Goal: Task Accomplishment & Management: Manage account settings

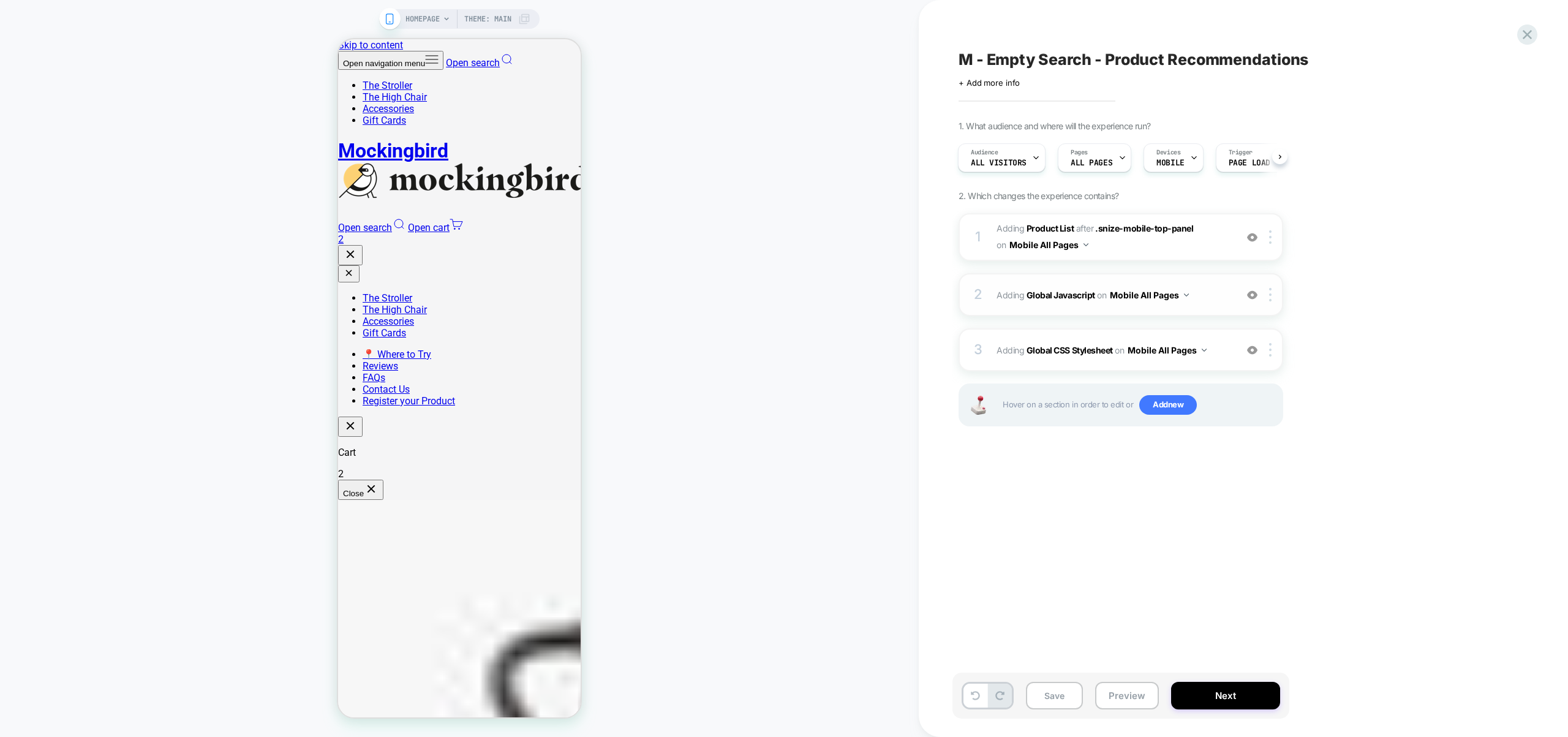
click at [1220, 296] on span "Adding Global Javascript on Mobile All Pages" at bounding box center [1113, 295] width 233 height 18
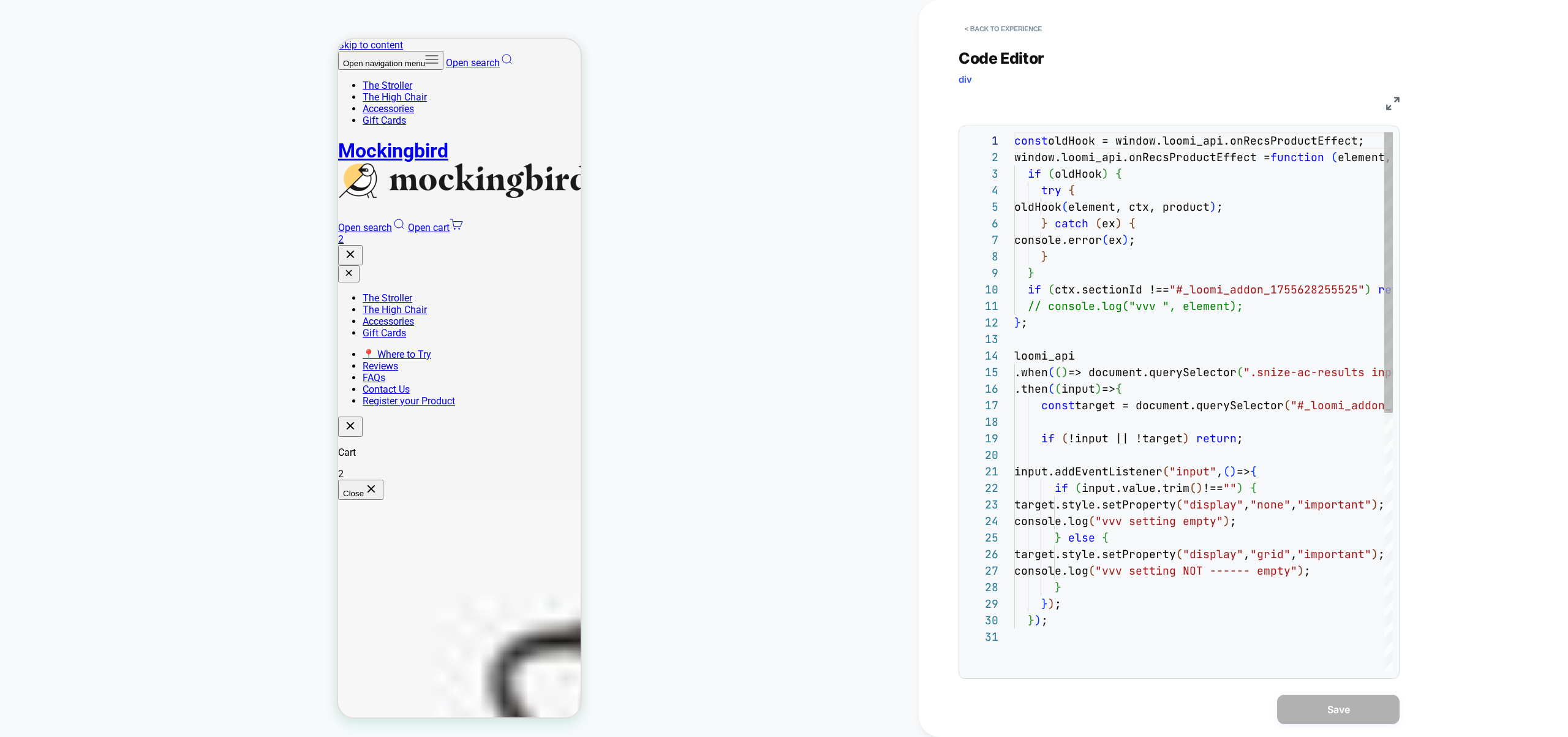
scroll to position [166, 0]
click at [1219, 581] on div "const oldHook = window.loomi_api.onRecsProductEffect; window.loomi_api.onRecsPr…" at bounding box center [1272, 651] width 517 height 1037
click at [1205, 568] on div "const oldHook = window.loomi_api.onRecsProductEffect; window.loomi_api.onRecsPr…" at bounding box center [1272, 651] width 517 height 1037
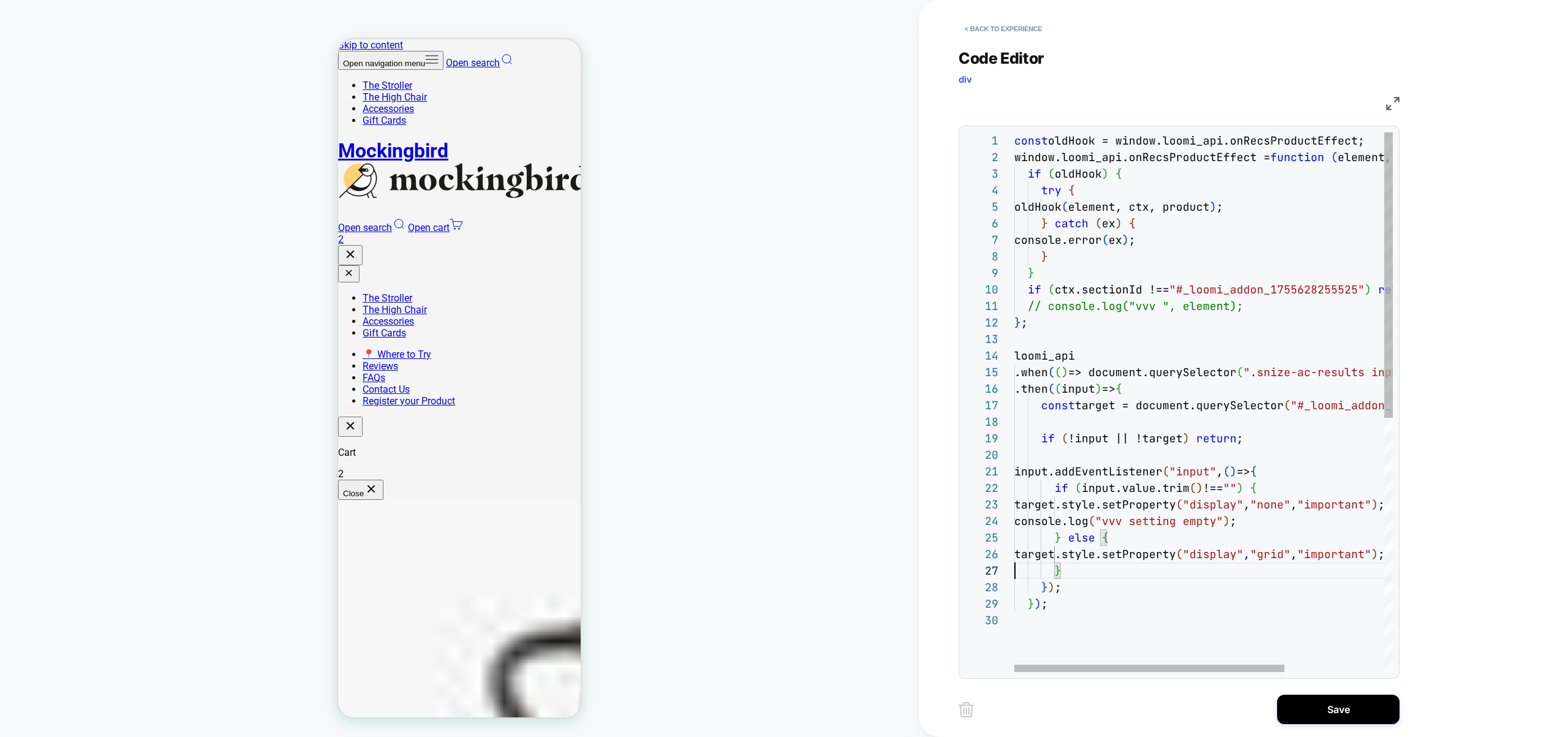
scroll to position [50, 238]
click at [1255, 521] on div "const oldHook = window.loomi_api.onRecsProductEffect; window.loomi_api.onRecsPr…" at bounding box center [1272, 642] width 517 height 1020
type textarea "**********"
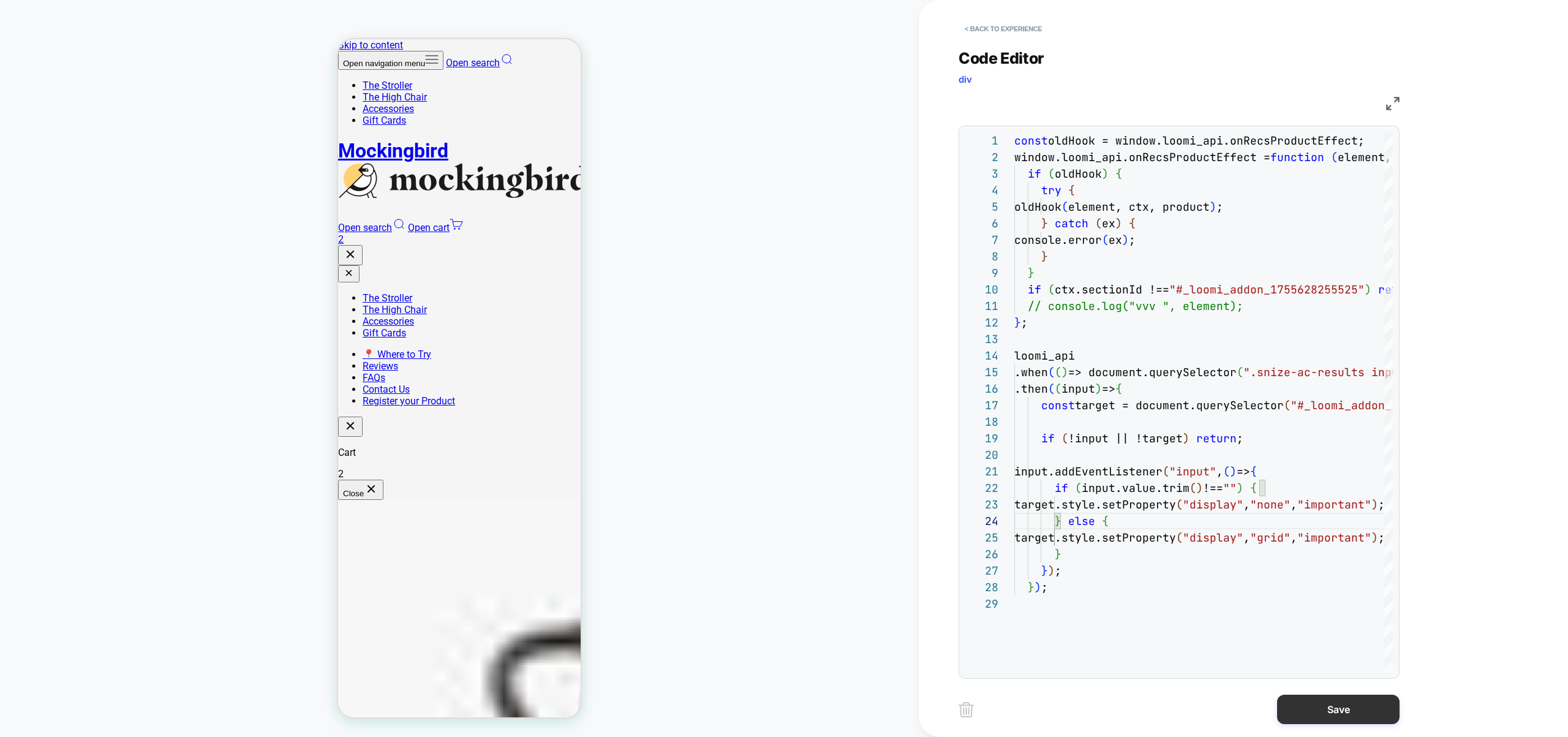
click at [1325, 699] on button "Save" at bounding box center [1339, 710] width 123 height 30
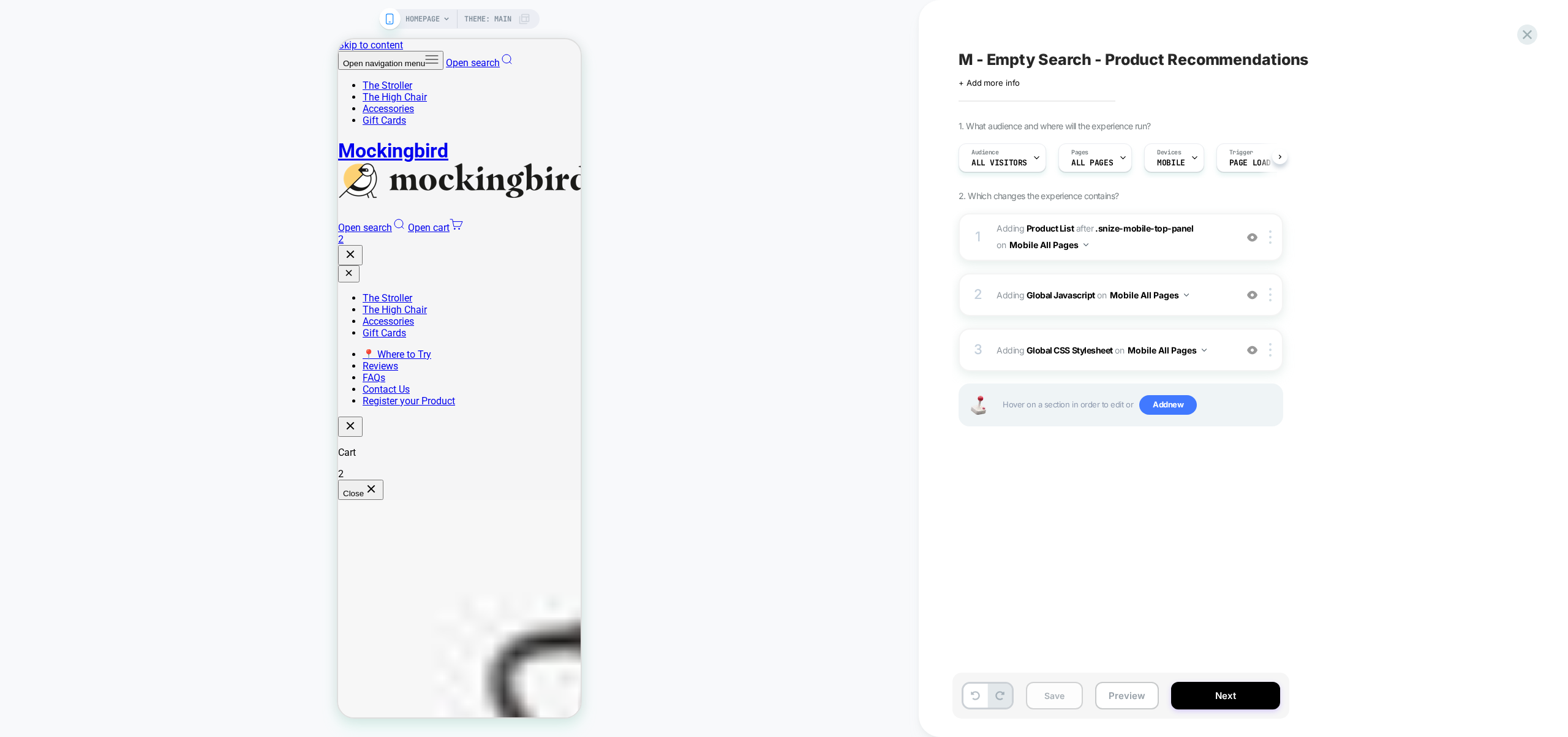
scroll to position [0, 1]
click at [1068, 691] on button "Save" at bounding box center [1054, 696] width 57 height 27
click at [1220, 361] on div "3 Adding Global CSS Stylesheet on Mobile All Pages Add Before Add After Copy to…" at bounding box center [1120, 349] width 324 height 43
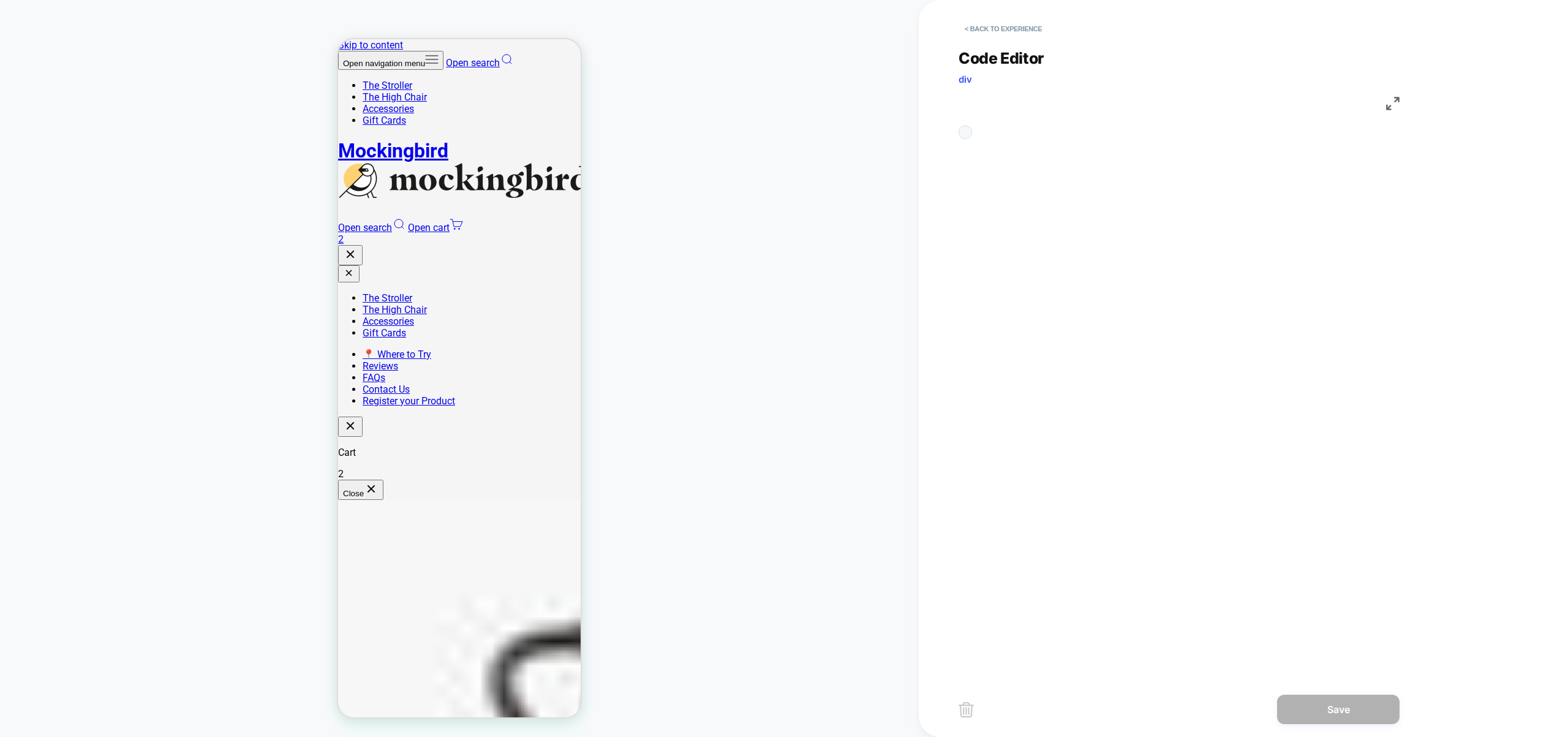
scroll to position [166, 0]
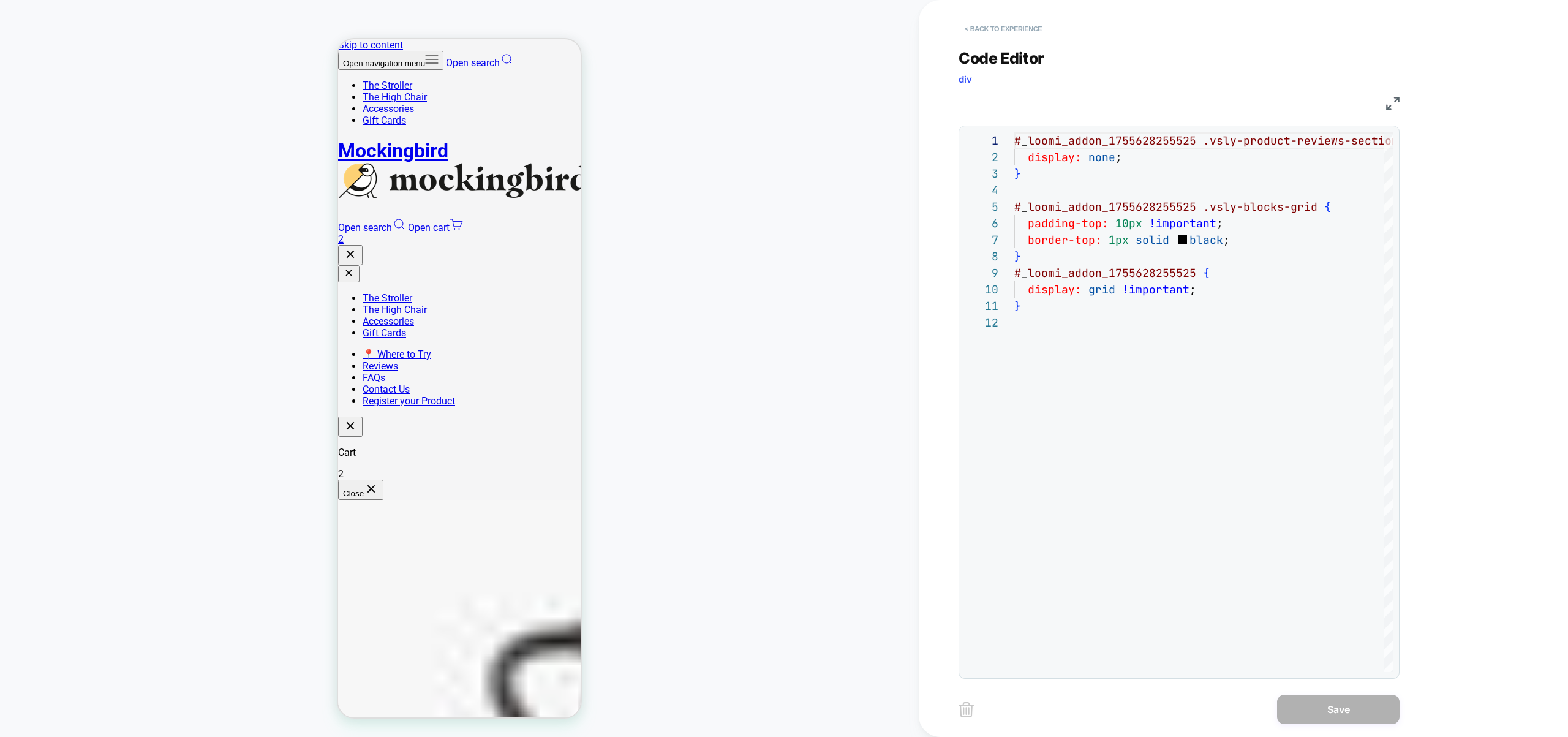
click at [1003, 19] on button "< Back to experience" at bounding box center [1003, 28] width 89 height 19
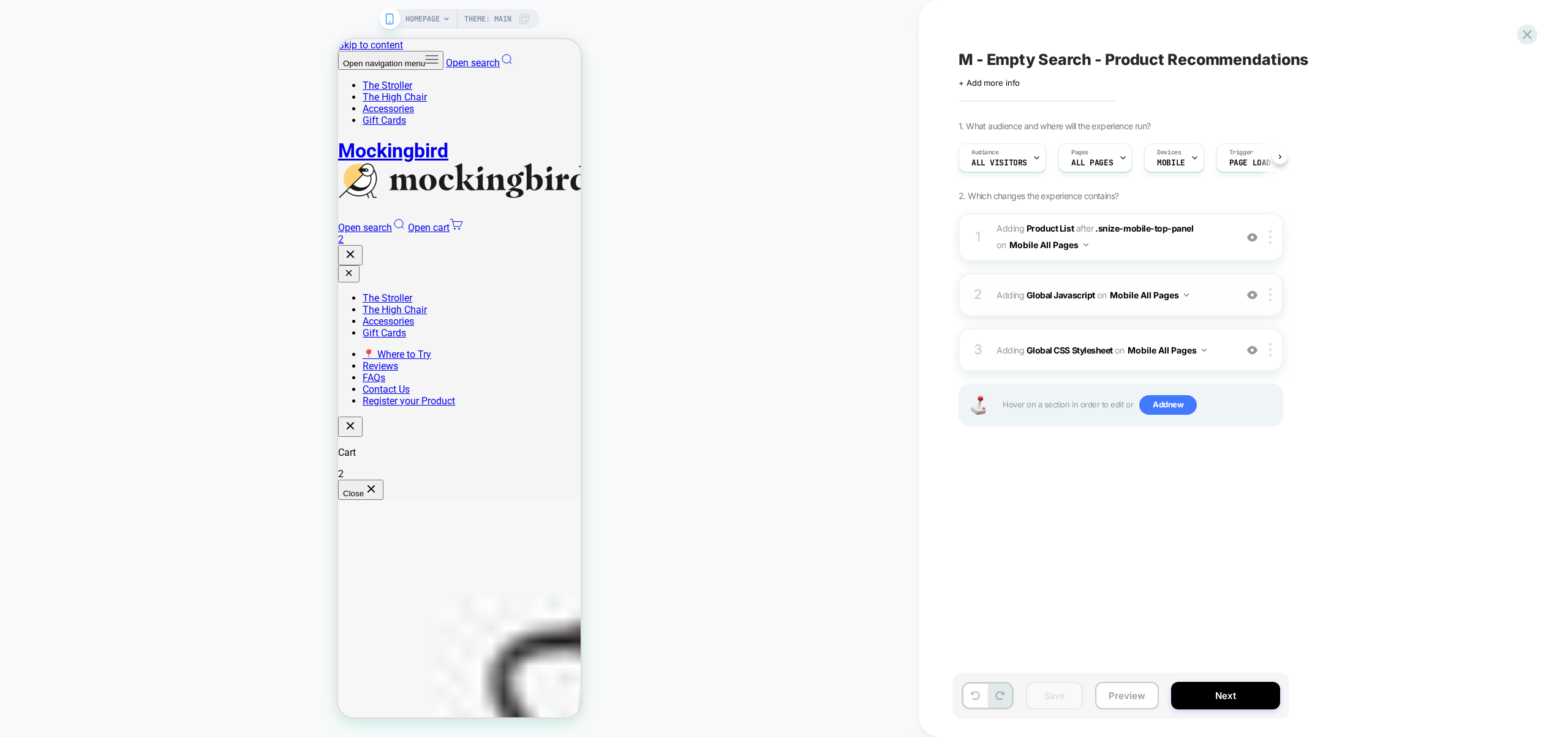
scroll to position [0, 1]
click at [1207, 311] on div "2 Adding Global Javascript on Mobile All Pages Add Before Add After Copy to Des…" at bounding box center [1120, 294] width 324 height 43
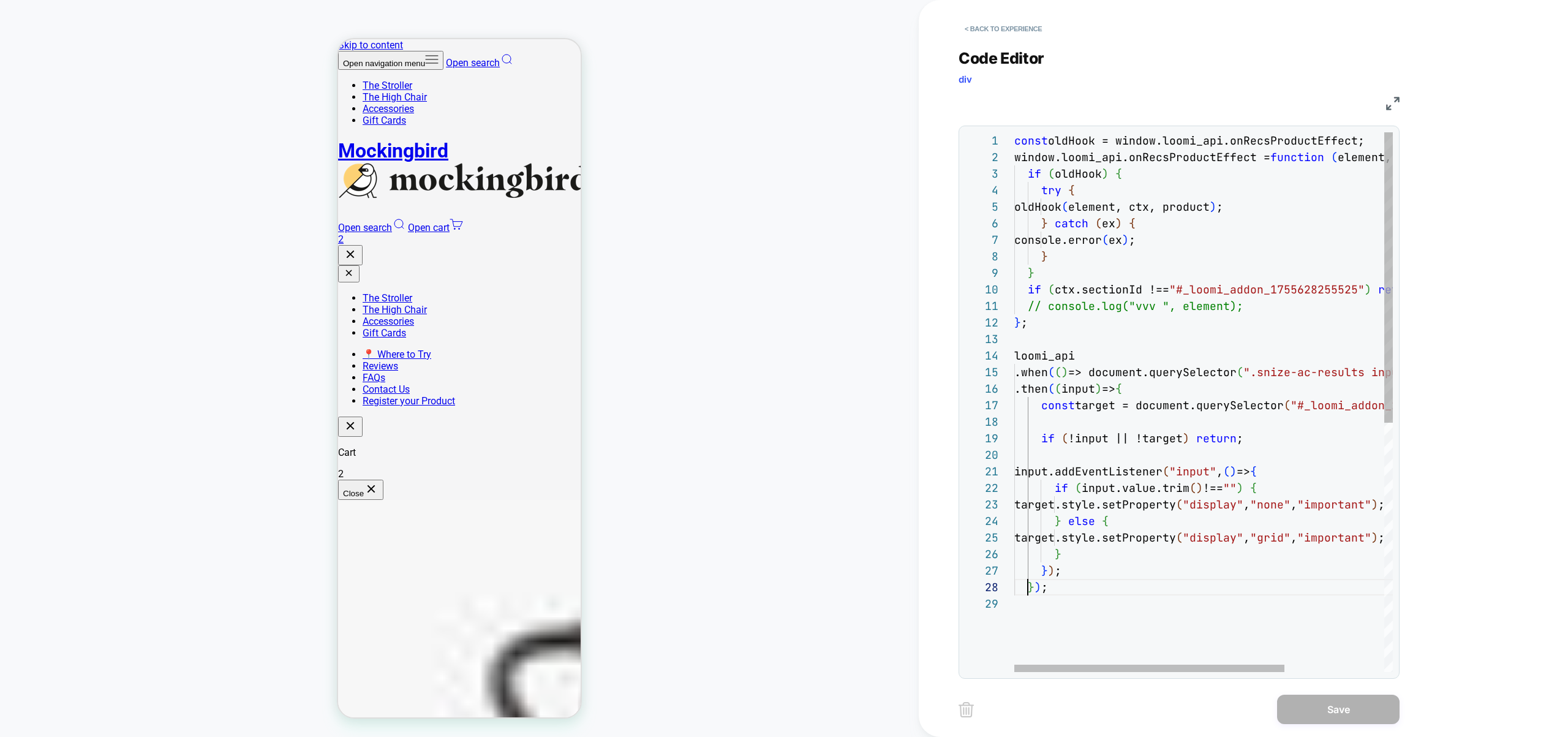
scroll to position [116, 13]
click at [1026, 586] on div "const oldHook = window.loomi_api.onRecsProductEffect; window.loomi_api.onRecsPr…" at bounding box center [1272, 633] width 517 height 1003
click at [1064, 613] on div "const oldHook = window.loomi_api.onRecsProductEffect; window.loomi_api.onRecsPr…" at bounding box center [1272, 633] width 517 height 1003
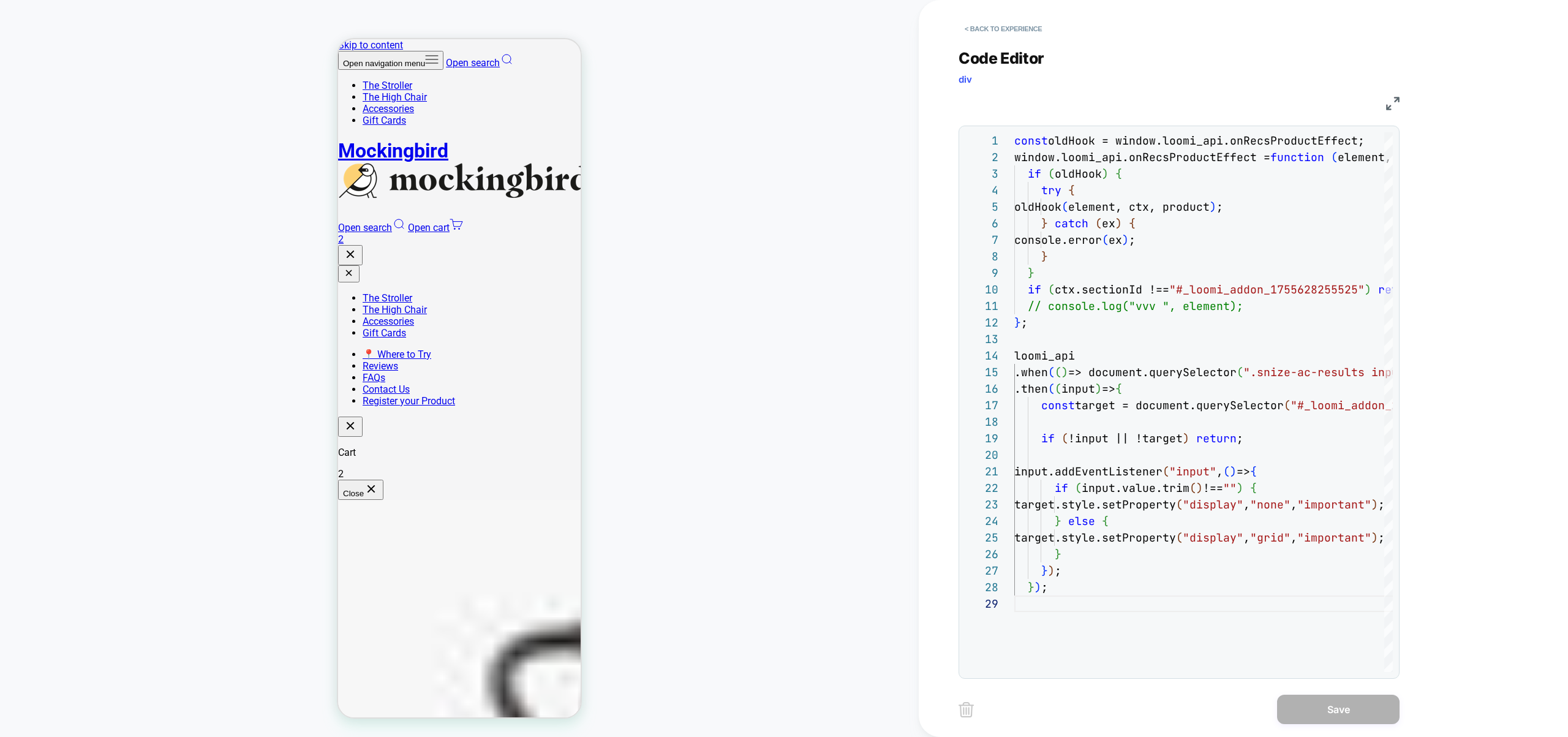
type textarea "**********"
type textarea "*"
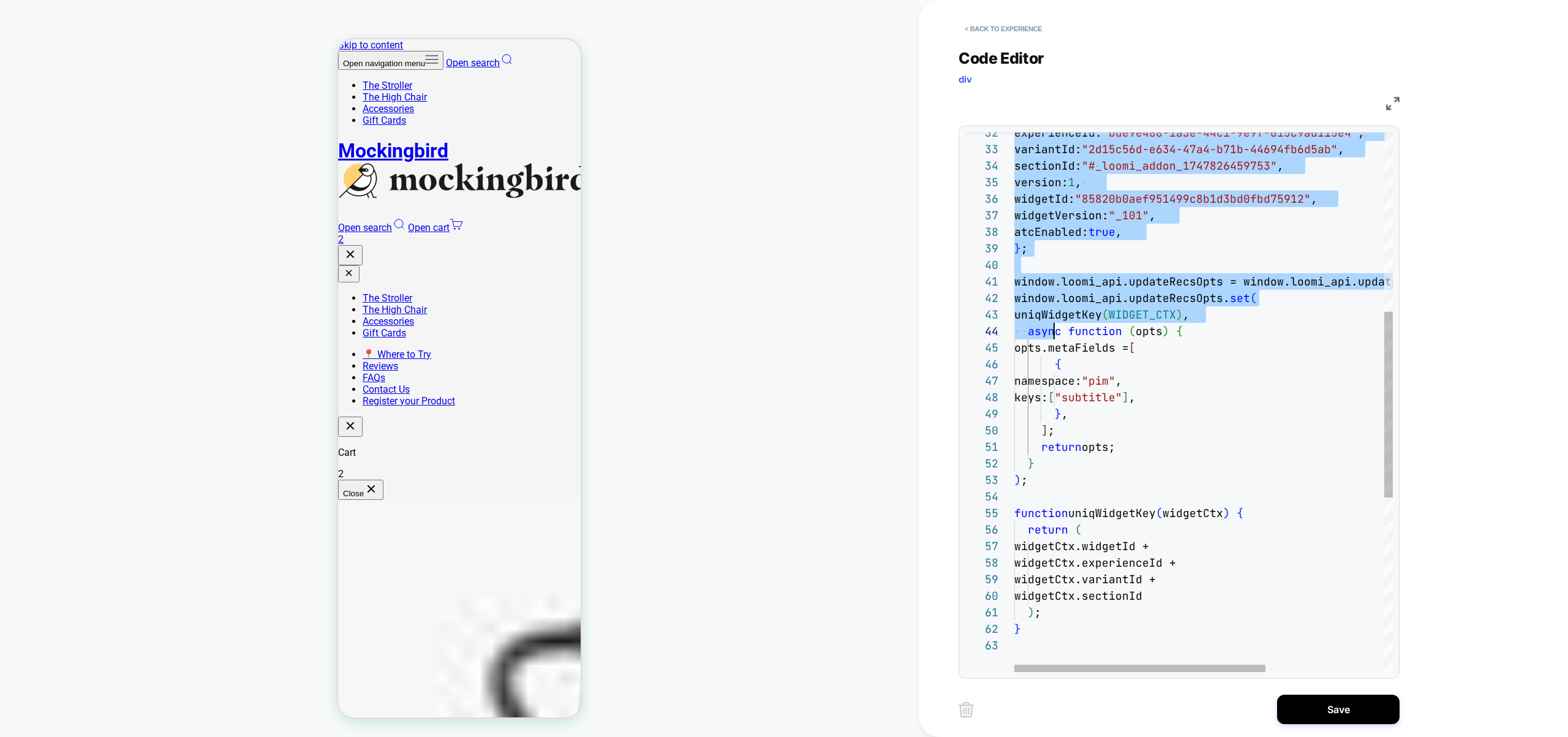
scroll to position [149, 0]
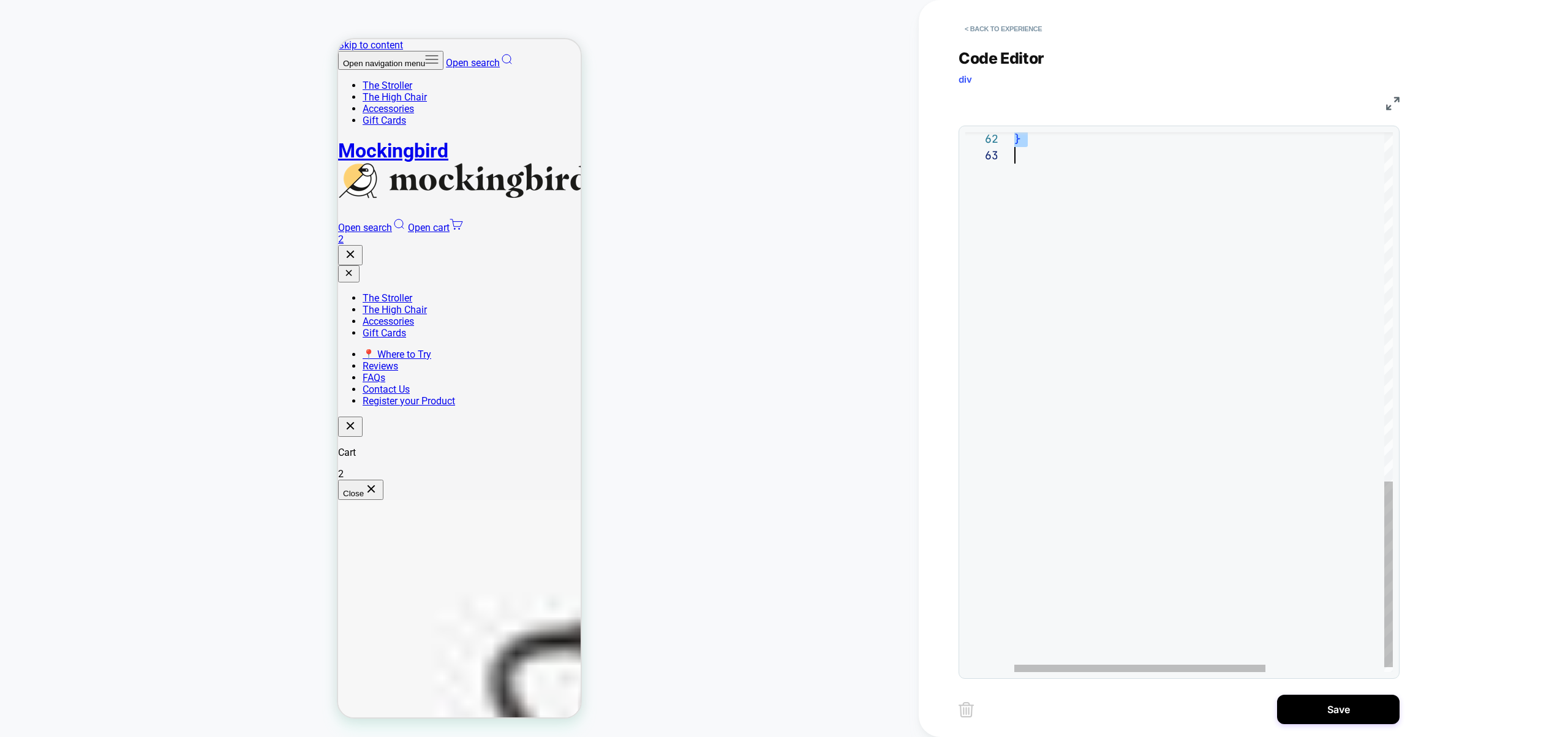
drag, startPoint x: 1048, startPoint y: 311, endPoint x: 1066, endPoint y: 346, distance: 39.4
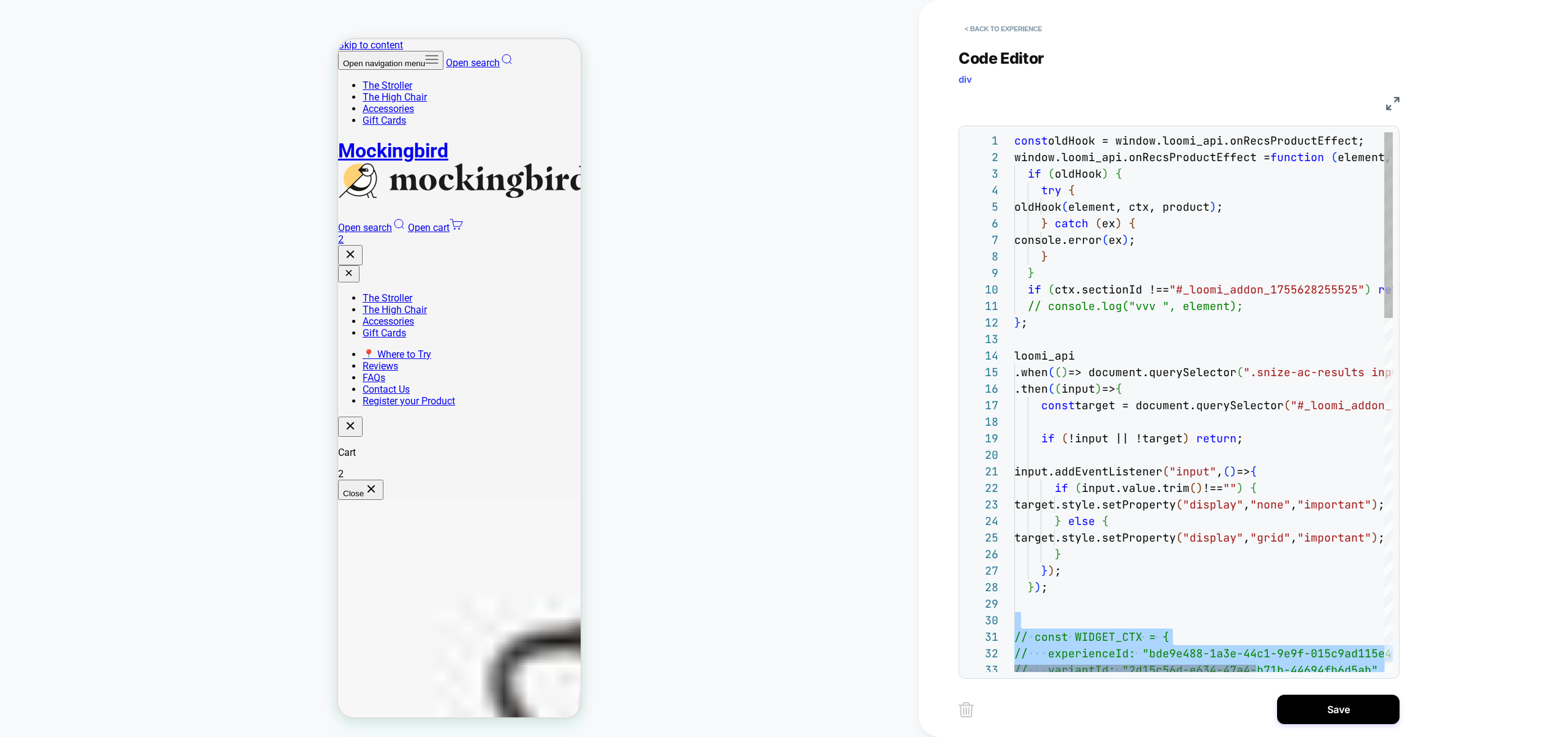
scroll to position [0, 225]
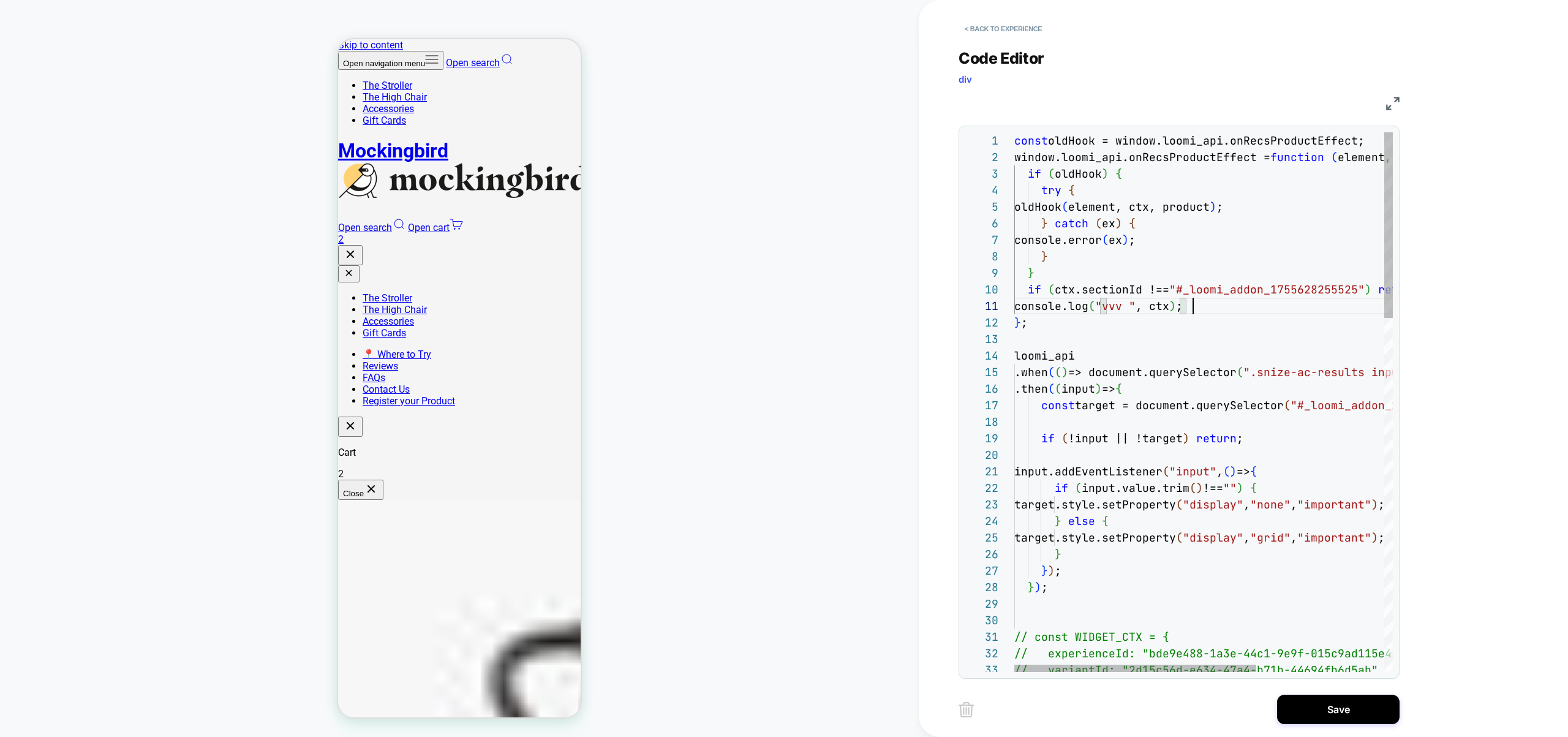
type textarea "**********"
click at [1333, 703] on button "Save" at bounding box center [1339, 710] width 123 height 30
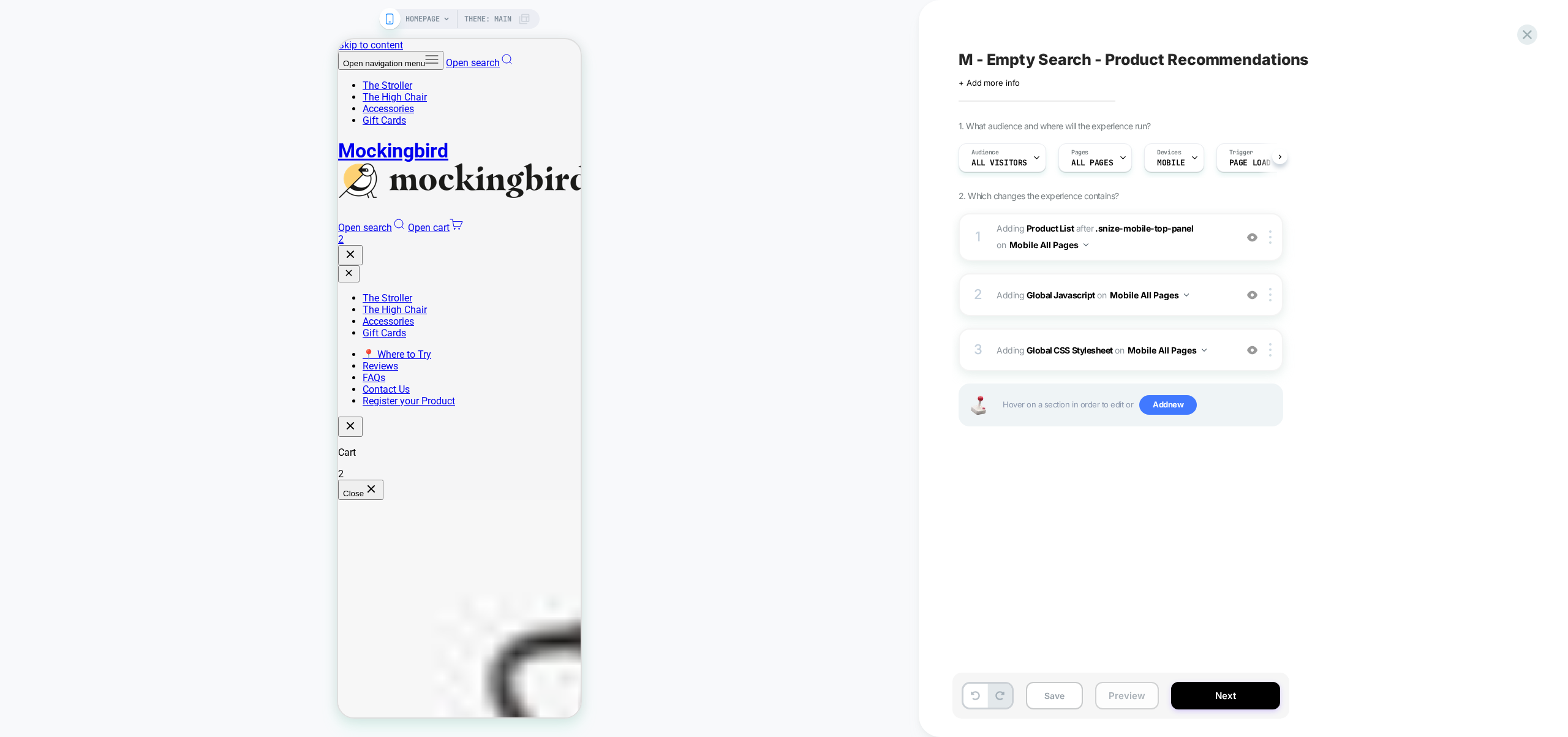
click at [1109, 700] on button "Preview" at bounding box center [1127, 696] width 64 height 27
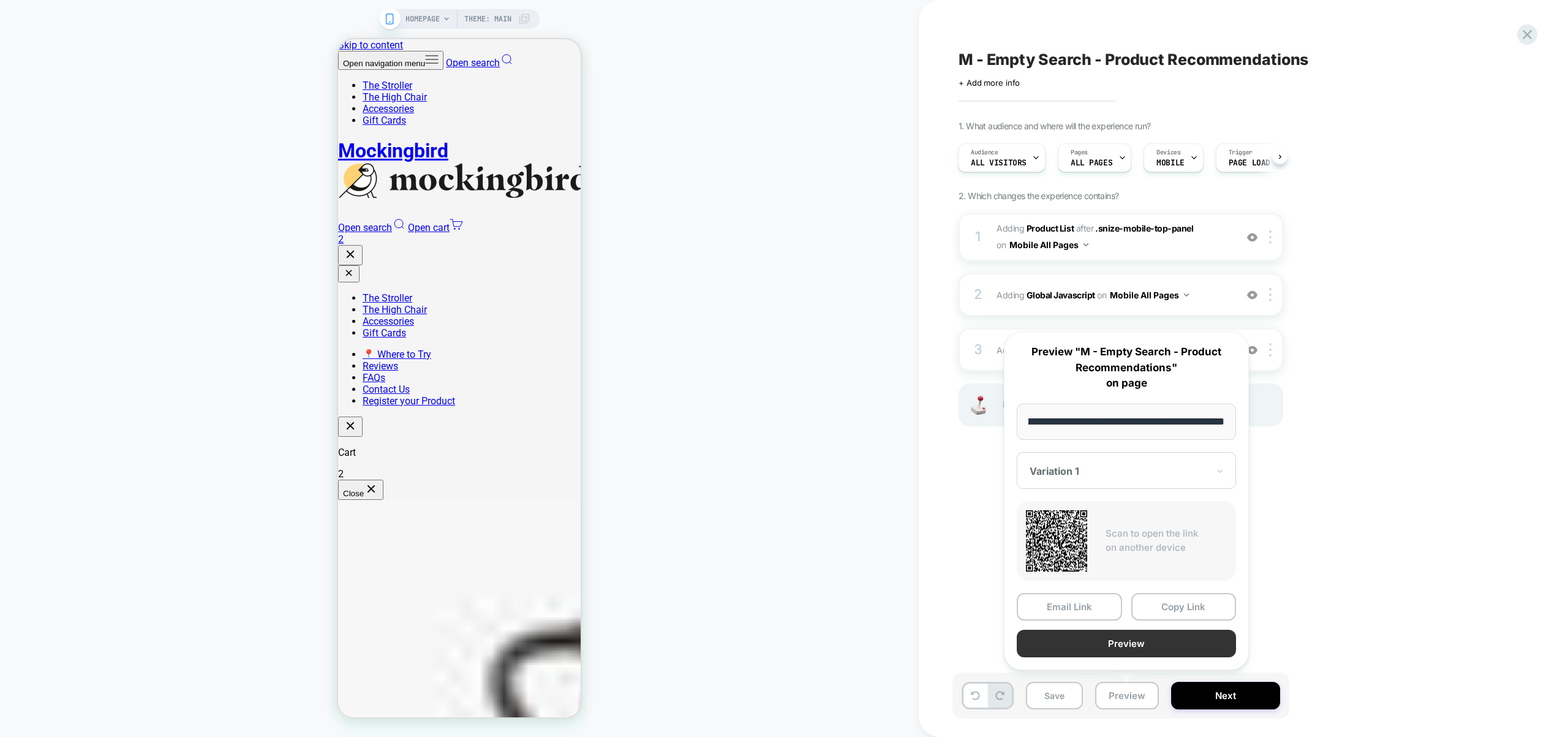
scroll to position [0, 0]
click at [1120, 641] on button "Preview" at bounding box center [1126, 644] width 219 height 27
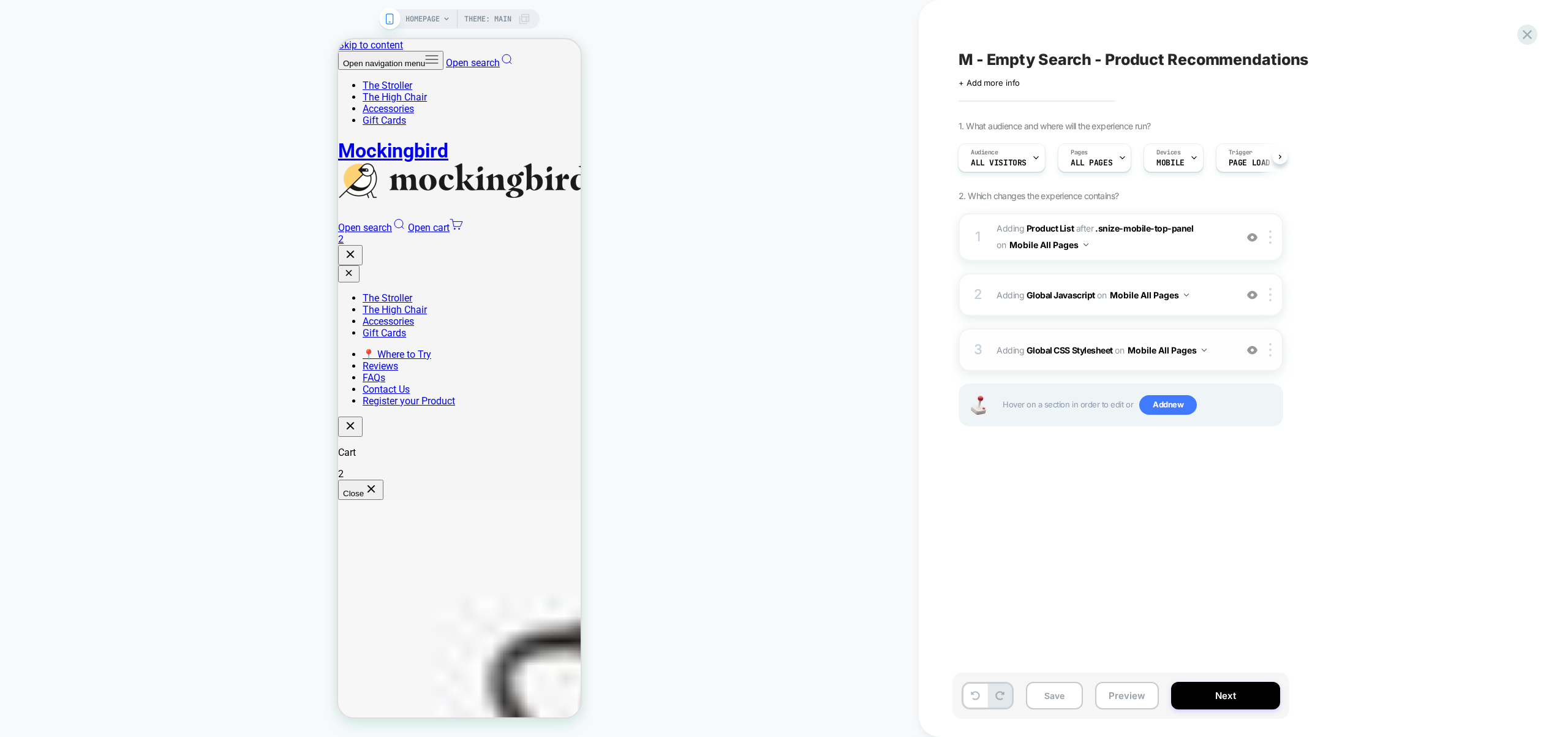
click at [1227, 356] on span "Adding Global CSS Stylesheet on Mobile All Pages" at bounding box center [1113, 350] width 233 height 18
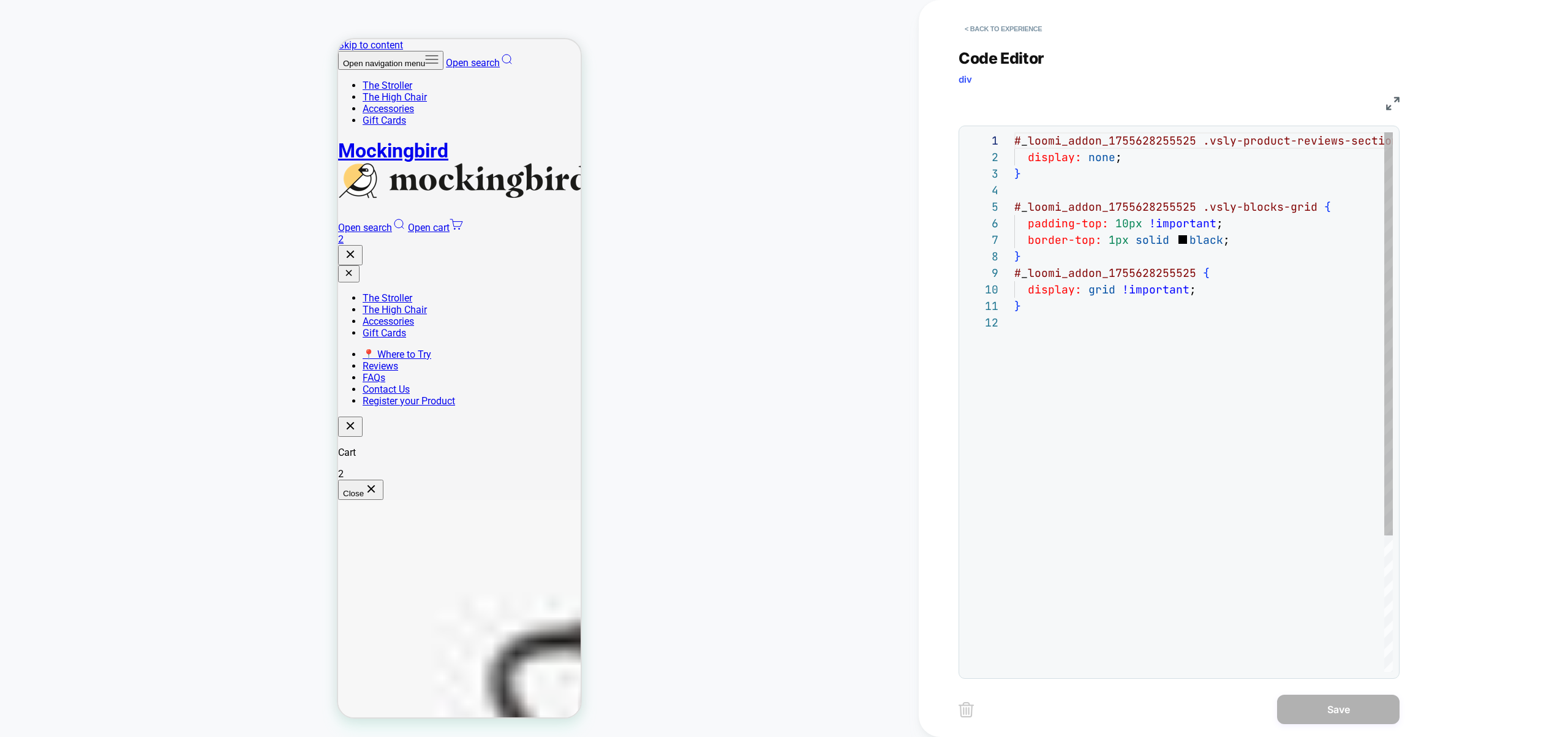
scroll to position [166, 0]
click at [1024, 30] on button "< Back to experience" at bounding box center [1003, 28] width 89 height 19
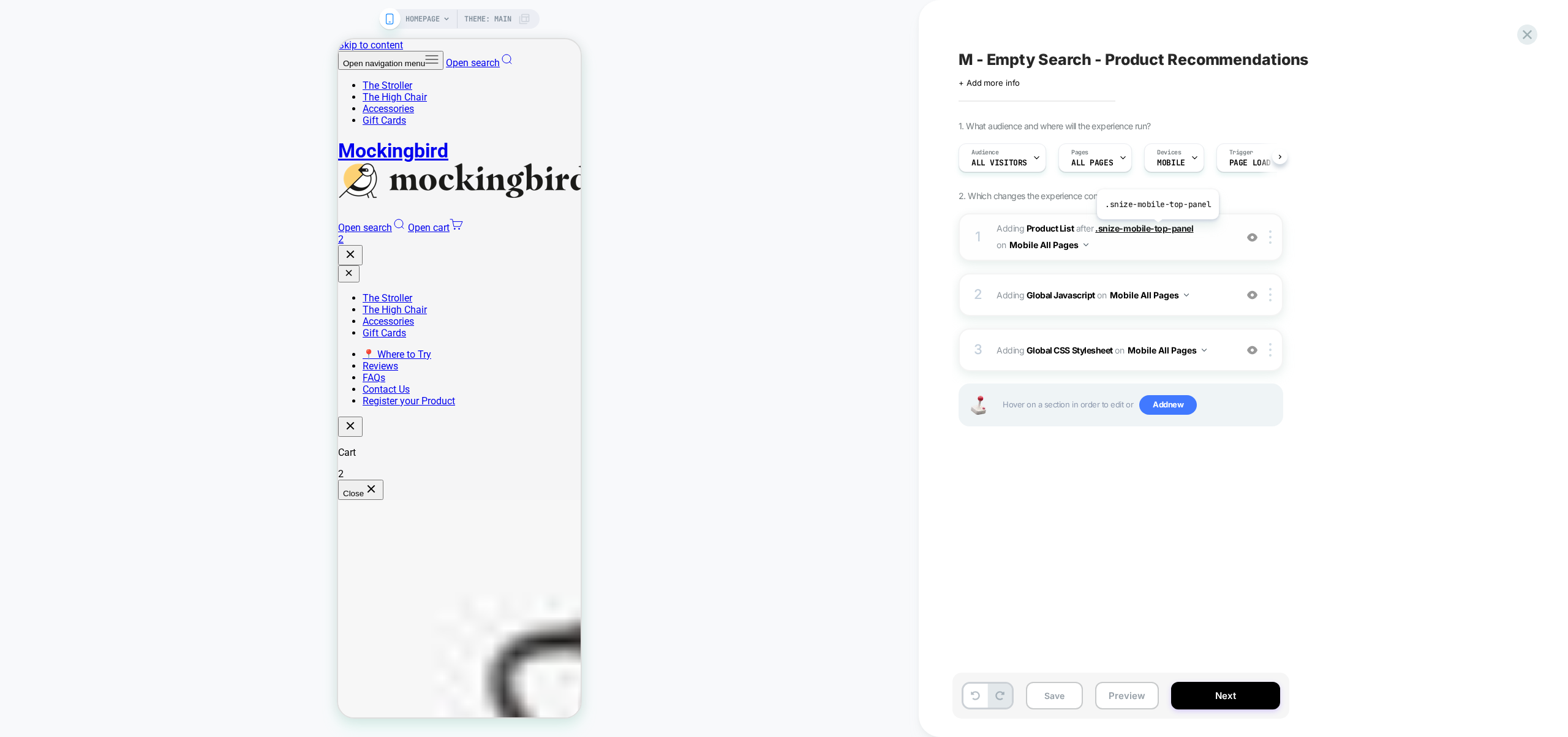
scroll to position [0, 1]
click at [1532, 34] on icon at bounding box center [1527, 34] width 16 height 16
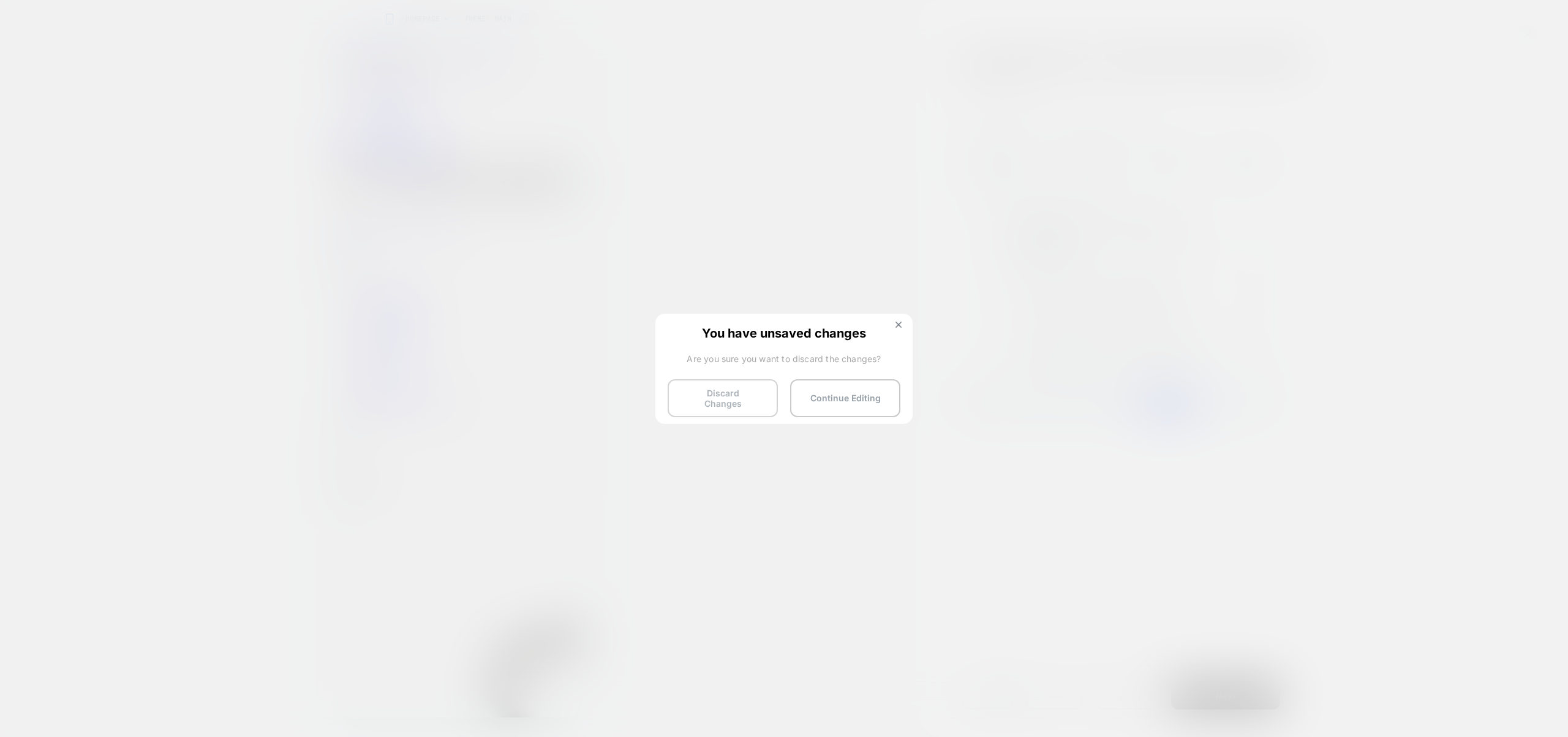
click at [740, 400] on button "Discard Changes" at bounding box center [723, 398] width 110 height 38
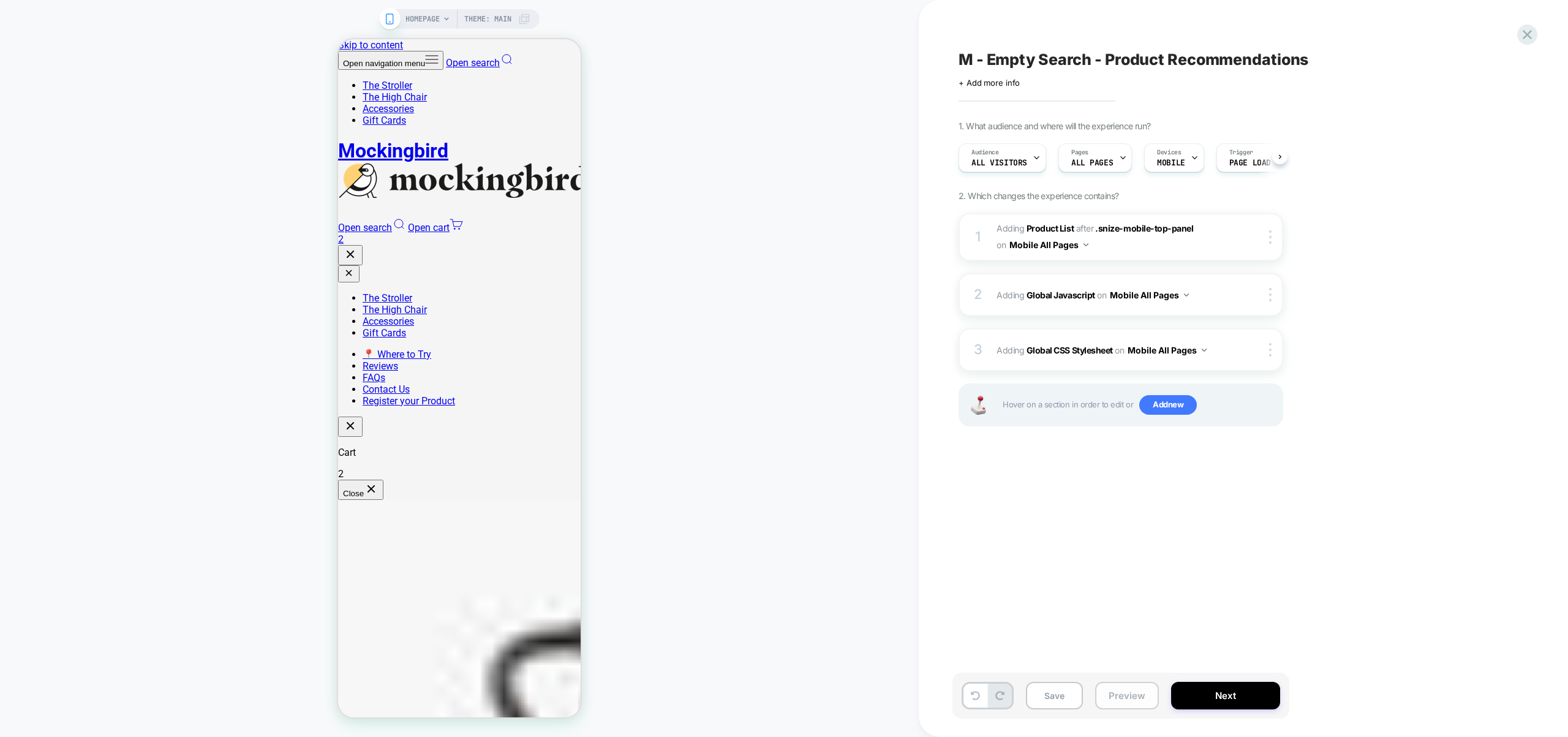
scroll to position [0, 1]
click at [1129, 698] on button "Preview" at bounding box center [1127, 696] width 64 height 27
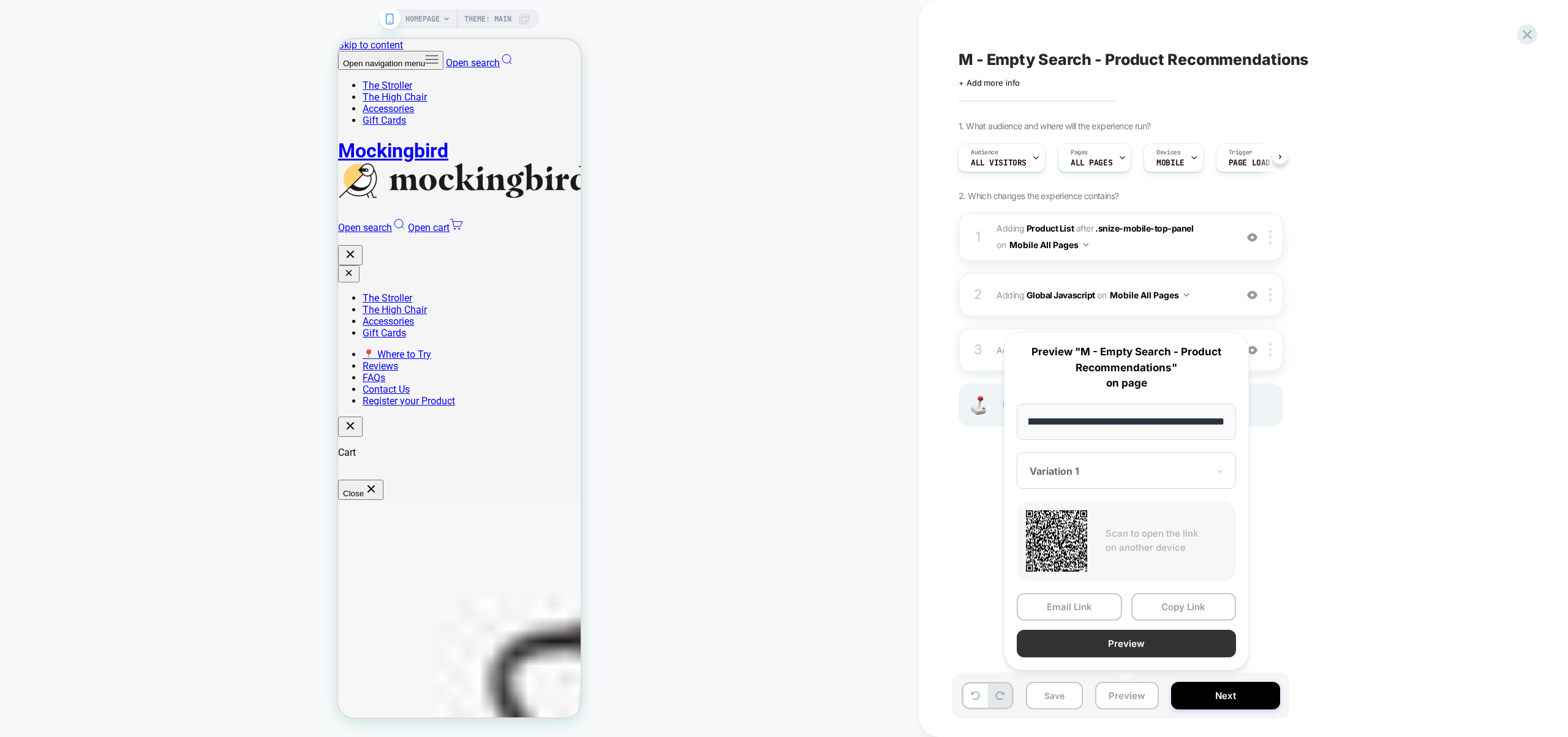
scroll to position [0, 0]
click at [1125, 651] on button "Preview" at bounding box center [1126, 644] width 219 height 27
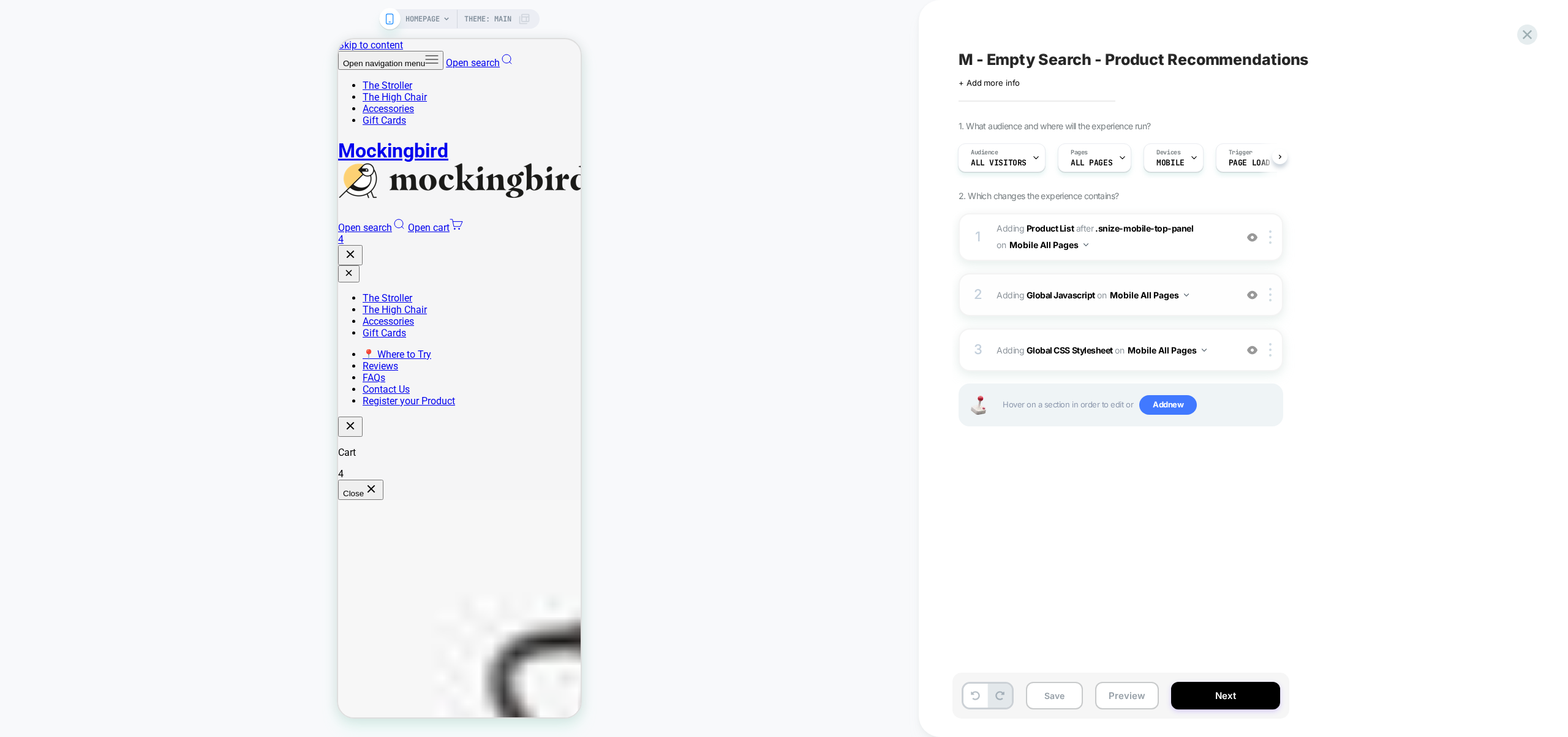
click at [1228, 286] on span "Adding Global Javascript on Mobile All Pages" at bounding box center [1113, 295] width 233 height 18
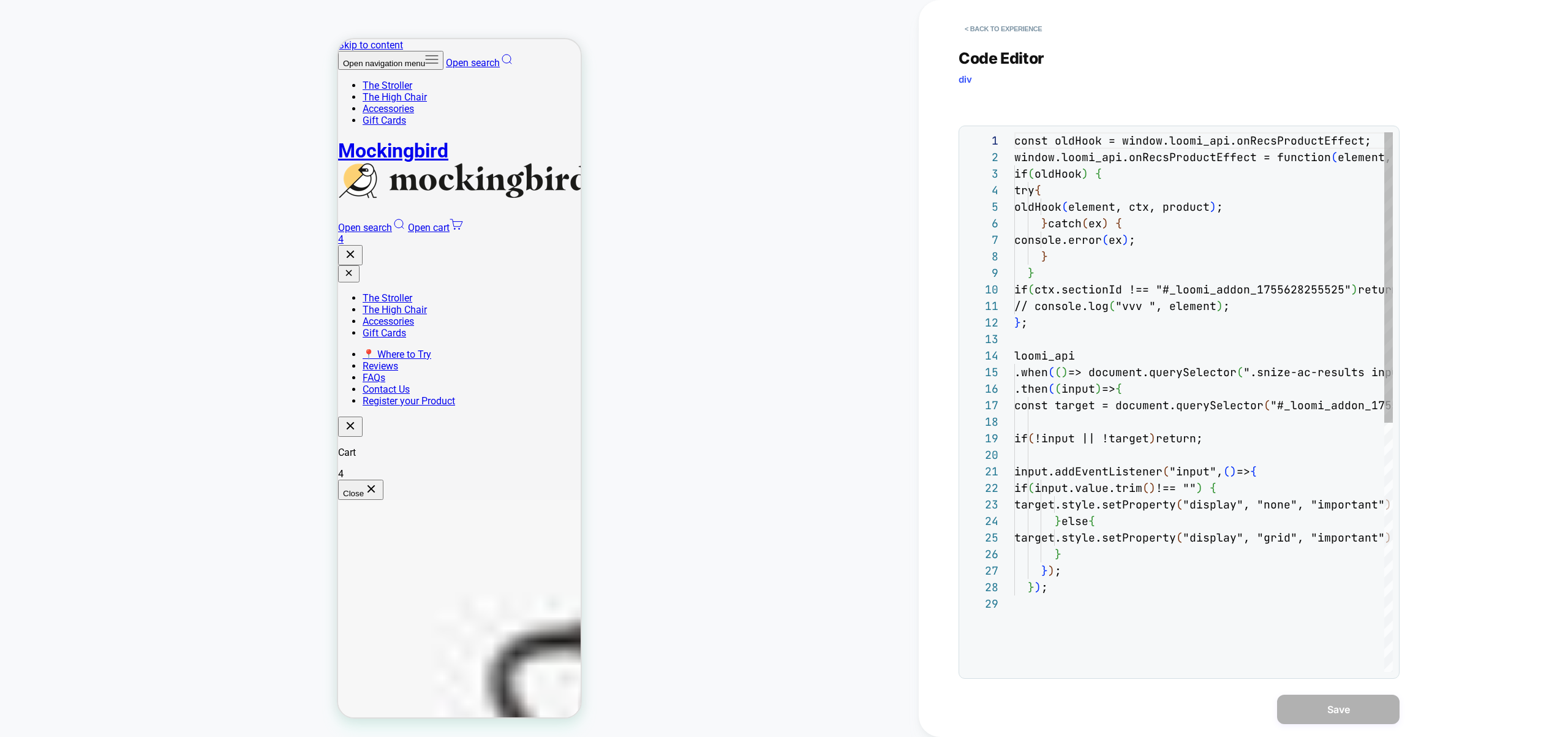
scroll to position [166, 0]
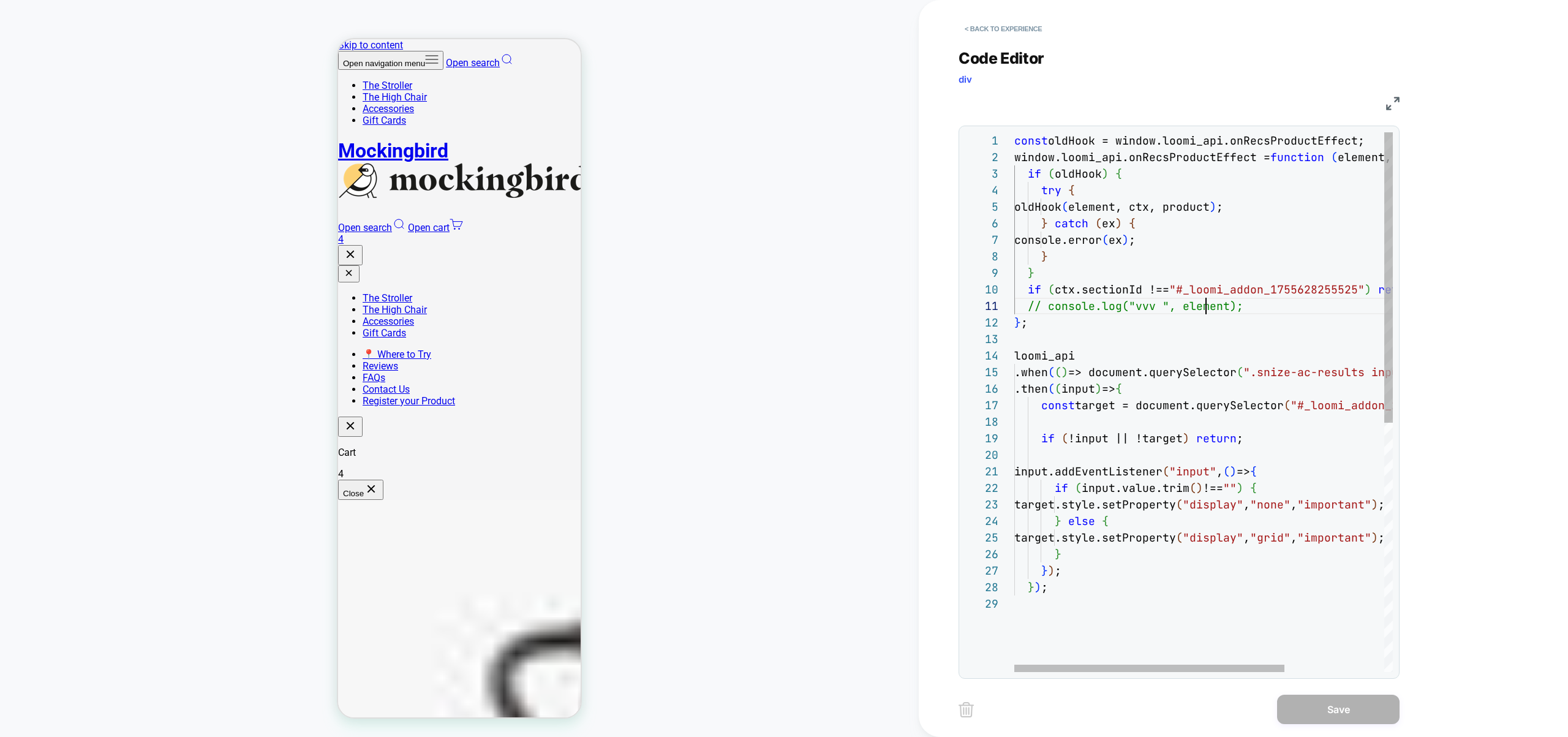
click at [1206, 307] on div "const oldHook = window.loomi_api.onRecsProductEffect; window.loomi_api.onRecsPr…" at bounding box center [1272, 633] width 517 height 1003
click at [1195, 310] on div "const oldHook = window.loomi_api.onRecsProductEffect; window.loomi_api.onRecsPr…" at bounding box center [1272, 633] width 517 height 1003
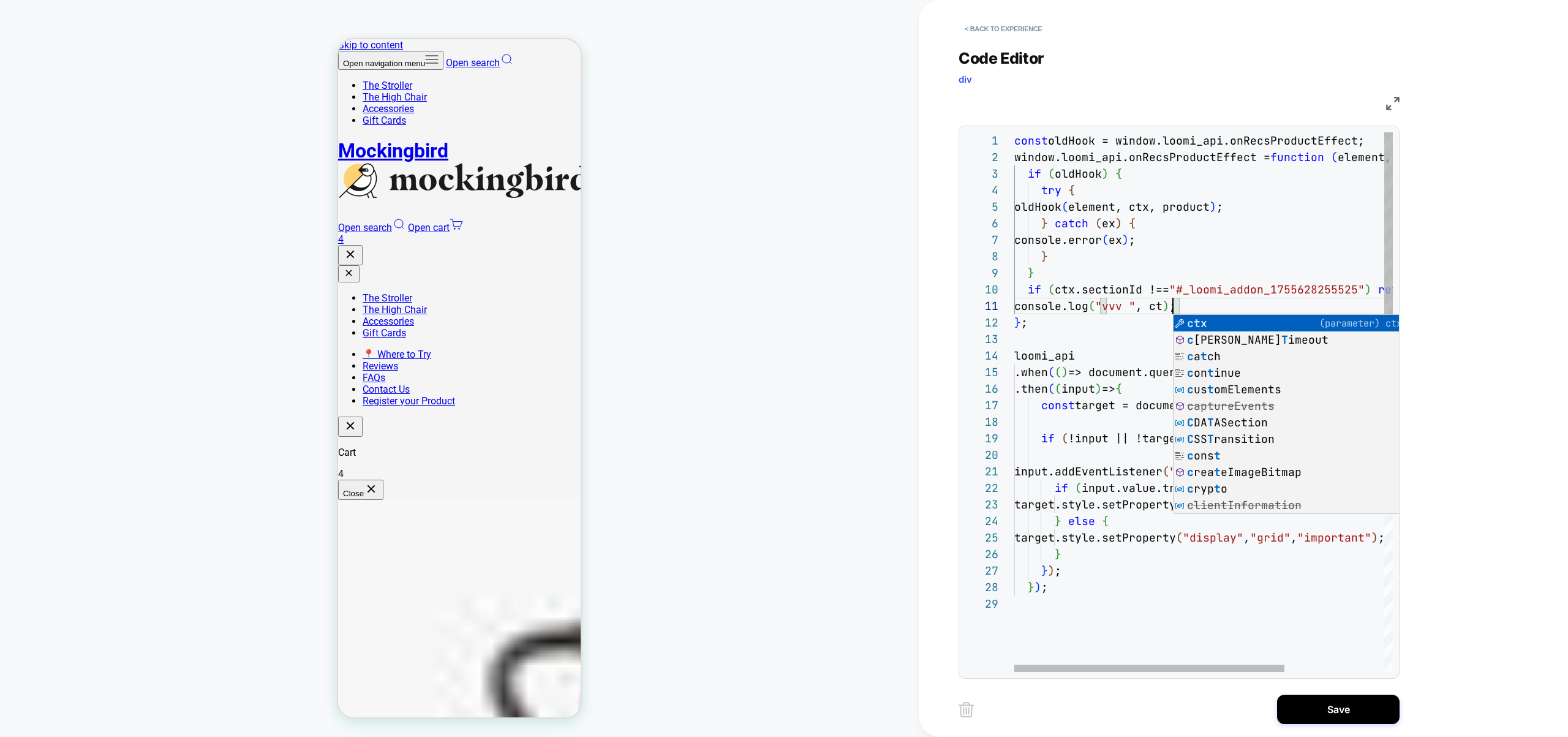
scroll to position [0, 166]
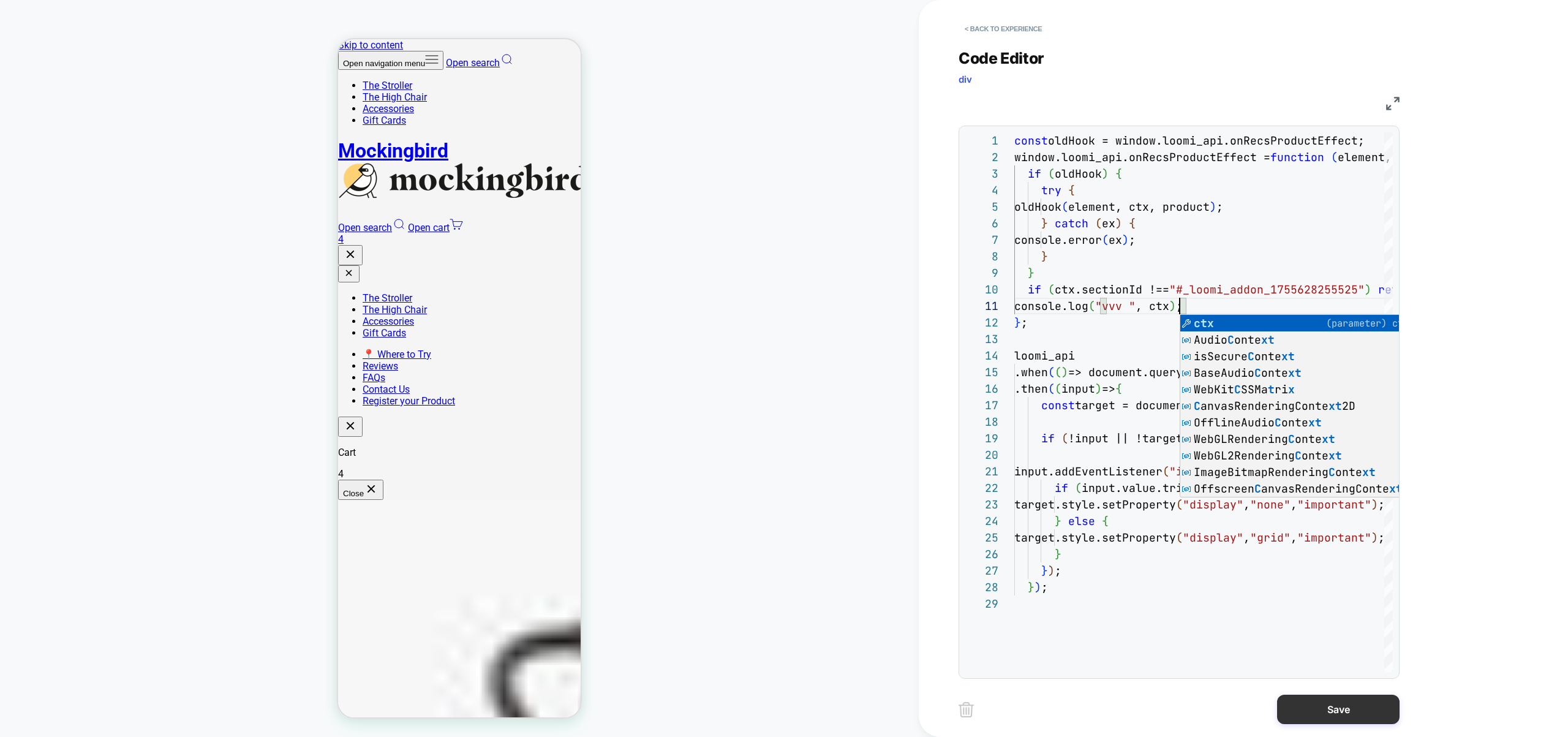
type textarea "**********"
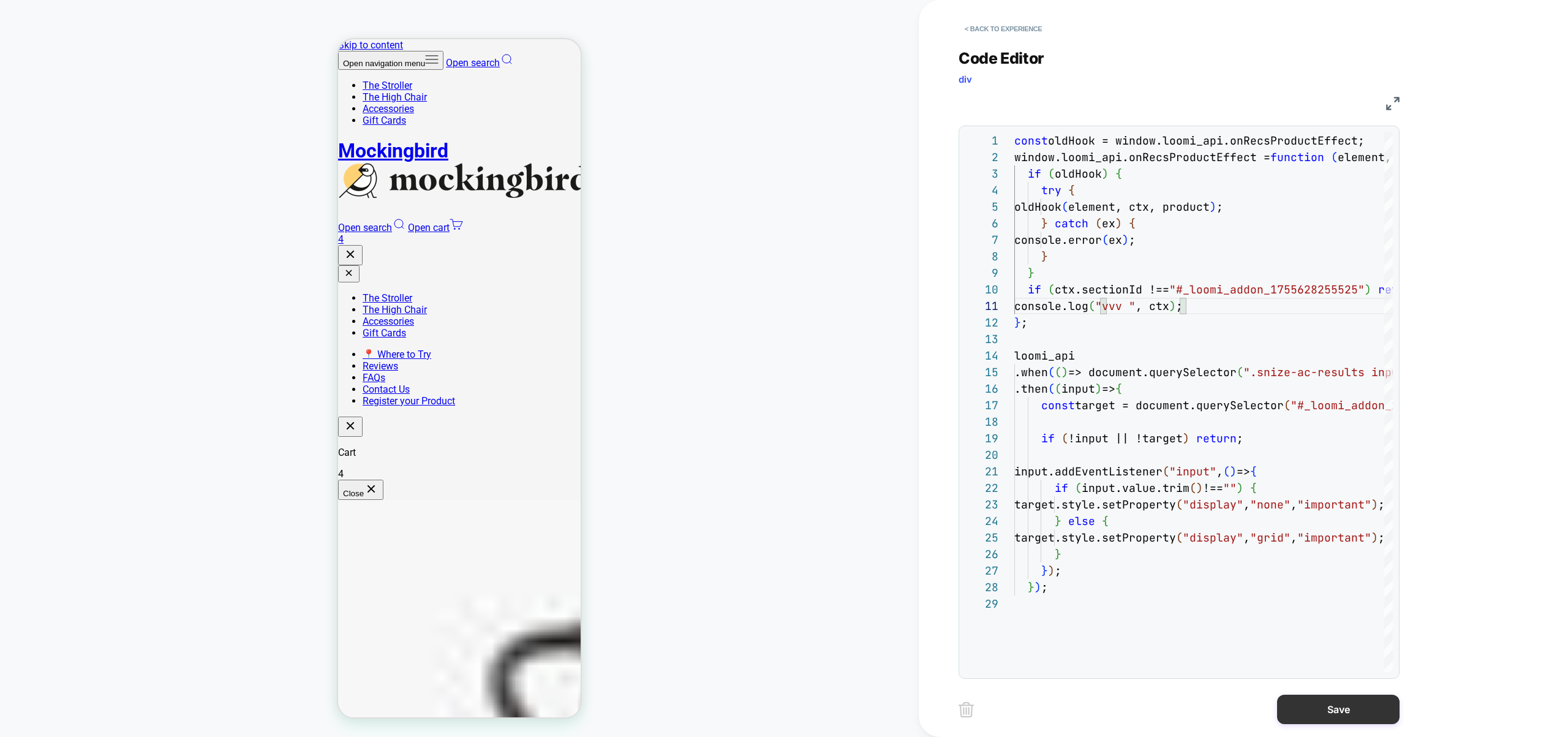
click at [1307, 722] on button "Save" at bounding box center [1339, 710] width 123 height 30
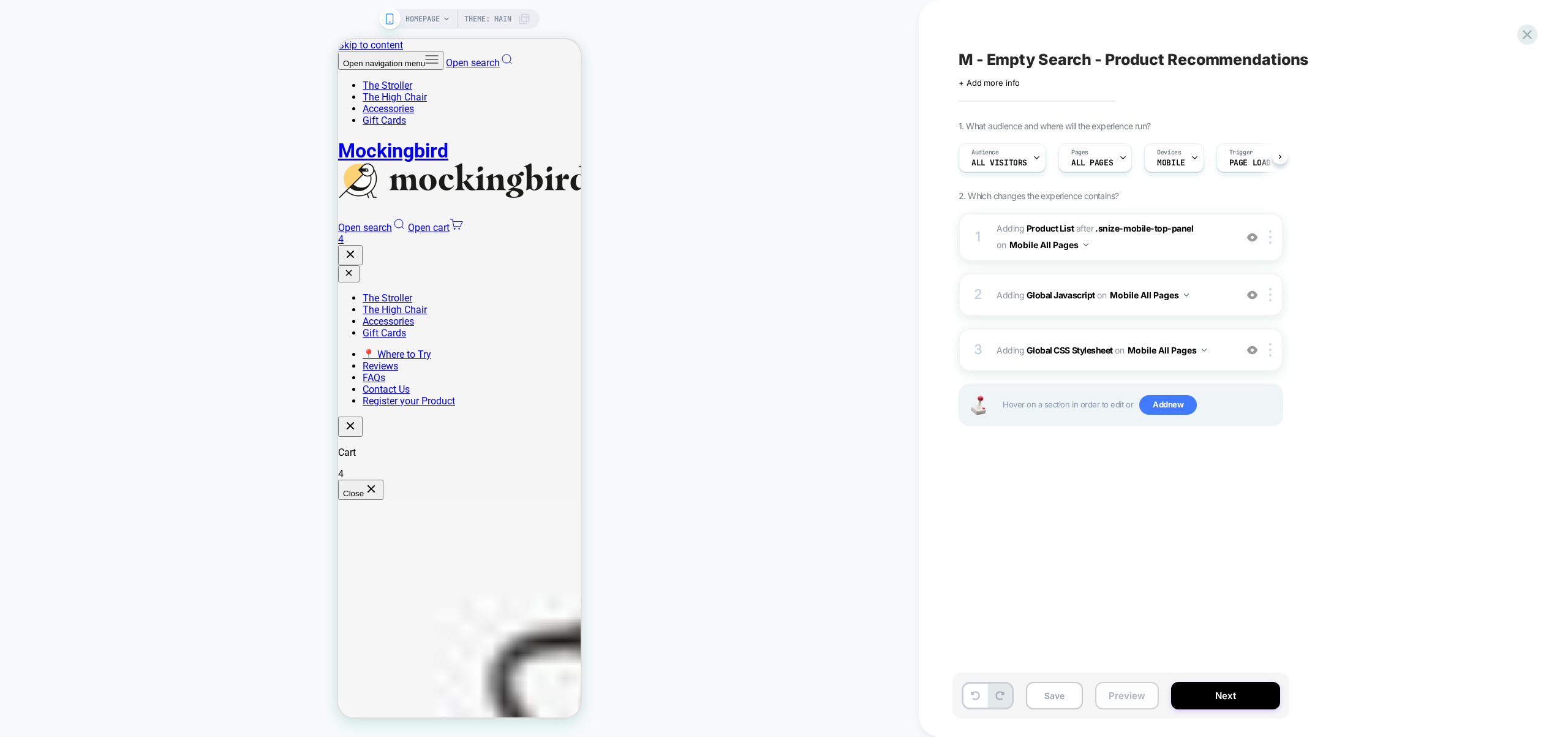
click at [1122, 699] on button "Preview" at bounding box center [1127, 696] width 64 height 27
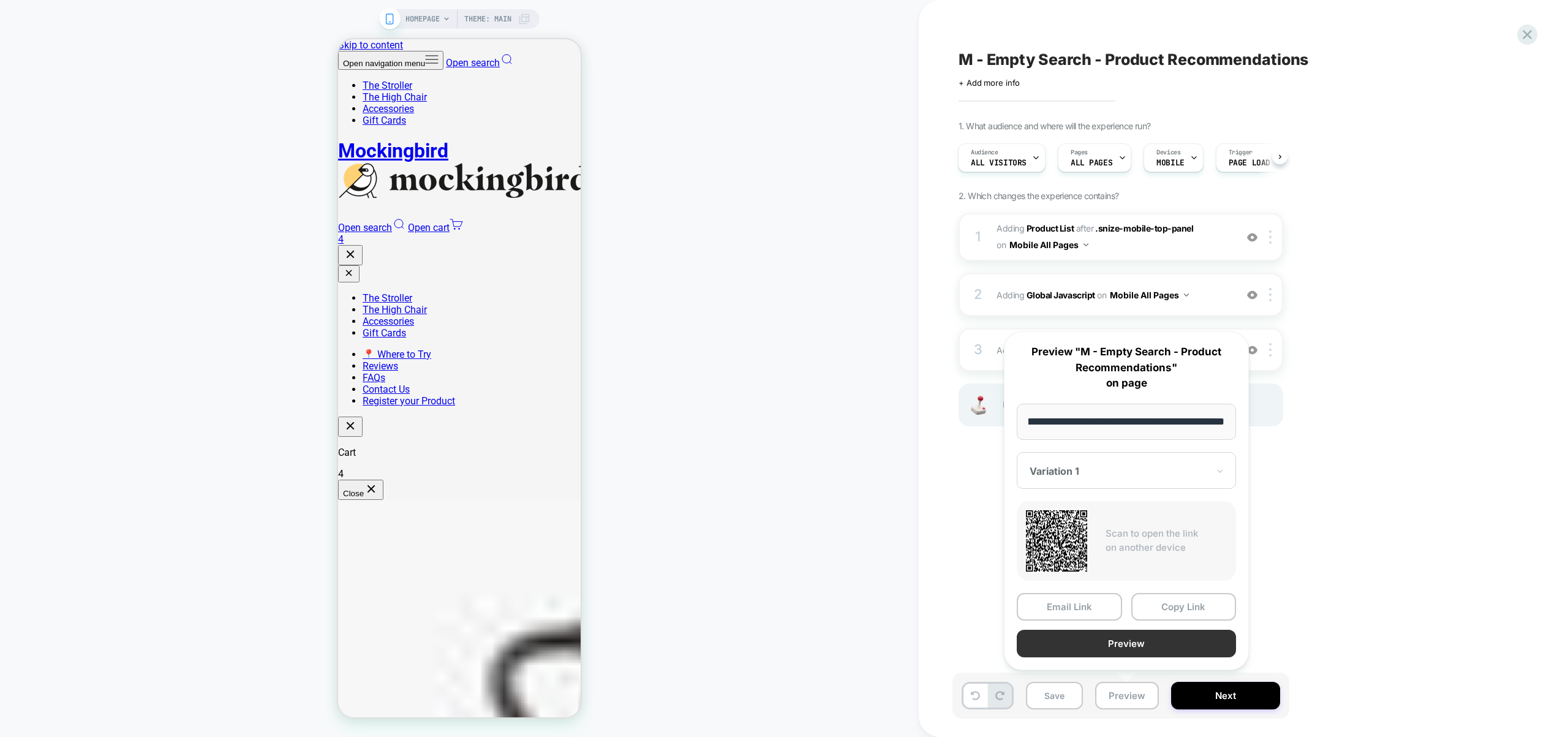
scroll to position [0, 0]
click at [1117, 637] on button "Preview" at bounding box center [1126, 644] width 219 height 27
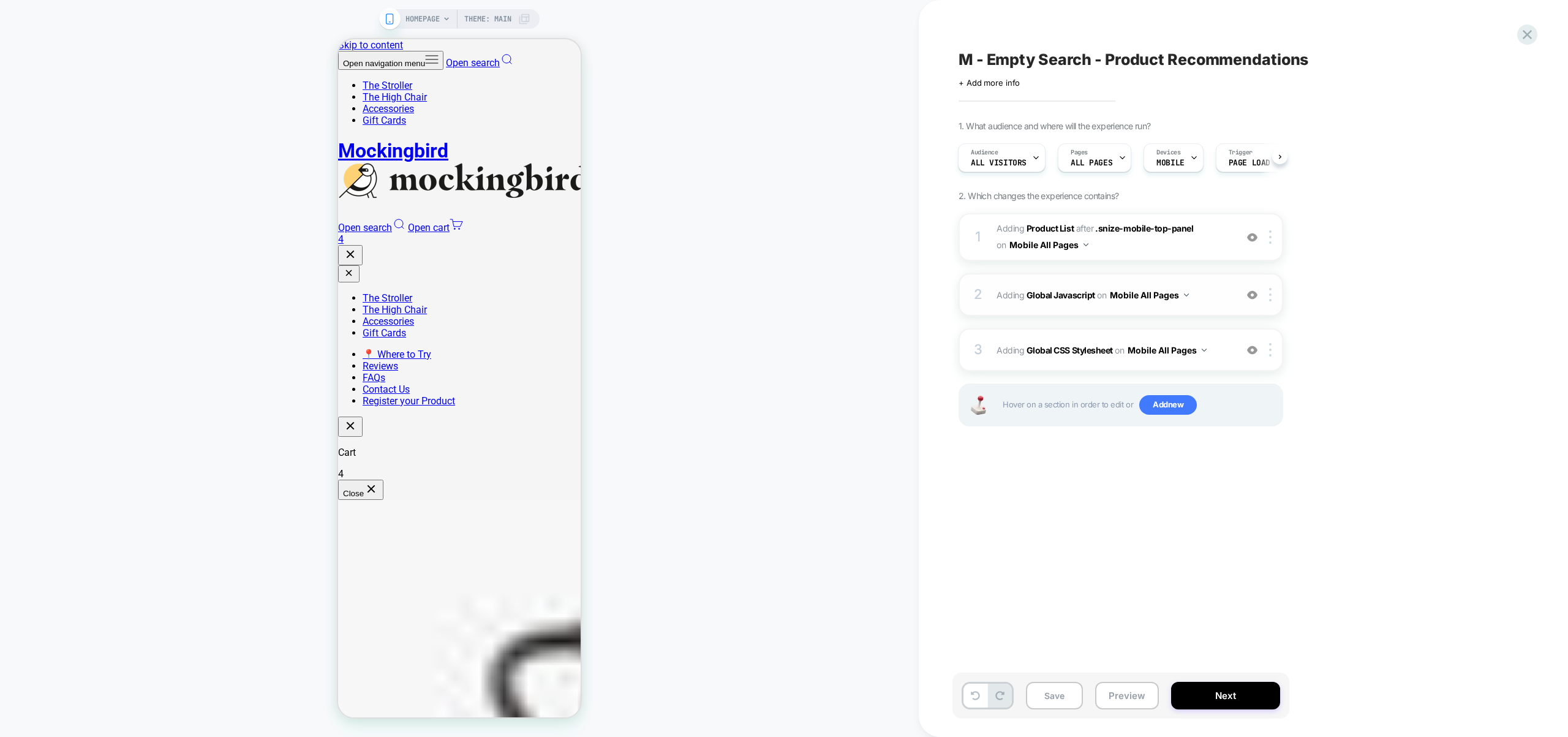
click at [1217, 304] on div "2 Adding Global Javascript on Mobile All Pages Add Before Add After Copy to Des…" at bounding box center [1120, 294] width 324 height 43
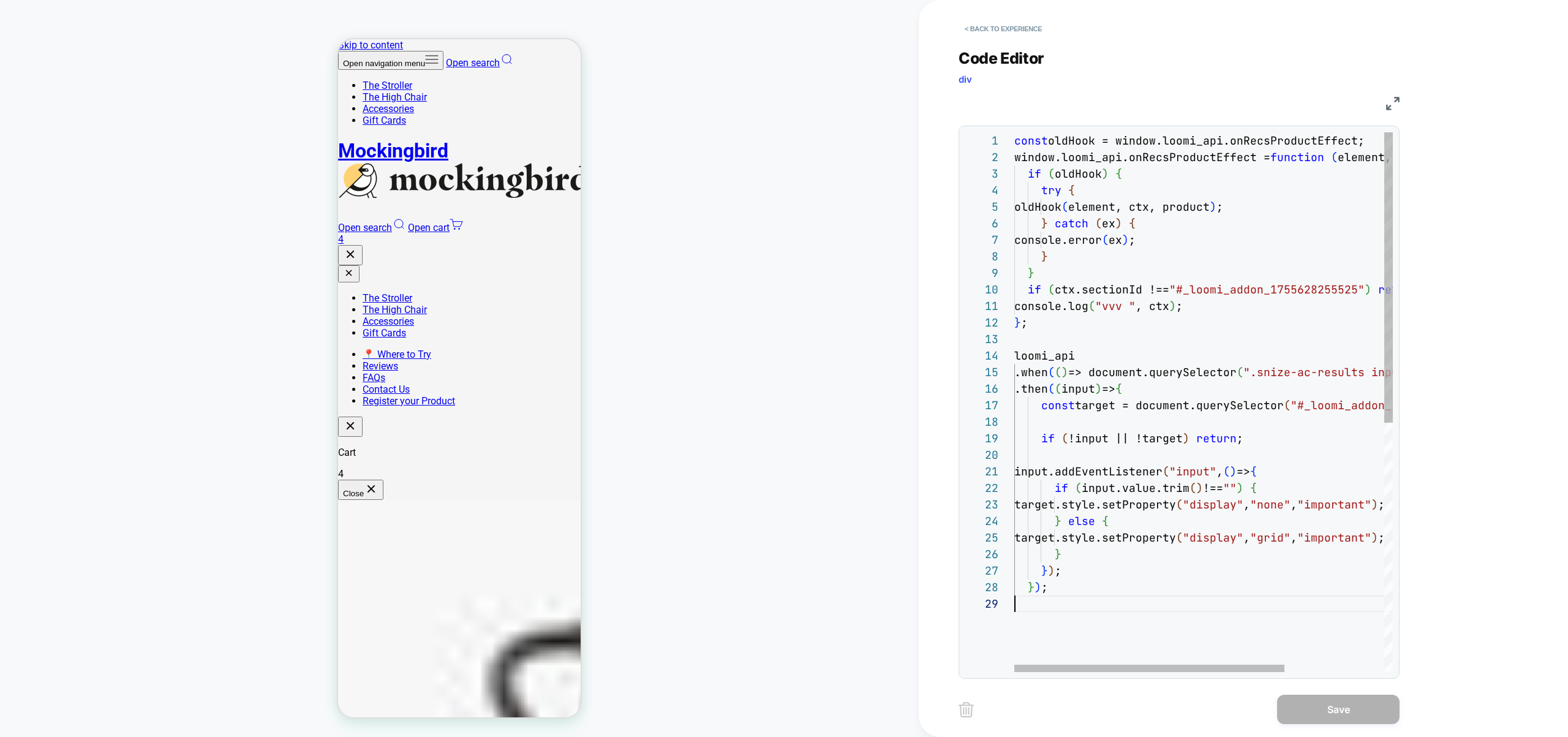
scroll to position [132, 0]
click at [1044, 624] on div "const oldHook = window.loomi_api.onRecsProductEffect; window.loomi_api.onRecsPr…" at bounding box center [1272, 633] width 517 height 1003
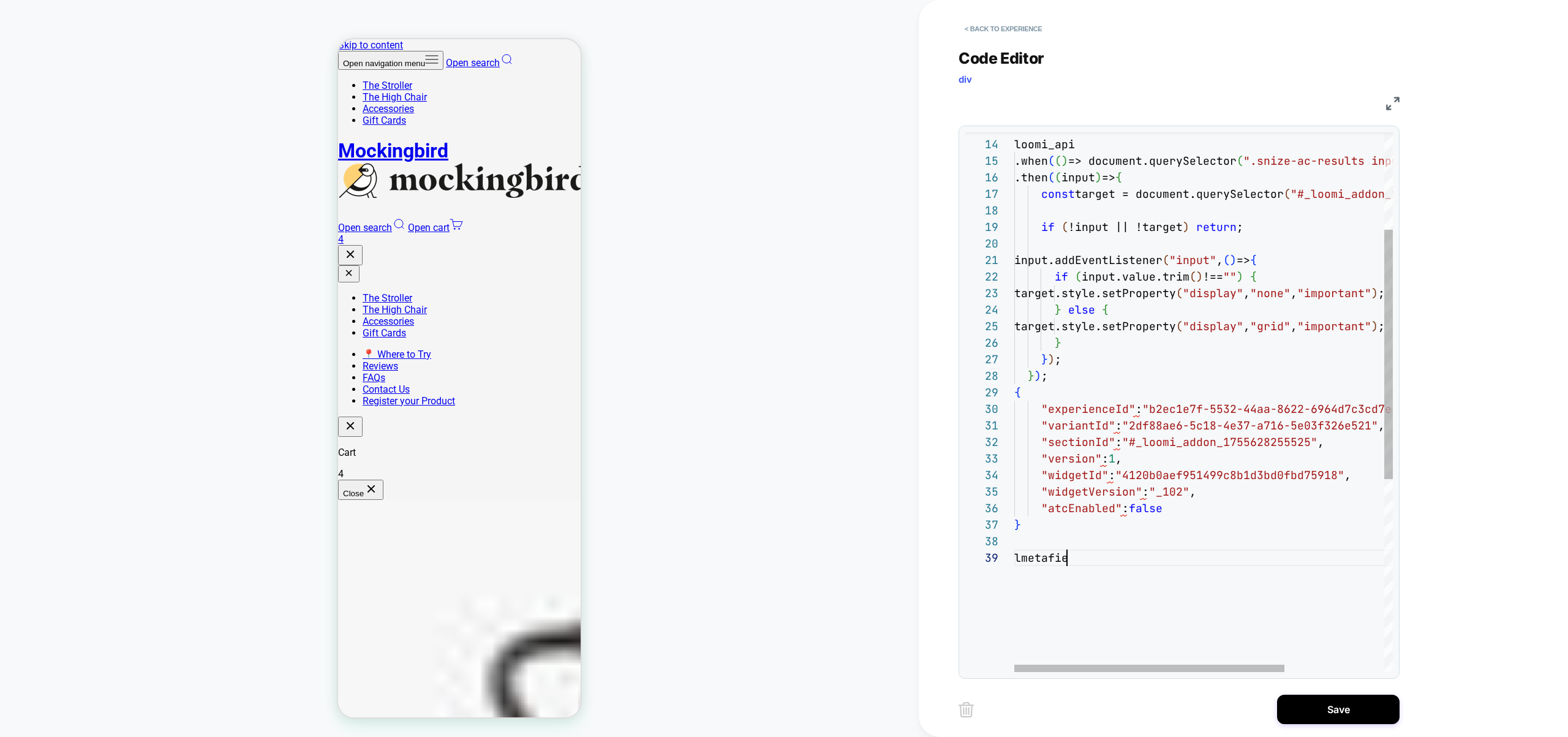
scroll to position [132, 66]
type textarea "**********"
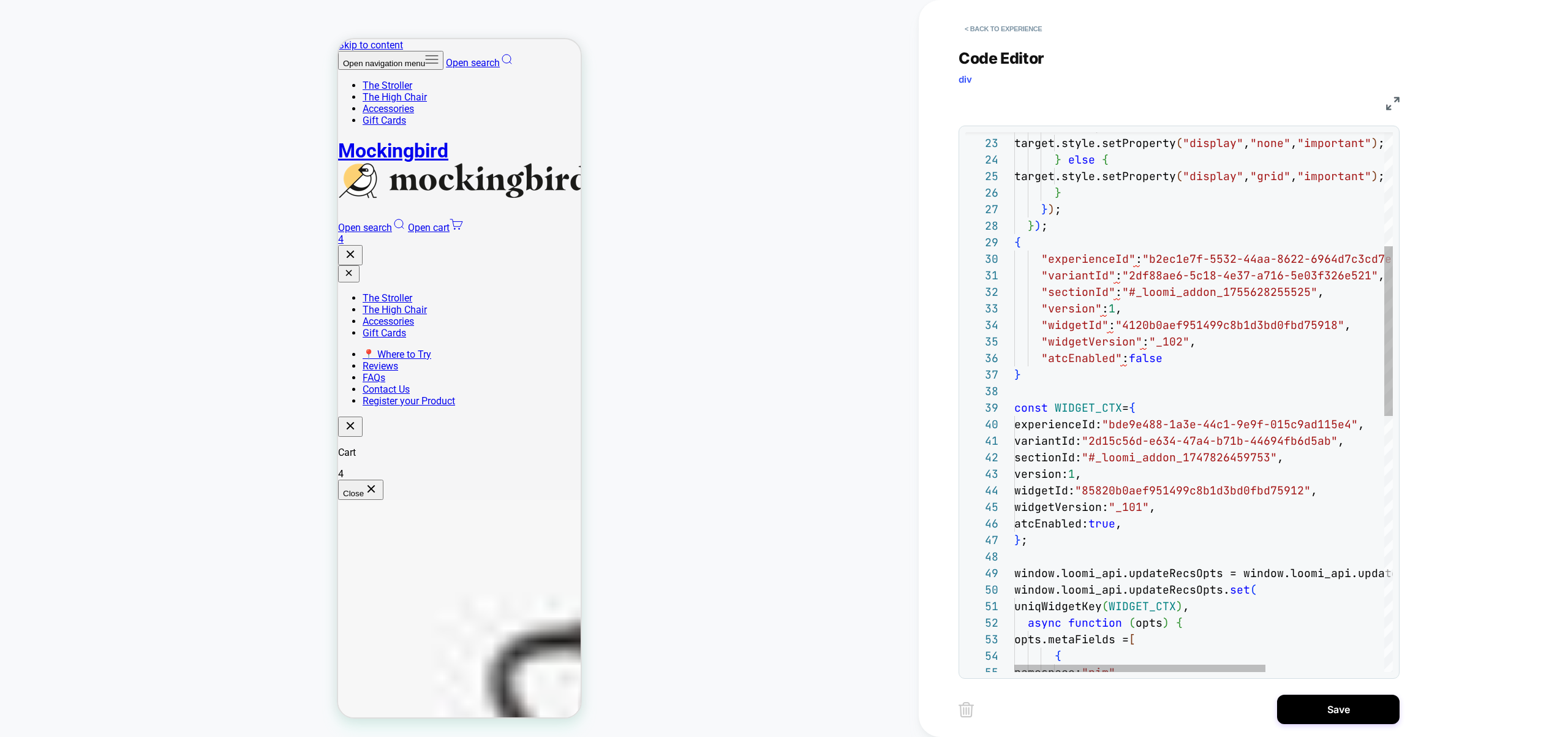
click at [1169, 275] on div "variantId: "2d15c56d-e634-47a4-b71b-44694fb6d5ab" , sectionId: "#_loomi_addon_1…" at bounding box center [1293, 627] width 558 height 1714
click at [1066, 293] on div "variantId: "2d15c56d-e634-47a4-b71b-44694fb6d5ab" , sectionId: "#_loomi_addon_1…" at bounding box center [1293, 627] width 558 height 1714
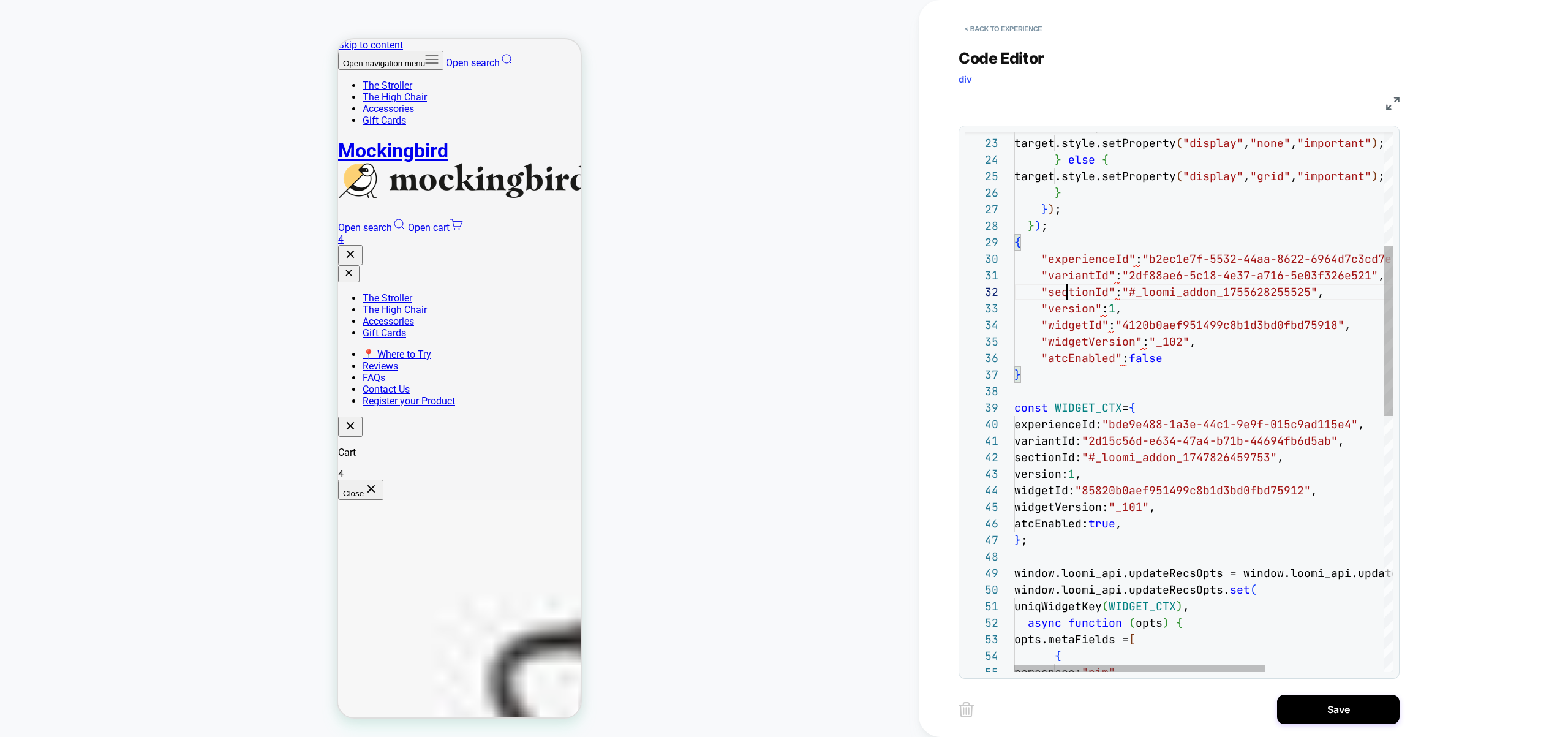
click at [1066, 293] on div "variantId: "2d15c56d-e634-47a4-b71b-44694fb6d5ab" , sectionId: "#_loomi_addon_1…" at bounding box center [1293, 627] width 558 height 1714
click at [1074, 275] on div "variantId: "2d15c56d-e634-47a4-b71b-44694fb6d5ab" , sectionId: "#_loomi_addon_1…" at bounding box center [1293, 627] width 558 height 1714
click at [1088, 360] on div "variantId: "2d15c56d-e634-47a4-b71b-44694fb6d5ab" , sectionId: "#_loomi_addon_1…" at bounding box center [1293, 627] width 558 height 1714
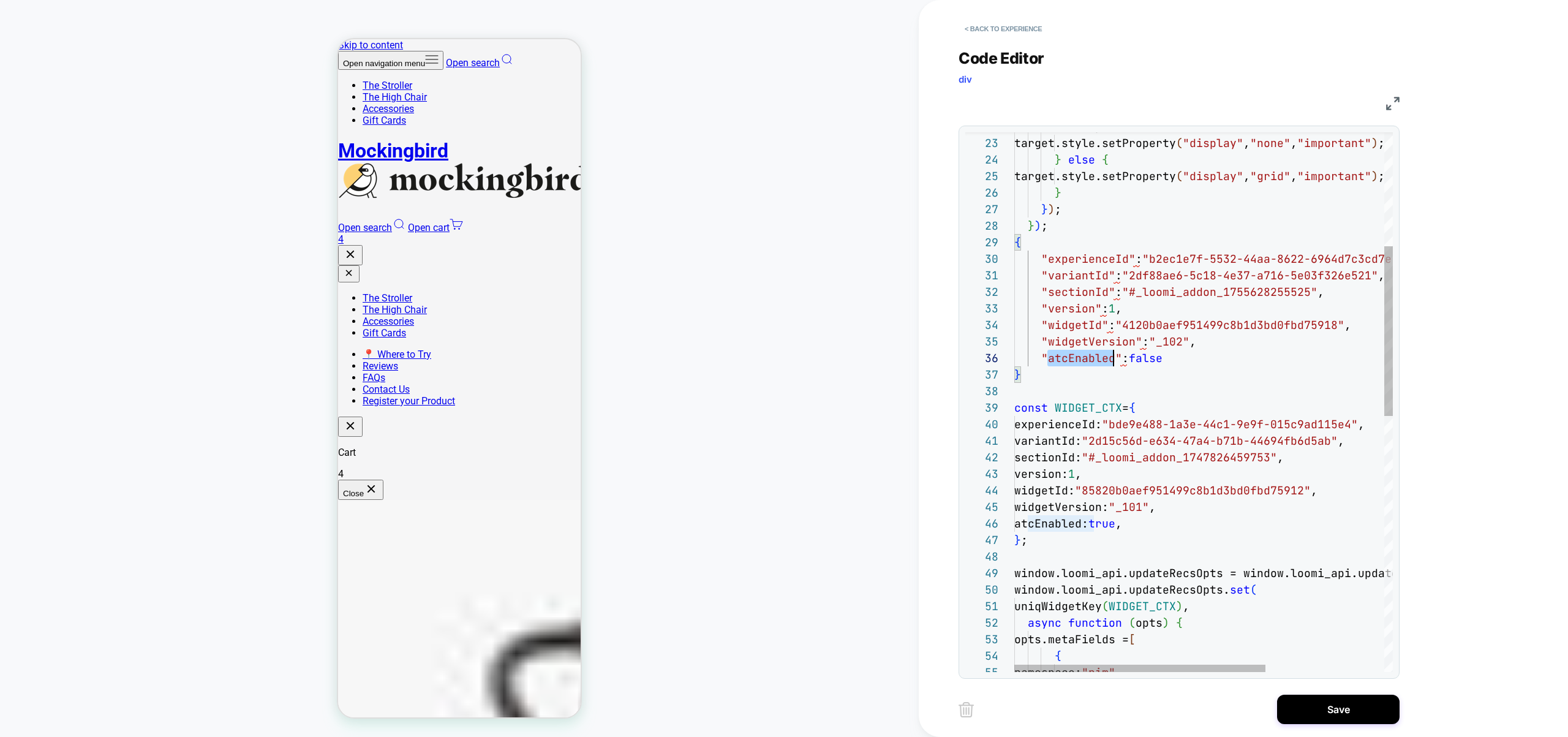
click at [1088, 360] on div "variantId: "2d15c56d-e634-47a4-b71b-44694fb6d5ab" , sectionId: "#_loomi_addon_1…" at bounding box center [1293, 627] width 558 height 1714
click at [1091, 338] on div "variantId: "2d15c56d-e634-47a4-b71b-44694fb6d5ab" , sectionId: "#_loomi_addon_1…" at bounding box center [1293, 627] width 558 height 1714
click at [1091, 339] on div "variantId: "2d15c56d-e634-47a4-b71b-44694fb6d5ab" , sectionId: "#_loomi_addon_1…" at bounding box center [1293, 627] width 558 height 1714
click at [1087, 321] on div "variantId: "2d15c56d-e634-47a4-b71b-44694fb6d5ab" , sectionId: "#_loomi_addon_1…" at bounding box center [1293, 627] width 558 height 1714
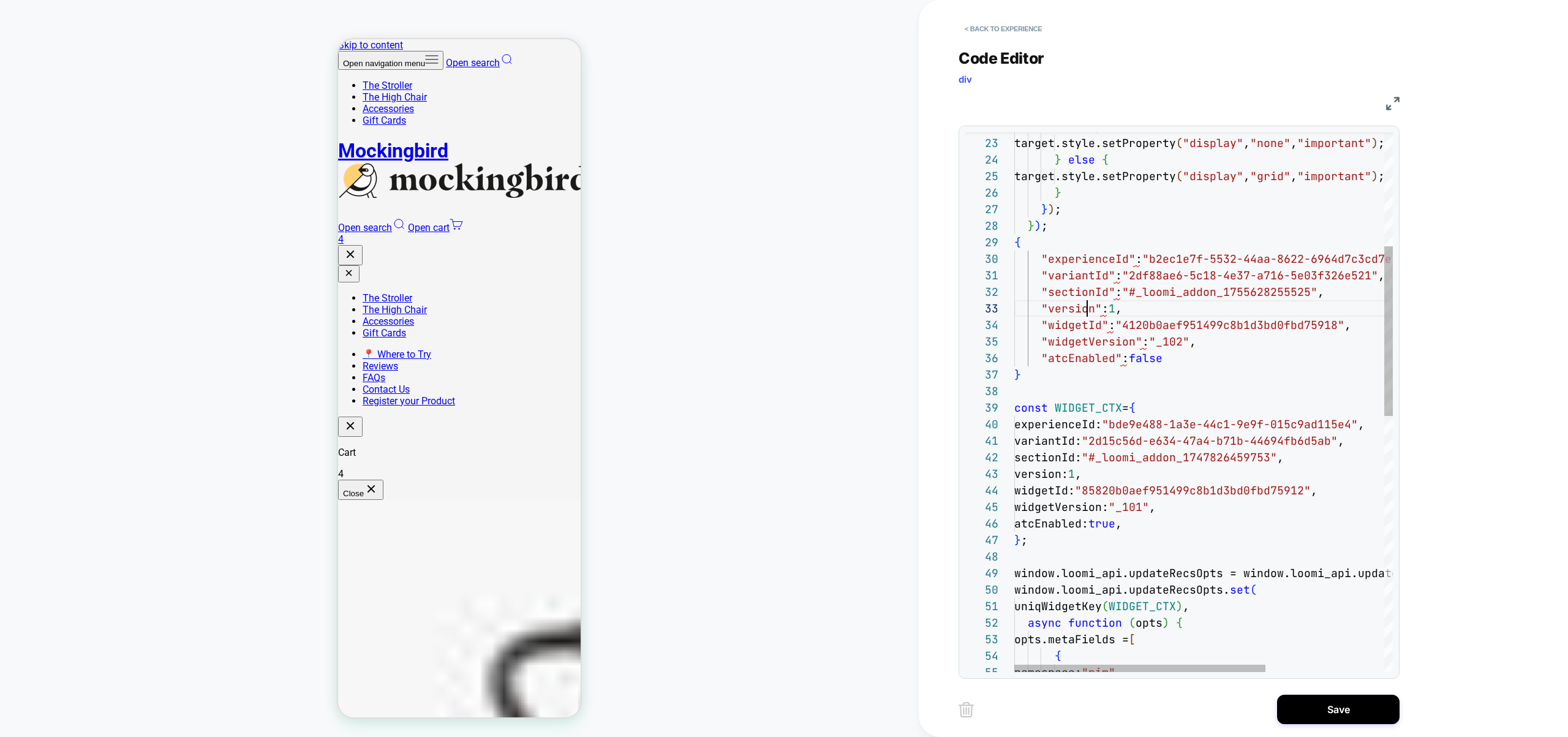
click at [1087, 309] on div "variantId: "2d15c56d-e634-47a4-b71b-44694fb6d5ab" , sectionId: "#_loomi_addon_1…" at bounding box center [1293, 627] width 558 height 1714
click at [1083, 294] on div "variantId: "2d15c56d-e634-47a4-b71b-44694fb6d5ab" , sectionId: "#_loomi_addon_1…" at bounding box center [1293, 627] width 558 height 1714
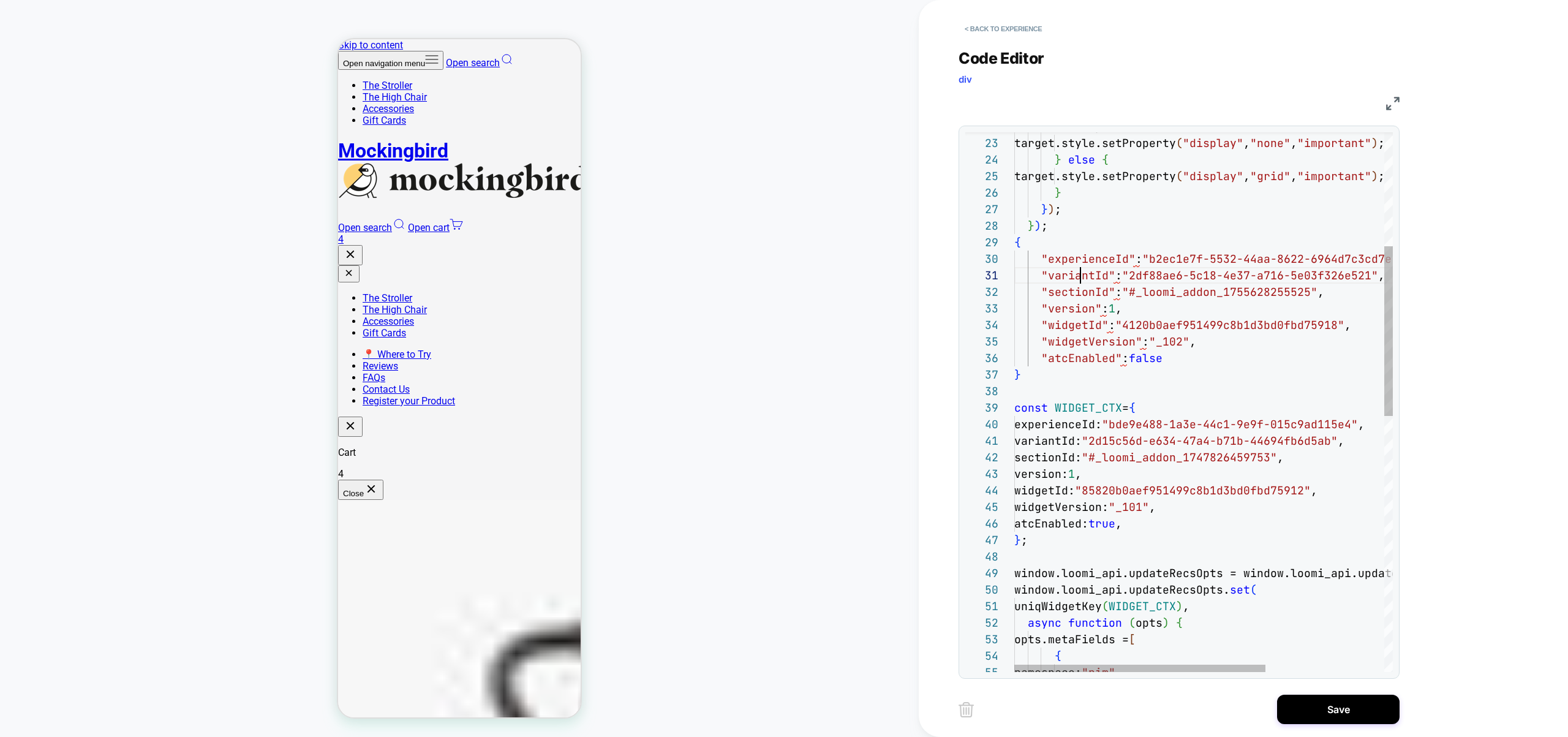
click at [1080, 276] on div "variantId: "2d15c56d-e634-47a4-b71b-44694fb6d5ab" , sectionId: "#_loomi_addon_1…" at bounding box center [1293, 627] width 558 height 1714
click at [1082, 262] on div "variantId: "2d15c56d-e634-47a4-b71b-44694fb6d5ab" , sectionId: "#_loomi_addon_1…" at bounding box center [1293, 627] width 558 height 1714
click at [1082, 264] on div "variantId: "2d15c56d-e634-47a4-b71b-44694fb6d5ab" , sectionId: "#_loomi_addon_1…" at bounding box center [1293, 627] width 558 height 1714
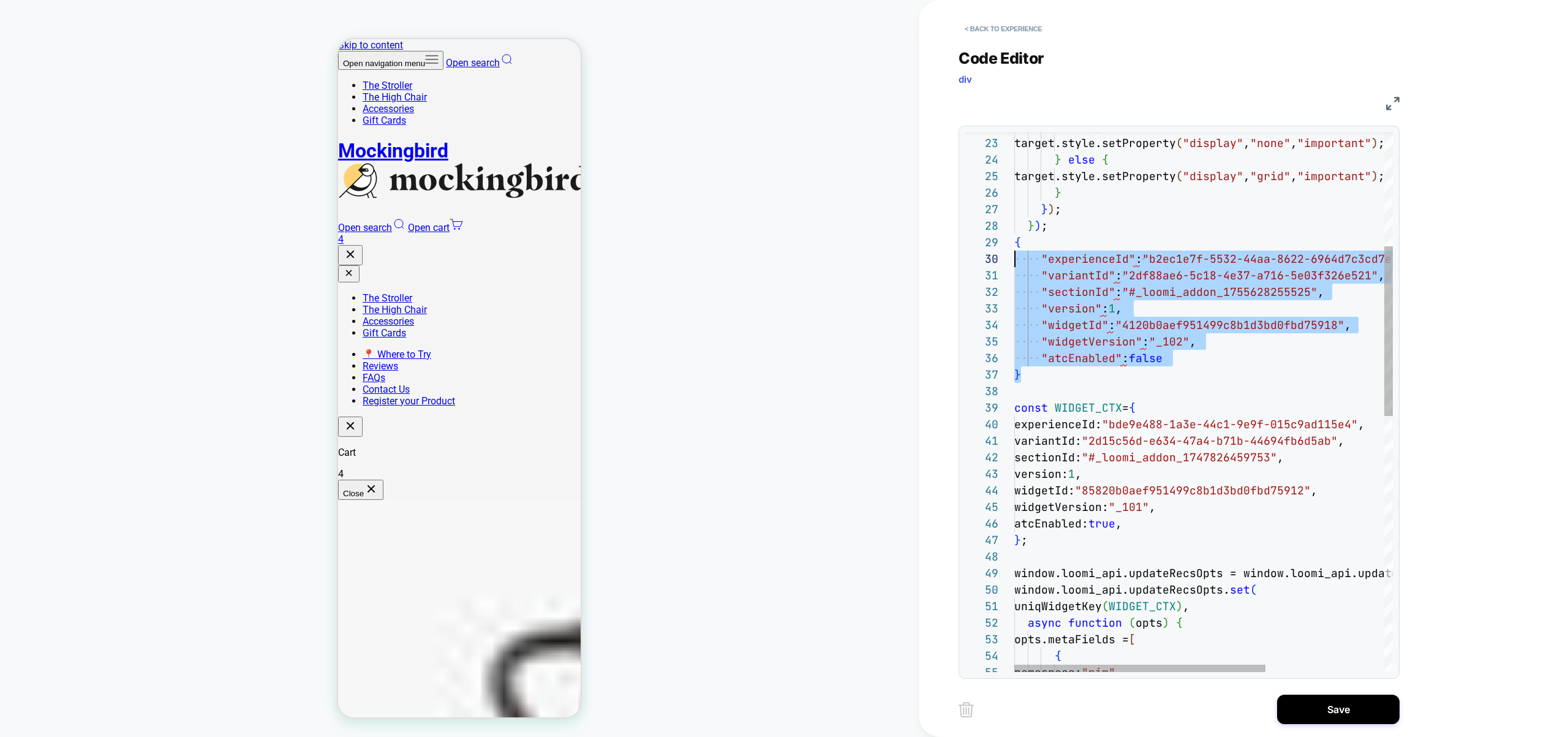
scroll to position [132, 0]
drag, startPoint x: 1025, startPoint y: 377, endPoint x: 1003, endPoint y: 240, distance: 138.8
click at [1014, 240] on div "variantId: "2d15c56d-e634-47a4-b71b-44694fb6d5ab" , sectionId: "#_loomi_addon_1…" at bounding box center [1293, 627] width 558 height 1714
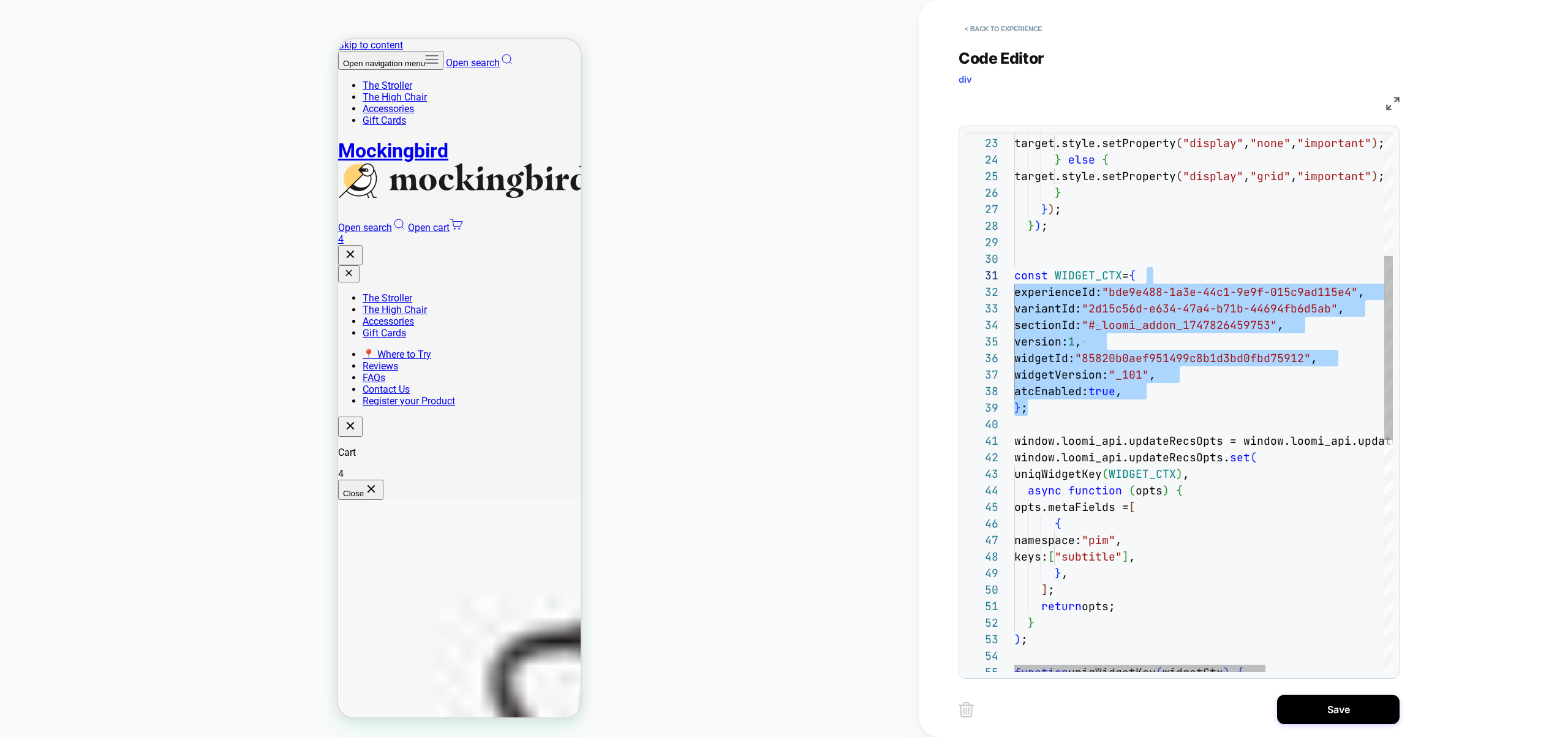
scroll to position [0, 125]
drag, startPoint x: 1035, startPoint y: 410, endPoint x: 1140, endPoint y: 277, distance: 169.5
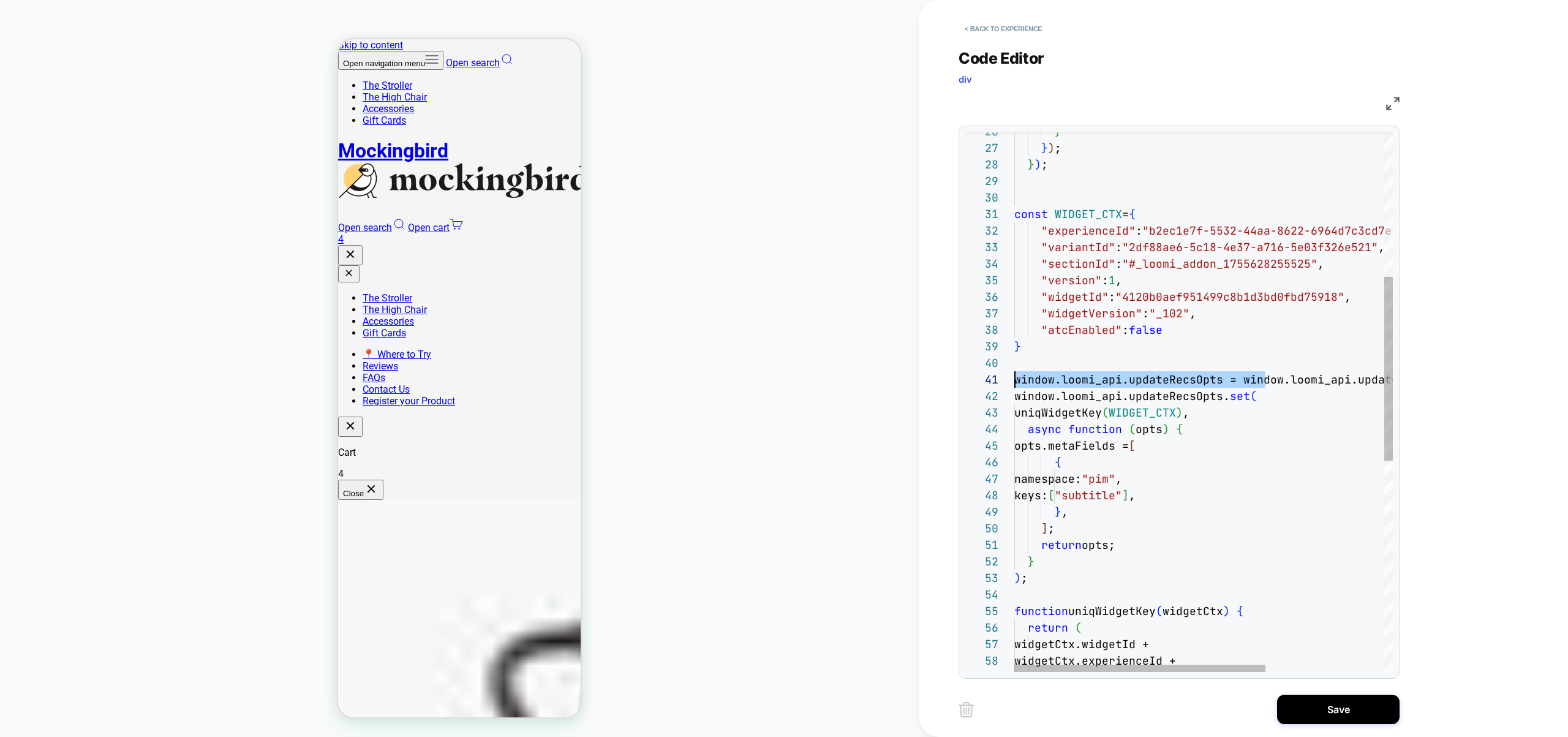
scroll to position [0, 0]
drag, startPoint x: 1275, startPoint y: 379, endPoint x: 1080, endPoint y: 387, distance: 195.2
click at [1027, 381] on div ""variantId" : "2df88ae6-5c18-4e37-a716-5e03f326e521" , "sectionId" : "#_loomi_a…" at bounding box center [1293, 500] width 558 height 1582
click at [1139, 399] on div ""variantId" : "2df88ae6-5c18-4e37-a716-5e03f326e521" , "sectionId" : "#_loomi_a…" at bounding box center [1293, 500] width 558 height 1582
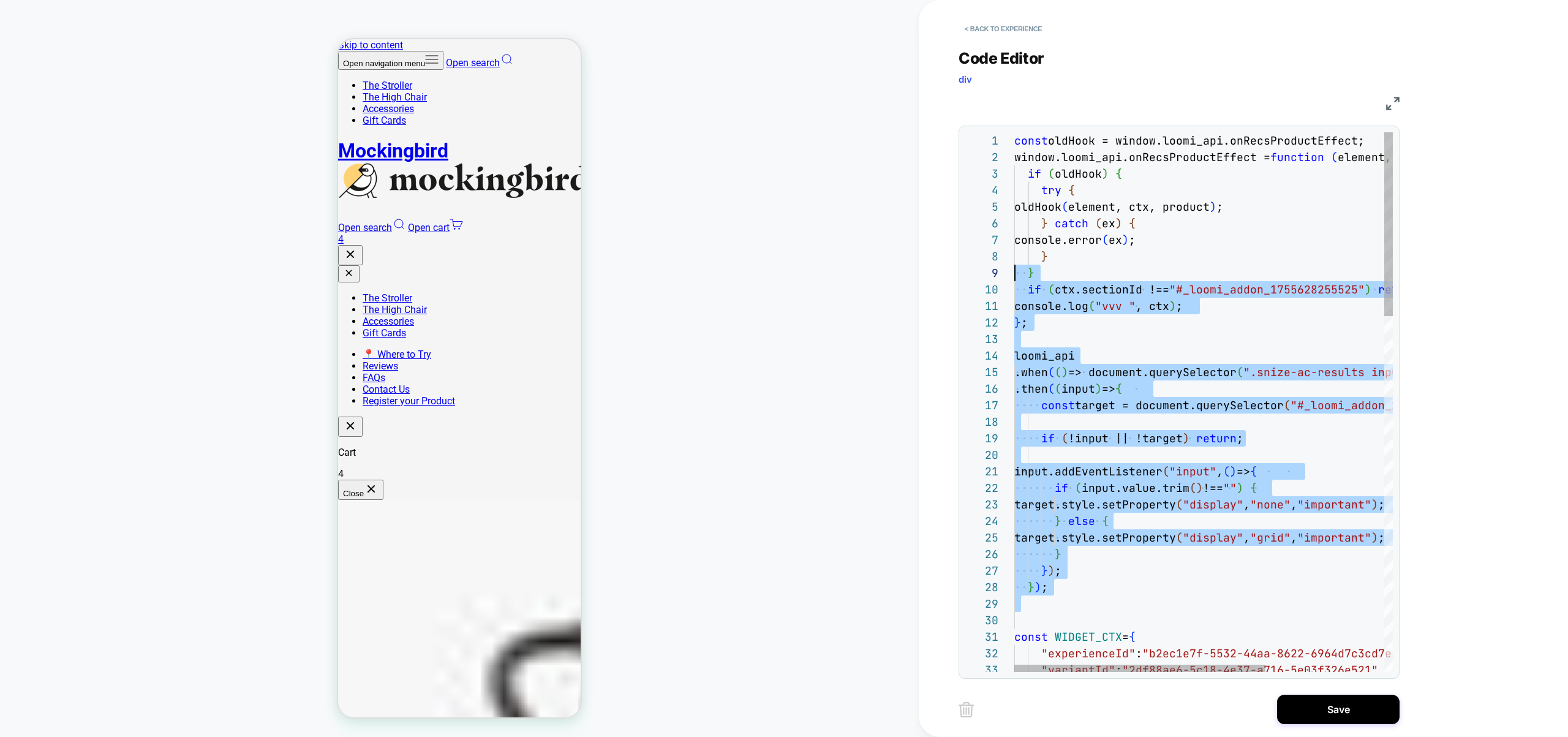
scroll to position [0, 0]
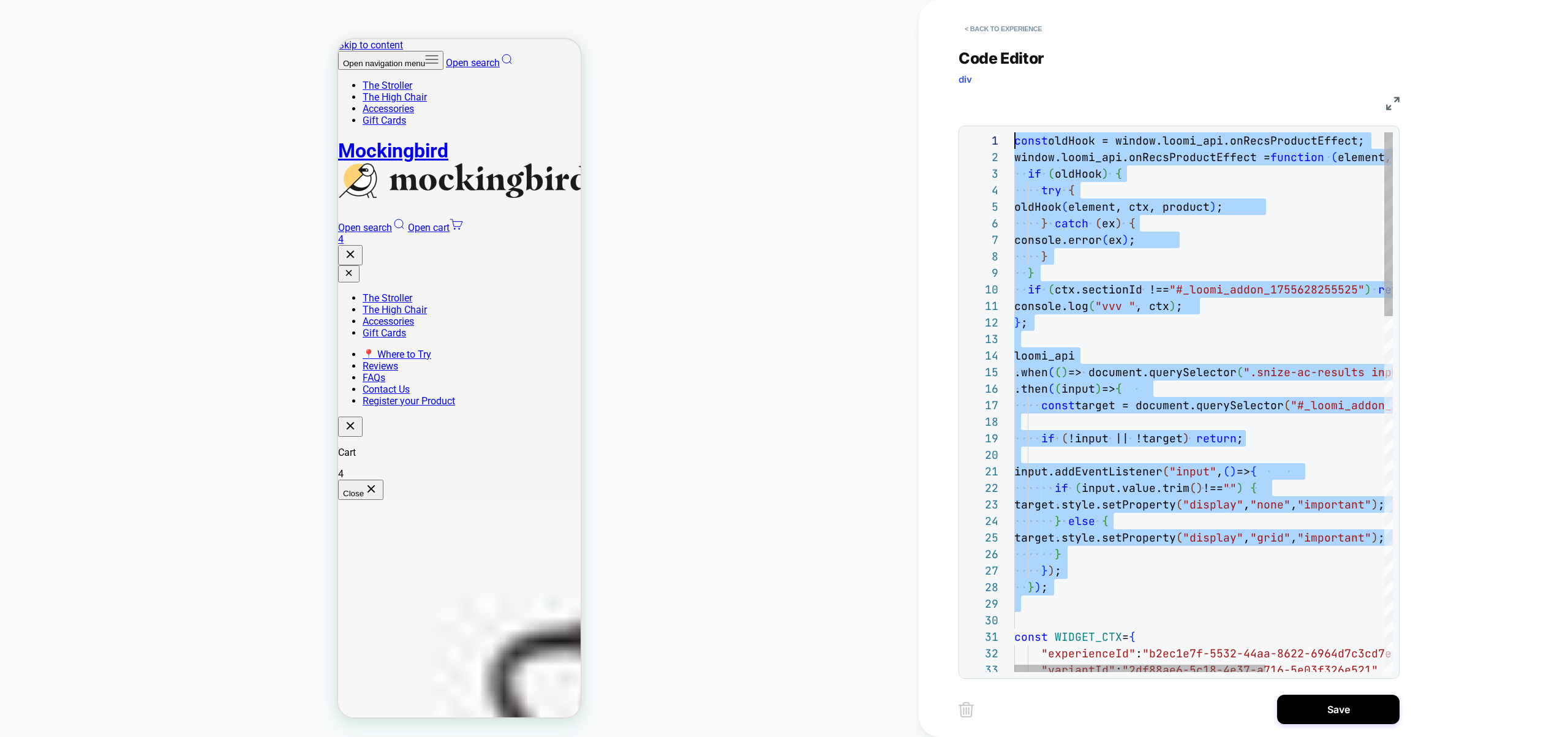
drag, startPoint x: 1068, startPoint y: 616, endPoint x: 882, endPoint y: 51, distance: 594.8
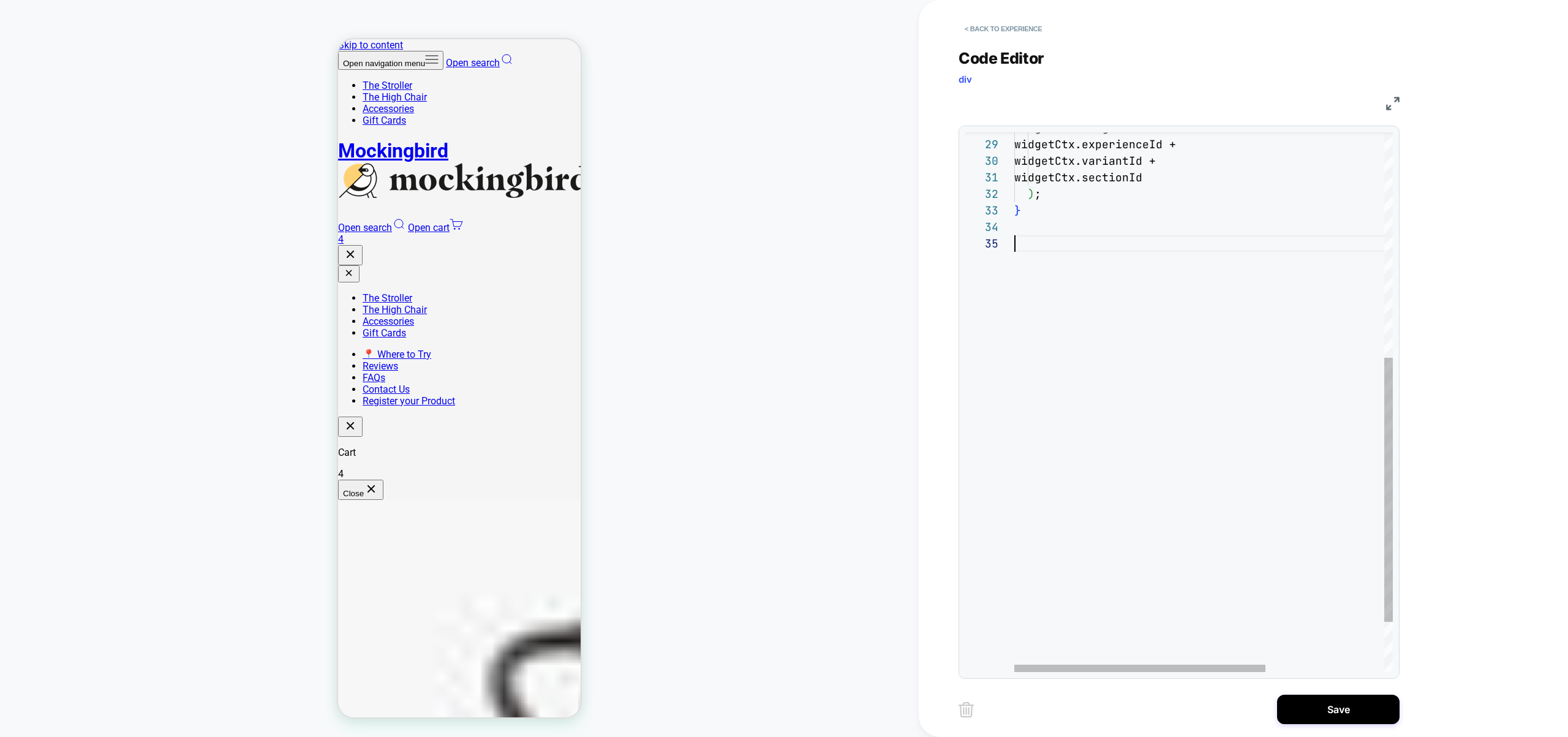
click at [1070, 434] on div "widgetCtx.widgetId + widgetCtx.experienceId + widgetCtx.variantId + widgetCtx.s…" at bounding box center [1293, 223] width 558 height 1103
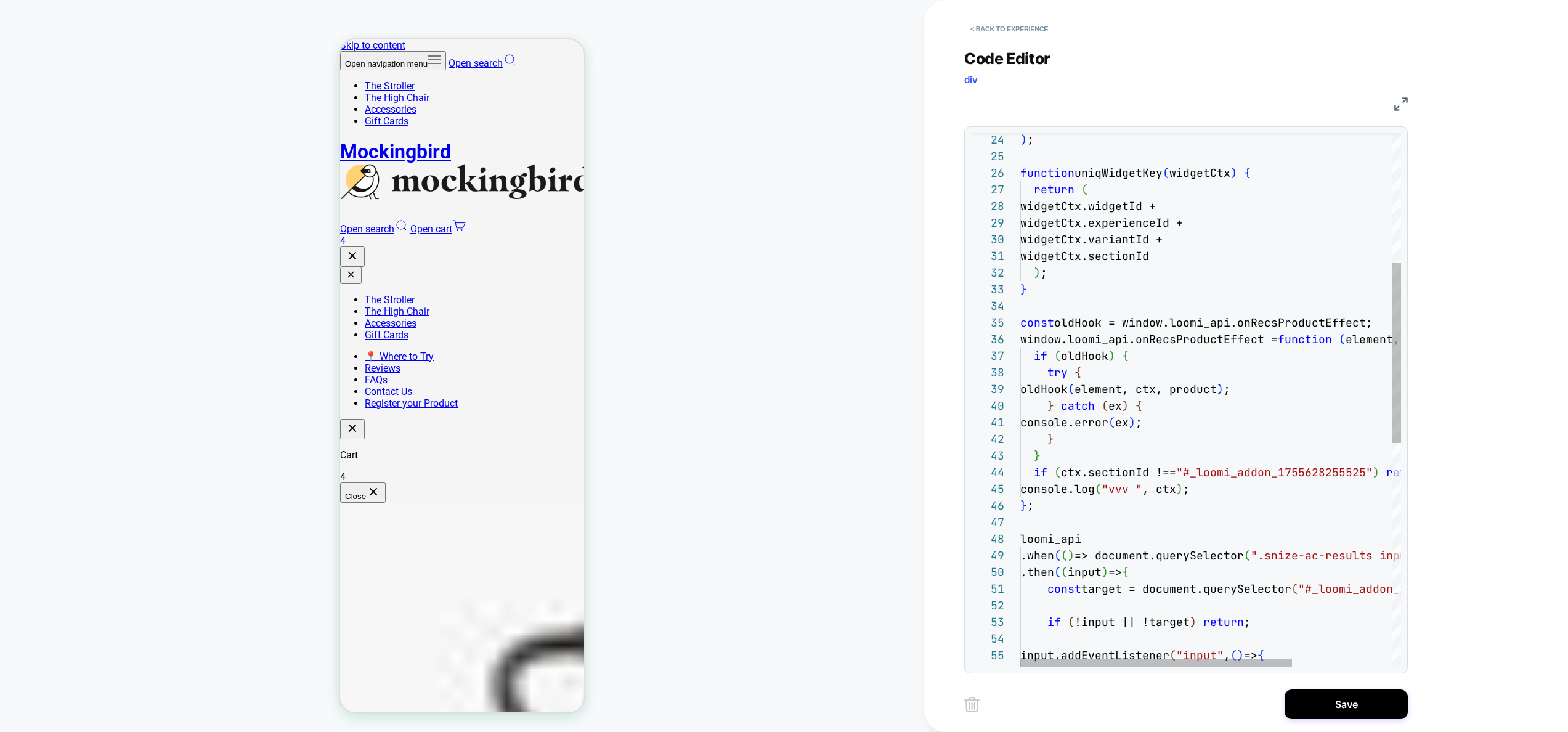
scroll to position [66, 180]
click at [1215, 495] on div "} ; loomi_api .when ( ( ) => document.querySelector ( ".snize-ac-results input"…" at bounding box center [1280, 540] width 520 height 1581
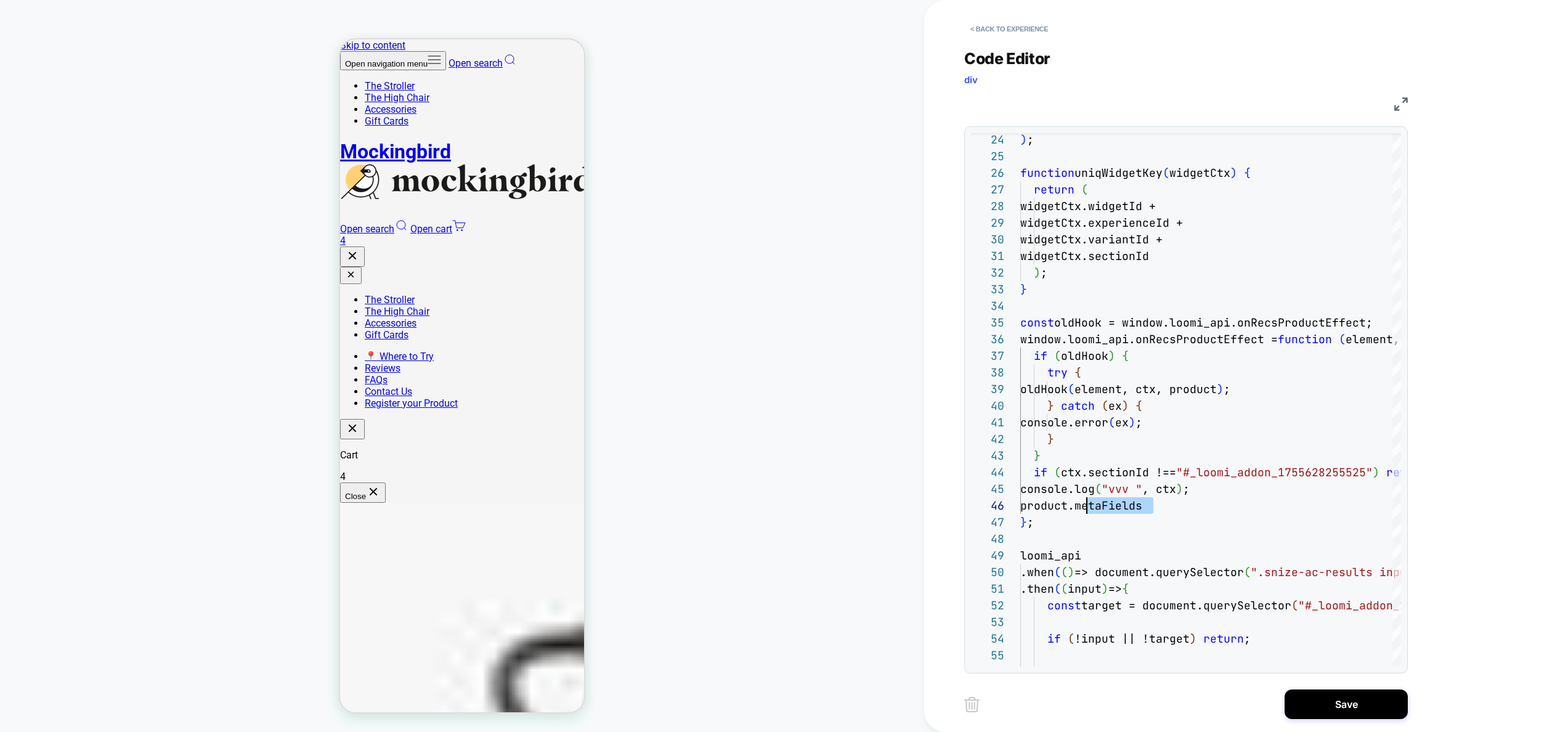
scroll to position [83, 13]
click at [1043, 503] on div "} ; loomi_api .when ( ( ) => document.querySelector ( ".snize-ac-results input"…" at bounding box center [1280, 547] width 520 height 1598
click at [1106, 506] on div "} ; loomi_api .when ( ( ) => document.querySelector ( ".snize-ac-results input"…" at bounding box center [1280, 547] width 520 height 1598
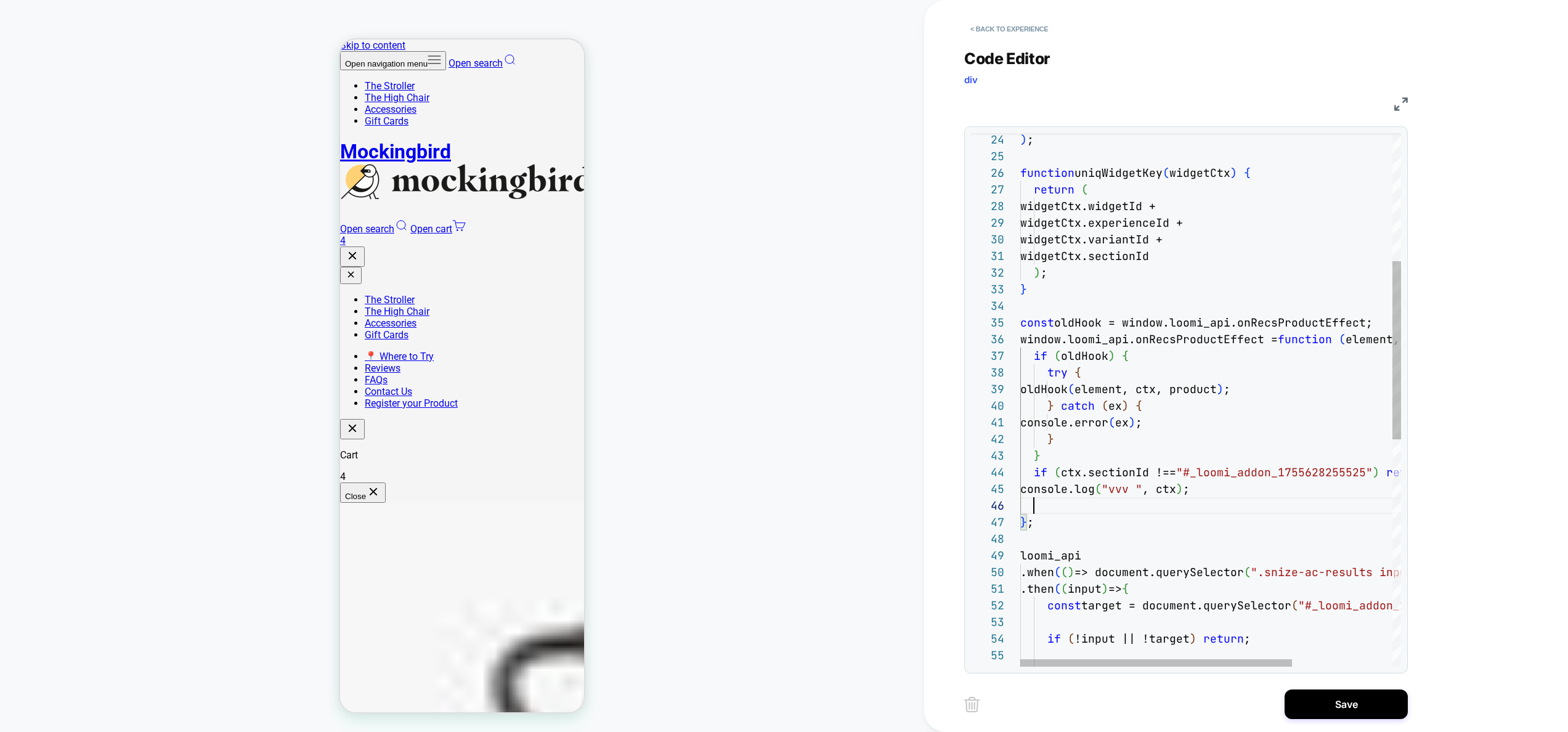
click at [1182, 492] on div "} ; loomi_api .when ( ( ) => document.querySelector ( ".snize-ac-results input"…" at bounding box center [1280, 547] width 520 height 1598
click at [1182, 491] on div "} ; loomi_api .when ( ( ) => document.querySelector ( ".snize-ac-results input"…" at bounding box center [1280, 547] width 520 height 1598
type textarea "**********"
click at [1361, 701] on button "Save" at bounding box center [1347, 704] width 124 height 30
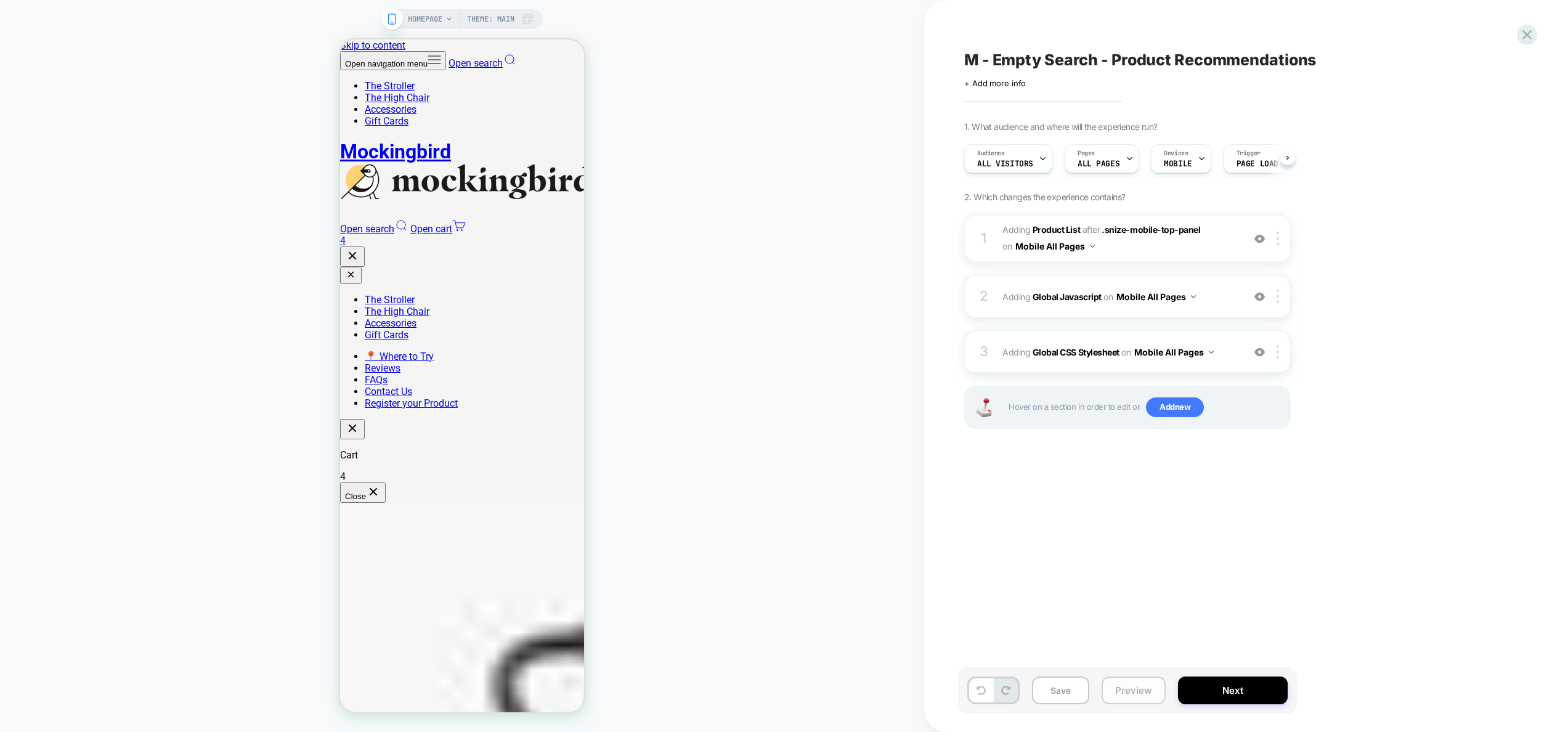
scroll to position [0, 1]
click at [1143, 691] on button "Preview" at bounding box center [1134, 690] width 64 height 27
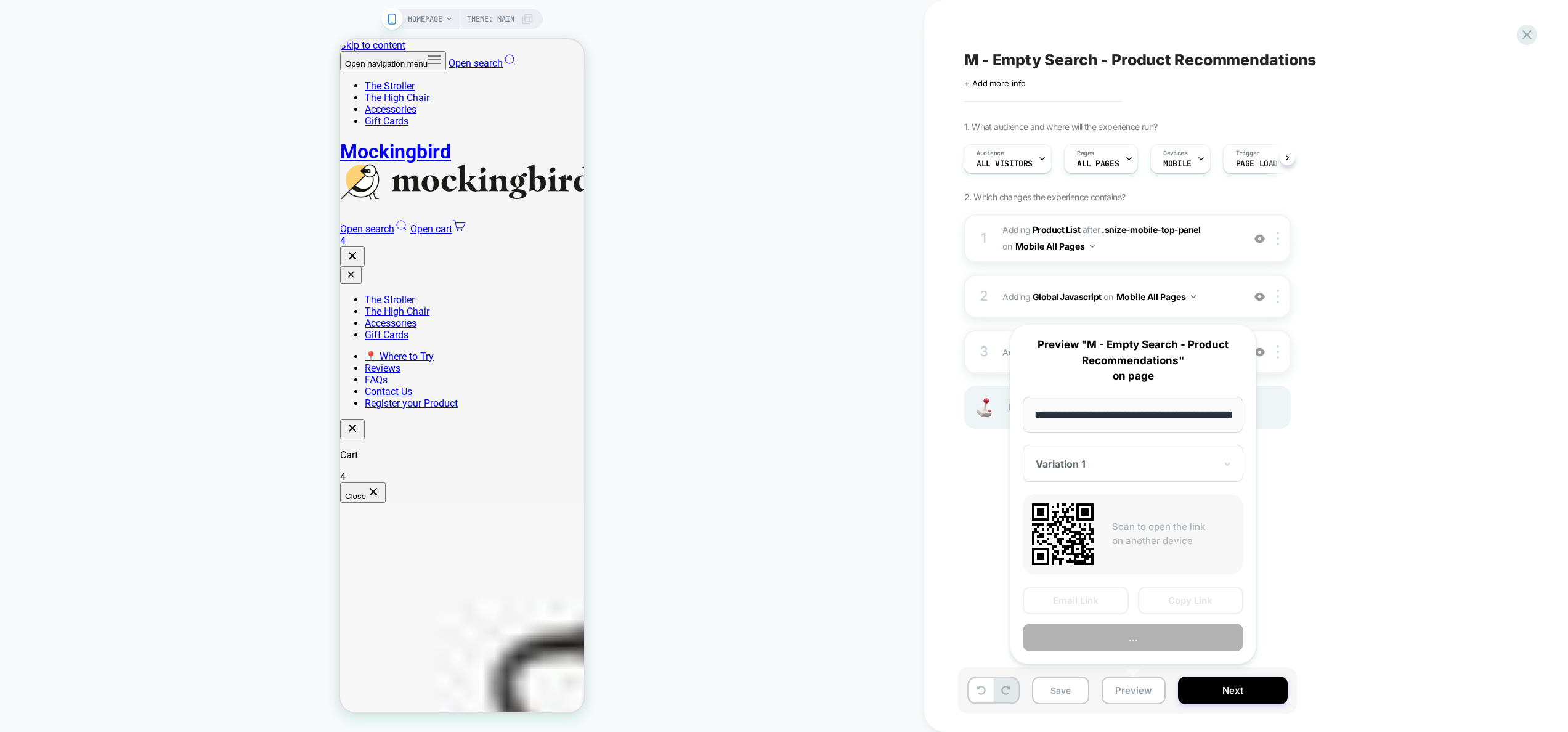
scroll to position [0, 49]
click at [1141, 637] on button "Preview" at bounding box center [1133, 637] width 221 height 27
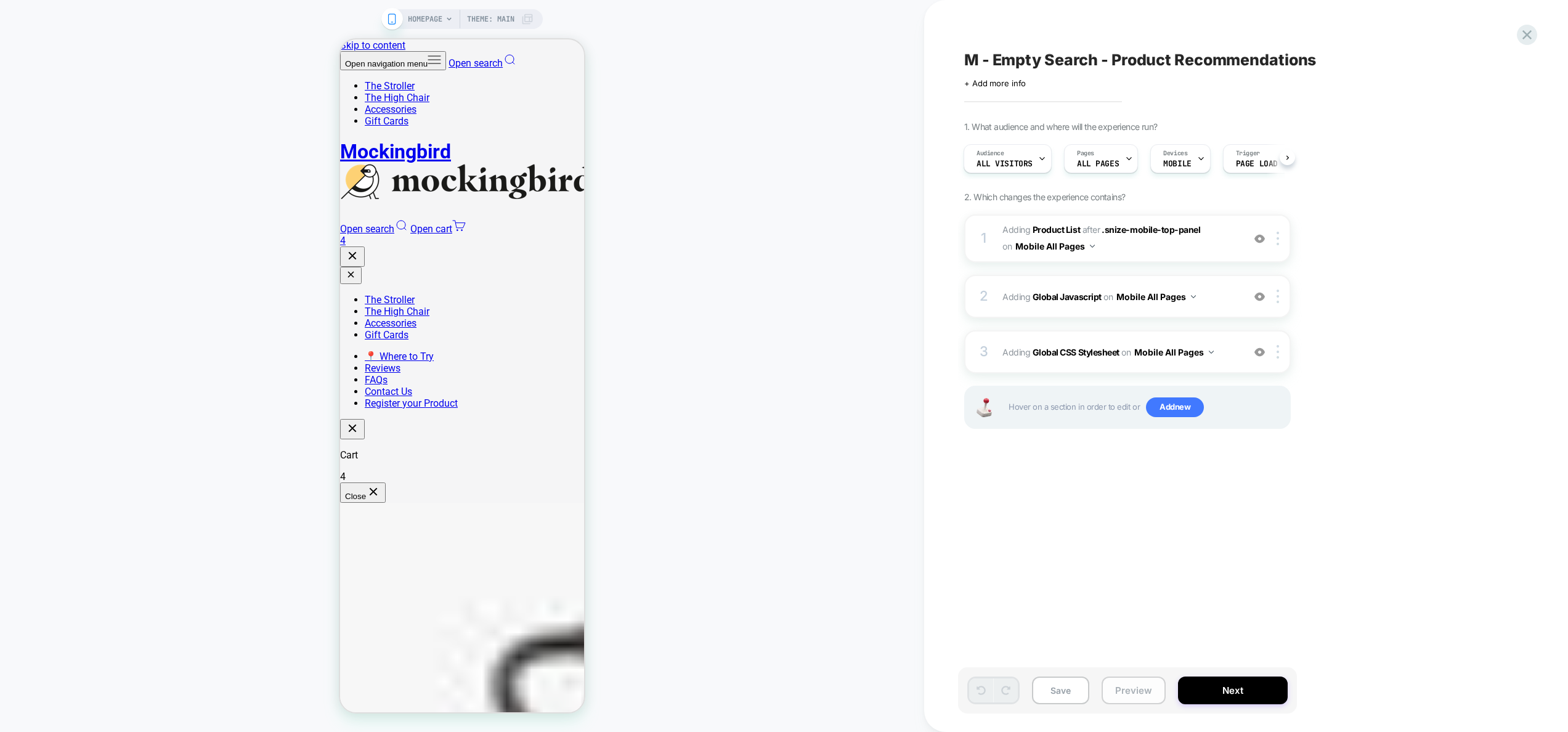
click at [1125, 683] on button "Preview" at bounding box center [1134, 690] width 64 height 27
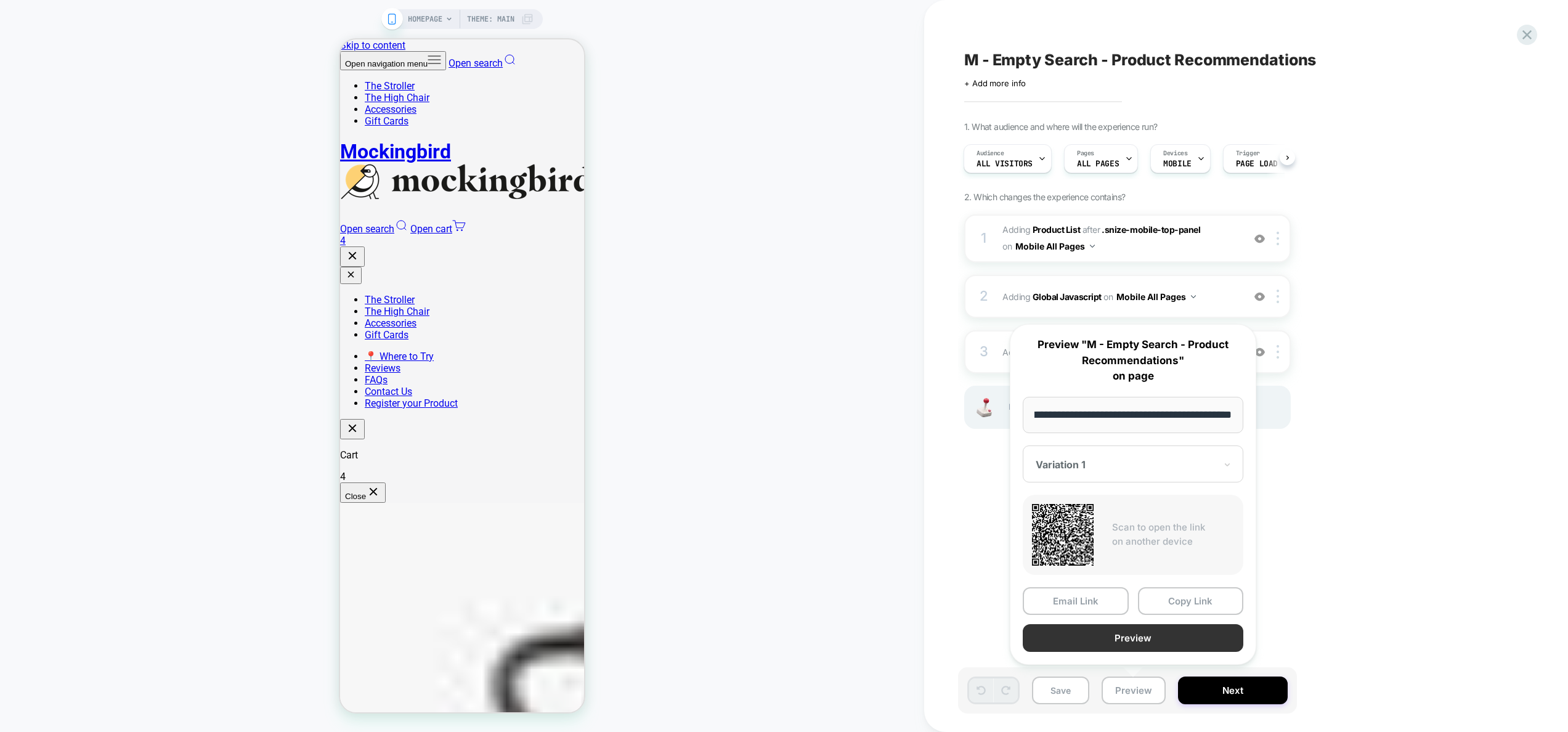
click at [1117, 641] on button "Preview" at bounding box center [1133, 637] width 221 height 27
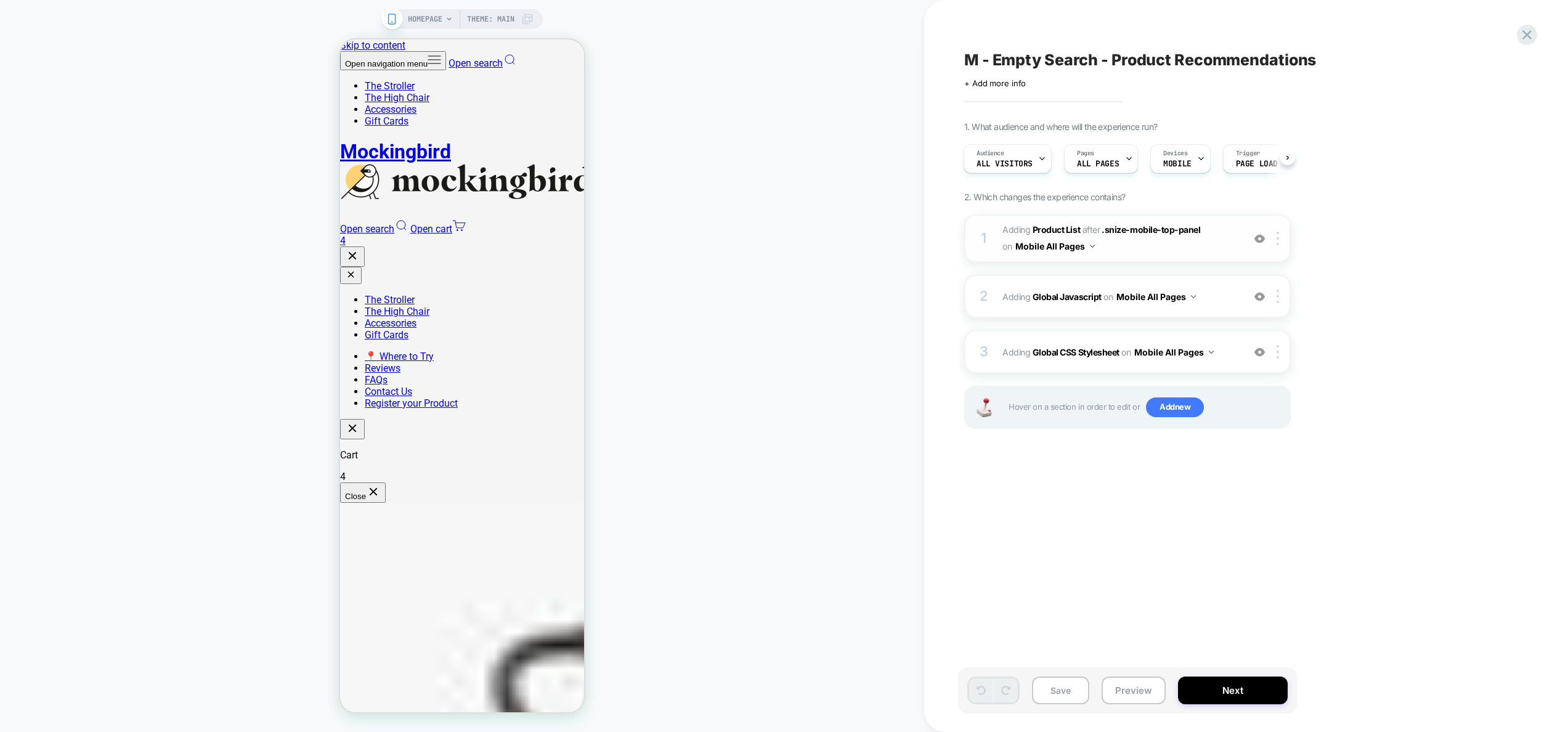
click at [1222, 248] on span "#_loomi_addon_1755628255525 Adding Product List AFTER .snize-mobile-top-panel .…" at bounding box center [1120, 239] width 235 height 34
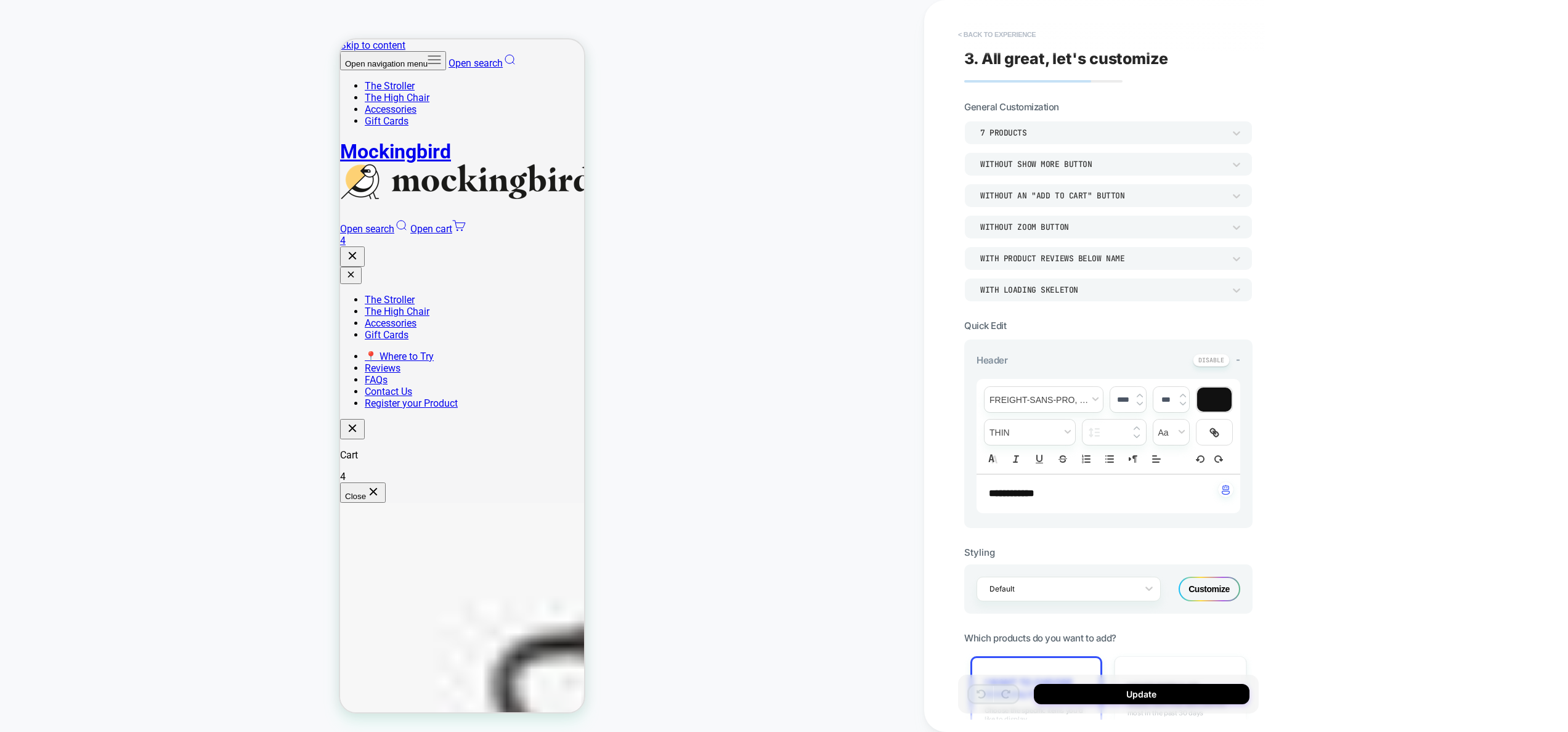
click at [1008, 30] on button "< Back to experience" at bounding box center [997, 34] width 90 height 20
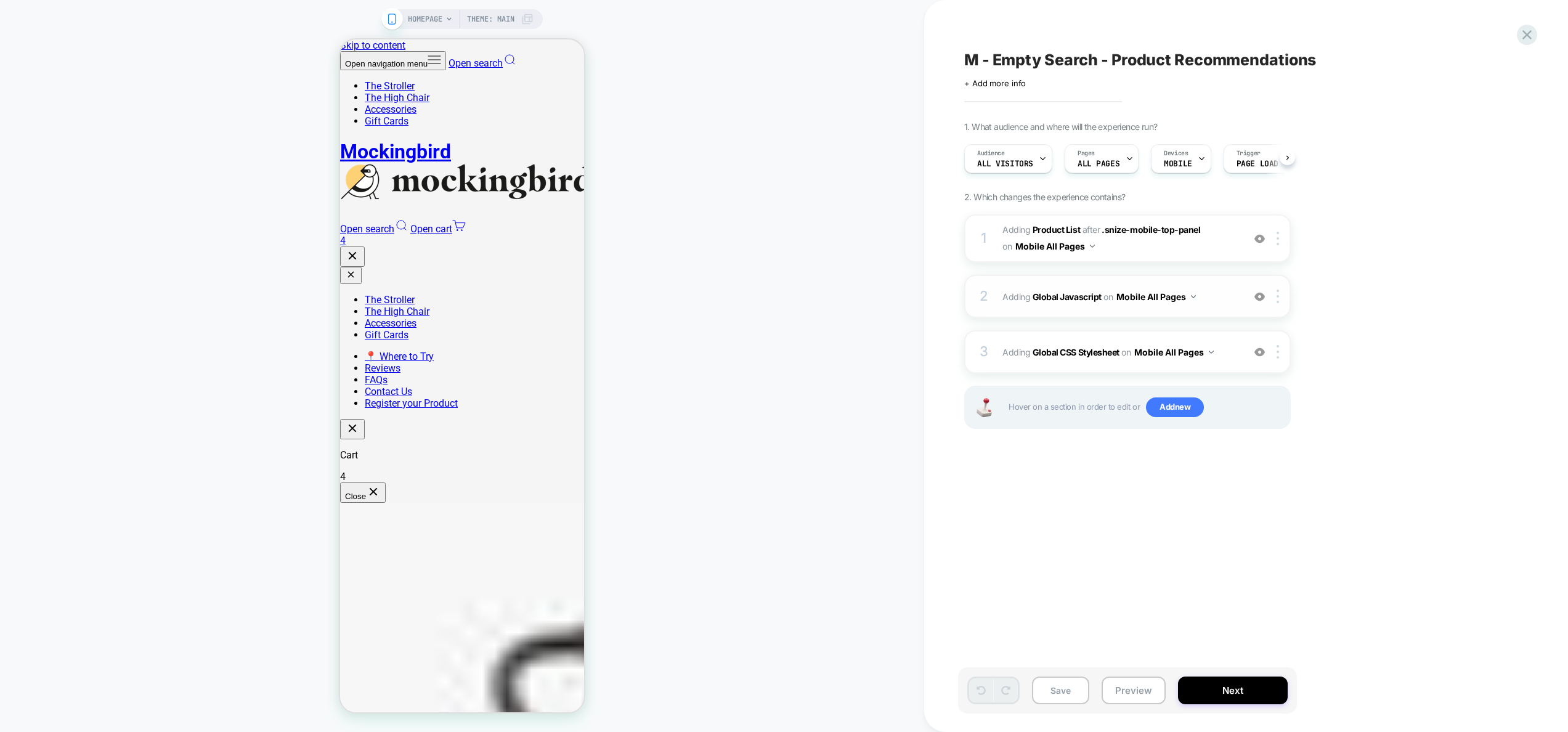
scroll to position [0, 1]
click at [1229, 305] on div "2 Adding Global Javascript on Mobile All Pages Add Before Add After Copy to Des…" at bounding box center [1127, 296] width 326 height 43
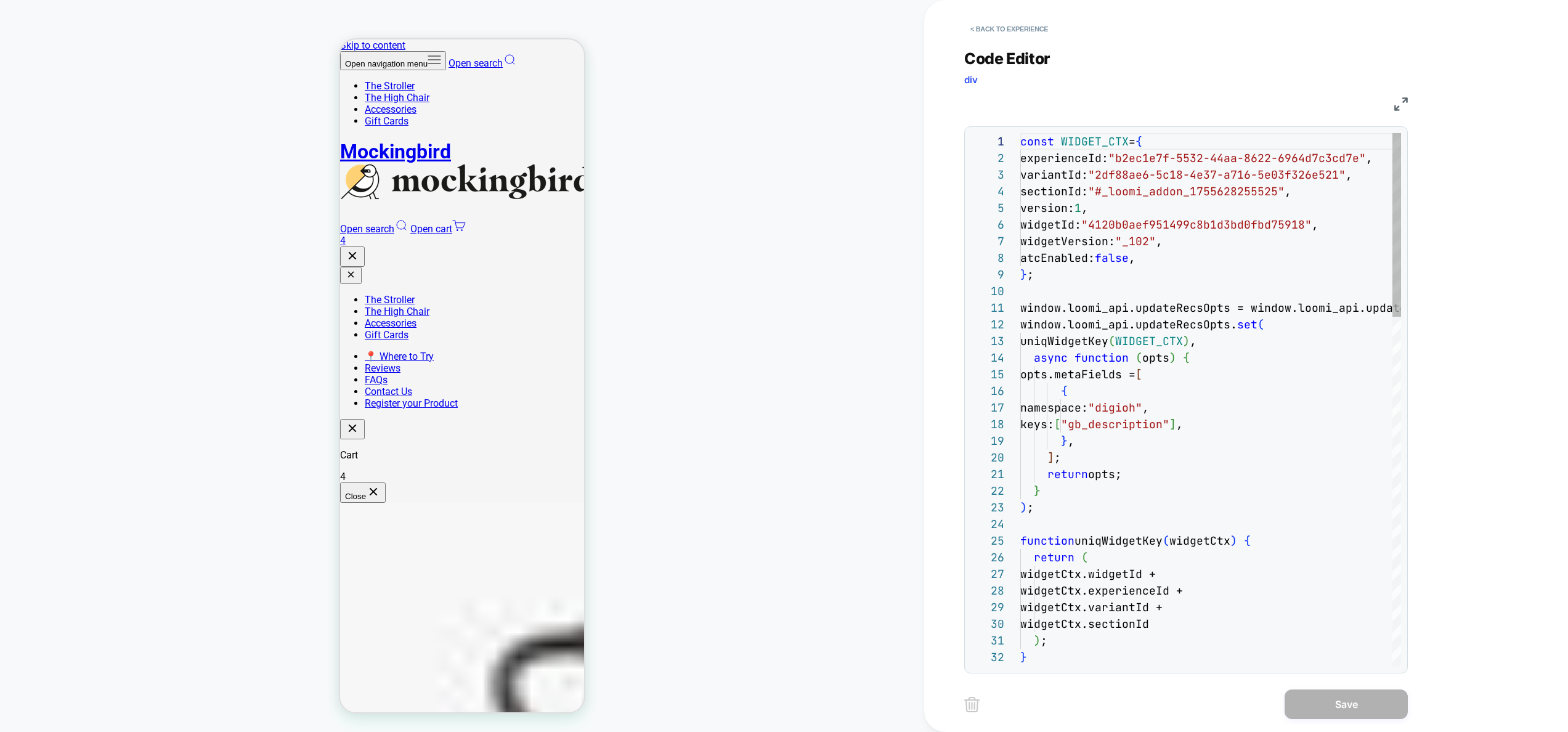
scroll to position [149, 0]
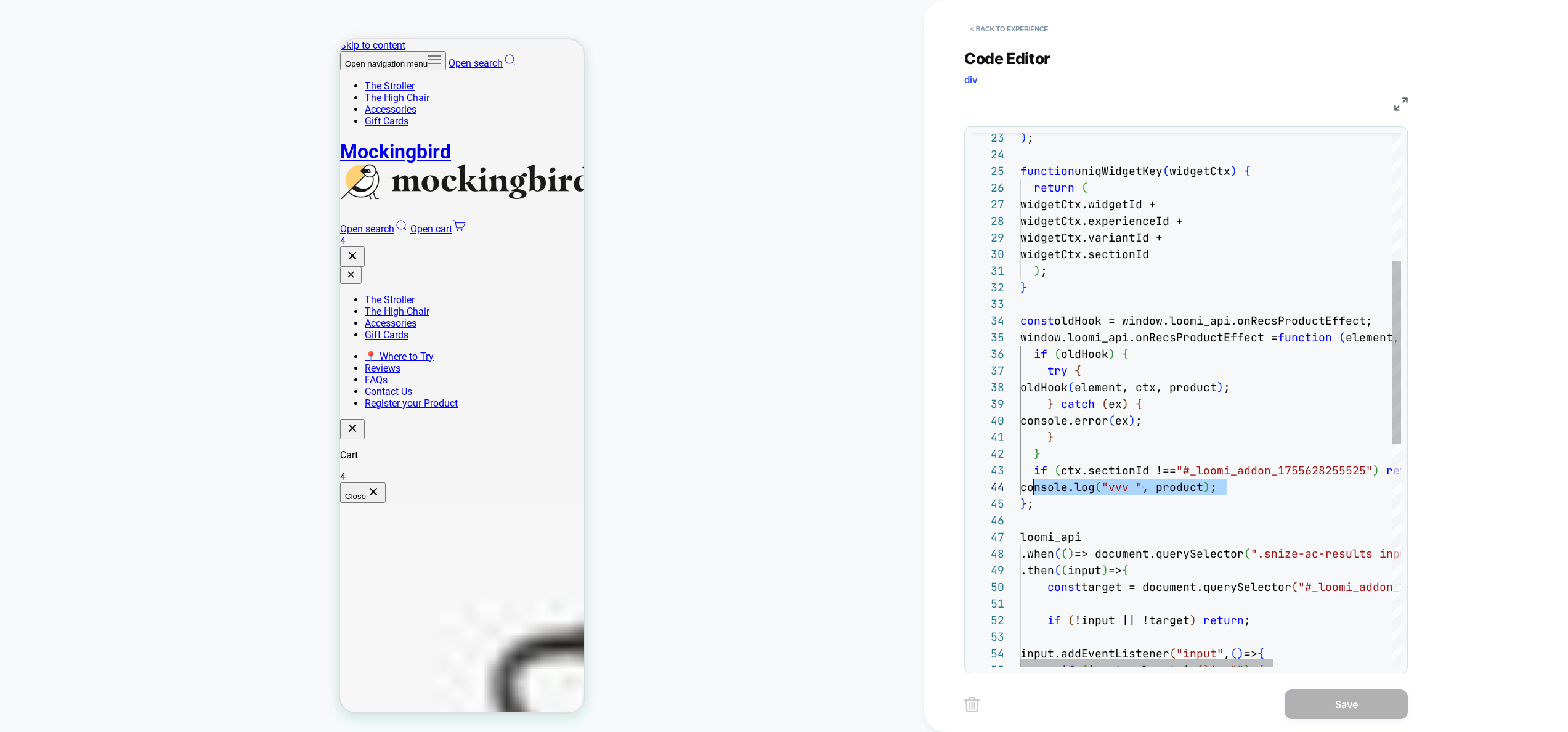
drag, startPoint x: 1234, startPoint y: 483, endPoint x: 1034, endPoint y: 483, distance: 200.0
click at [1034, 483] on div "input.addEventListener ( "input" , ( ) => { if ( input.value.trim ( ) !== "" ) …" at bounding box center [1300, 537] width 561 height 1548
type textarea "**********"
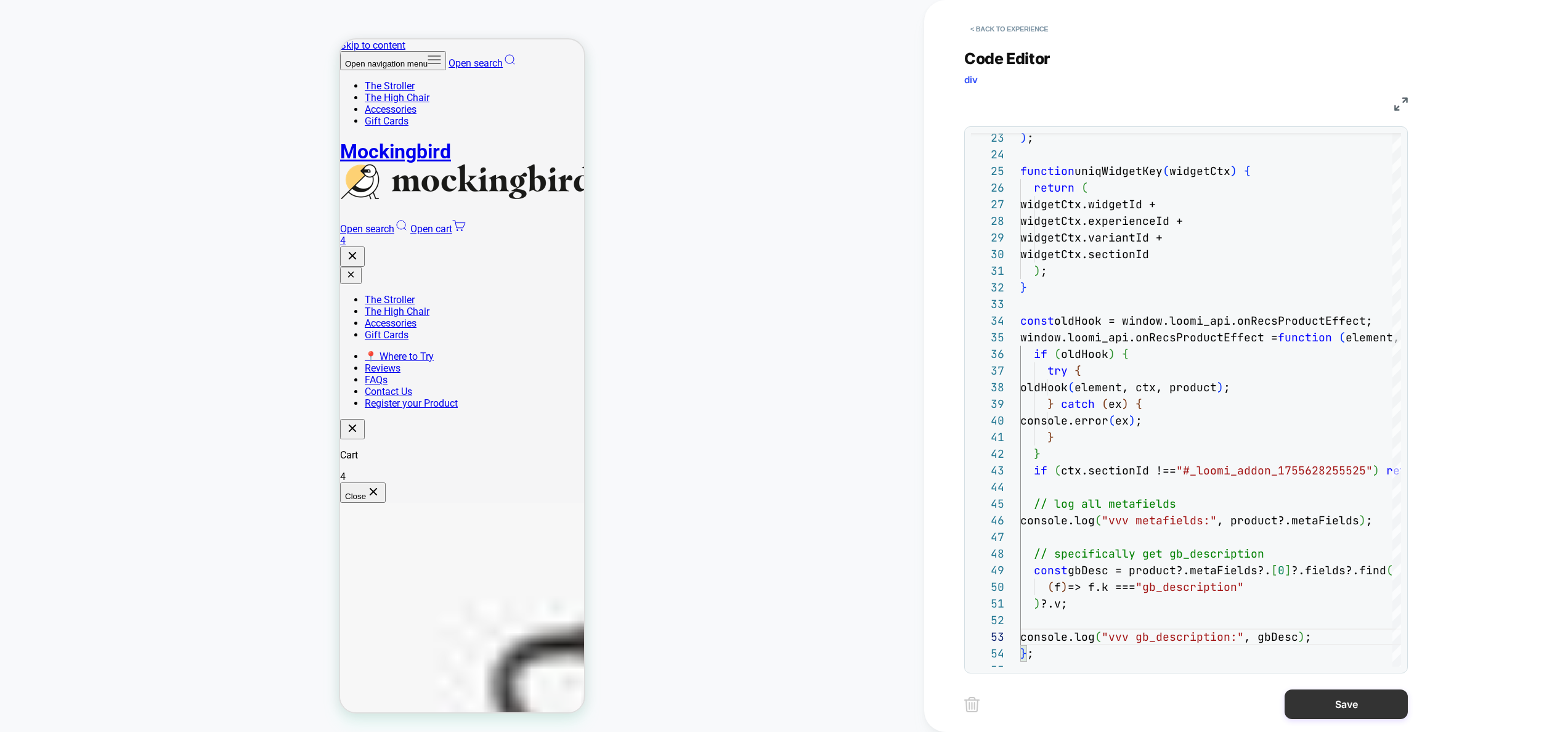
click at [1347, 702] on button "Save" at bounding box center [1347, 704] width 124 height 30
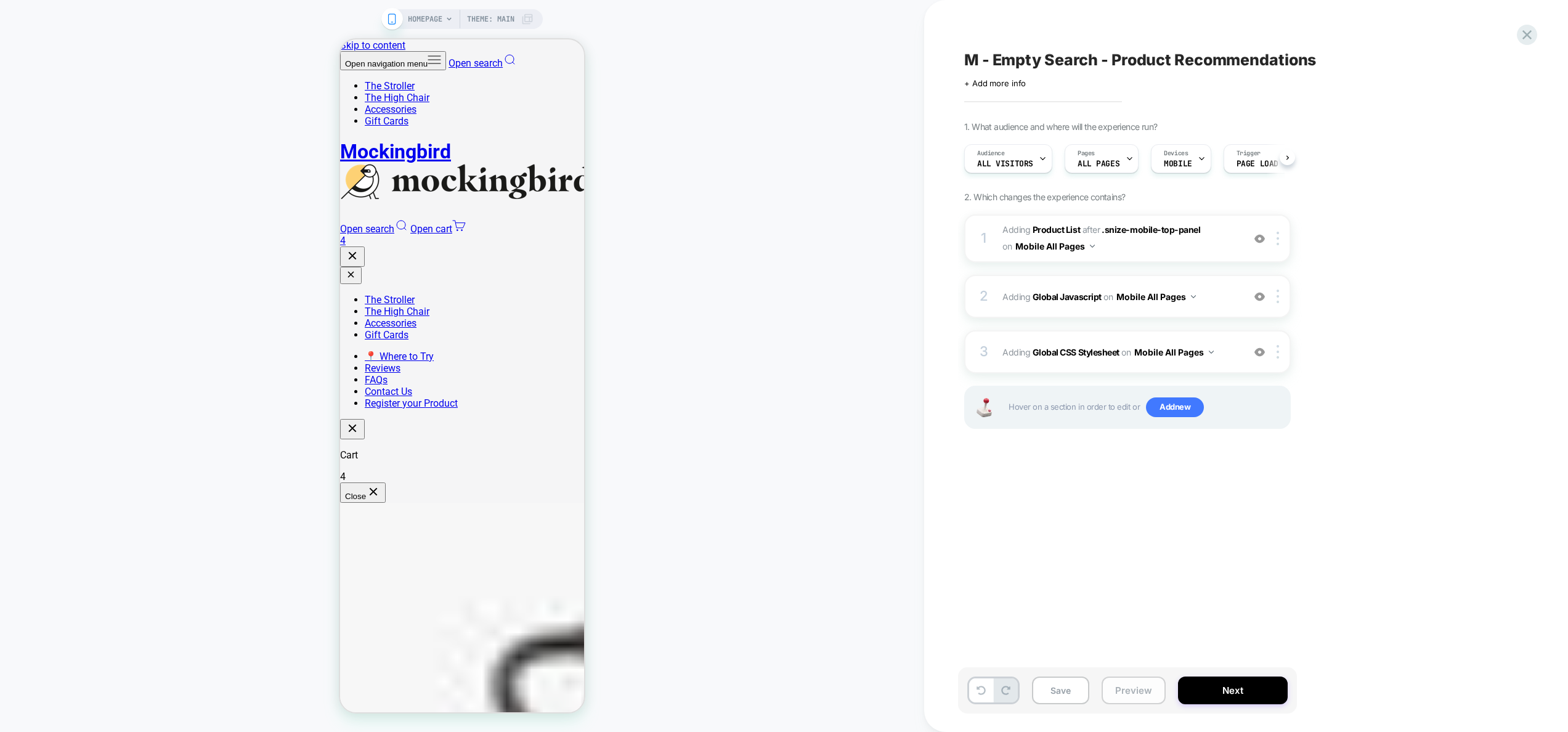
click at [1127, 690] on button "Preview" at bounding box center [1134, 690] width 64 height 27
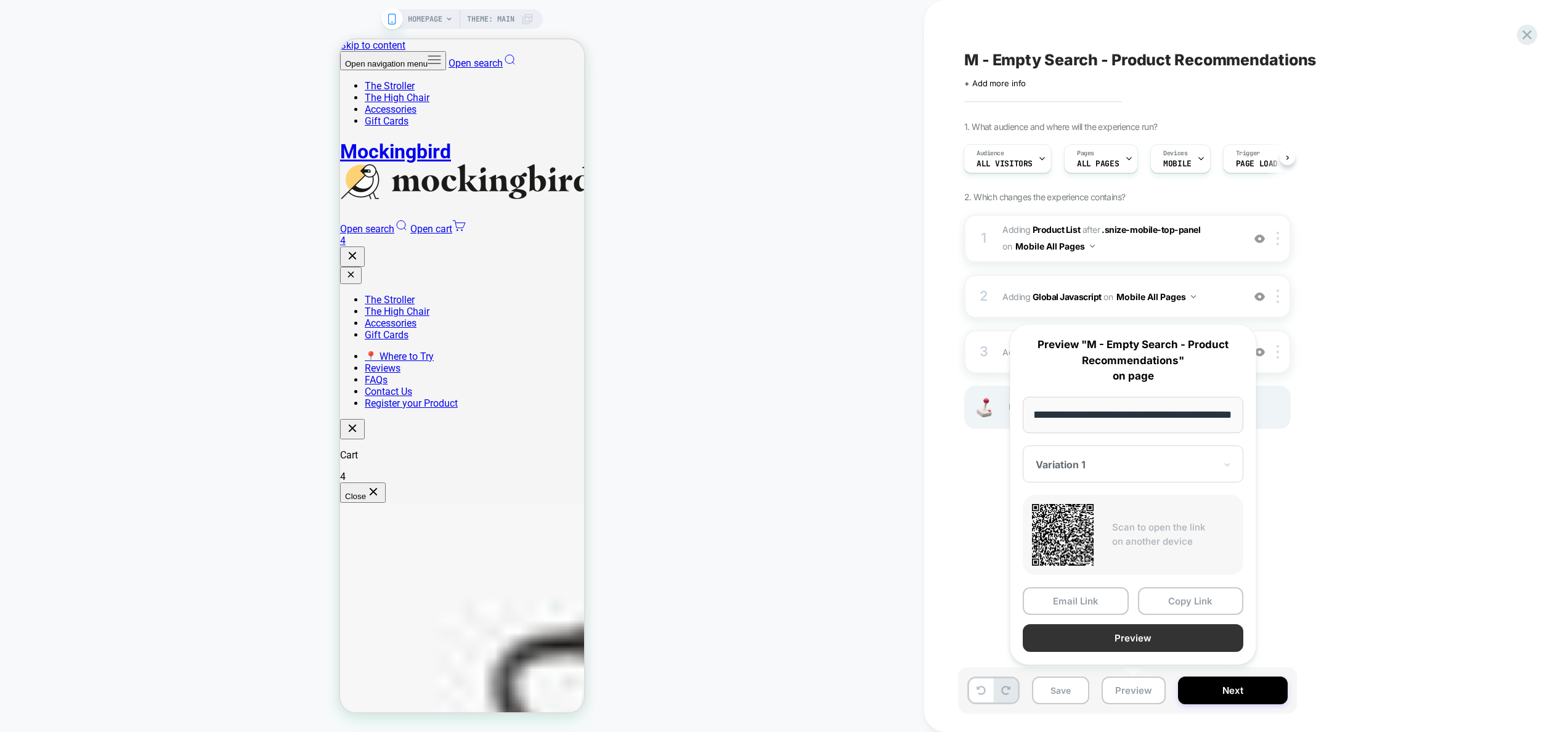
scroll to position [0, 0]
click at [1124, 639] on button "Preview" at bounding box center [1133, 637] width 221 height 27
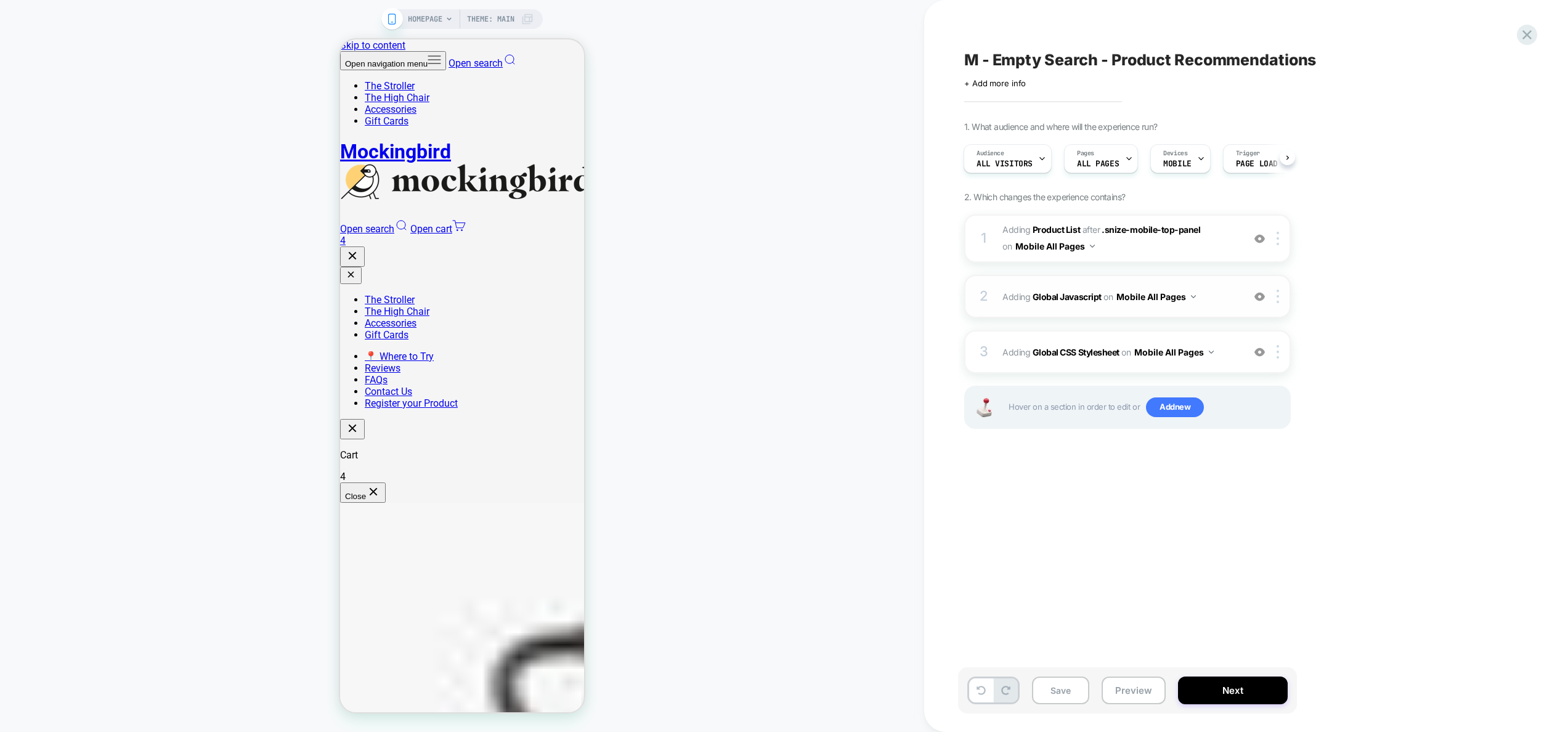
click at [1226, 296] on span "Adding Global Javascript on Mobile All Pages" at bounding box center [1120, 296] width 235 height 18
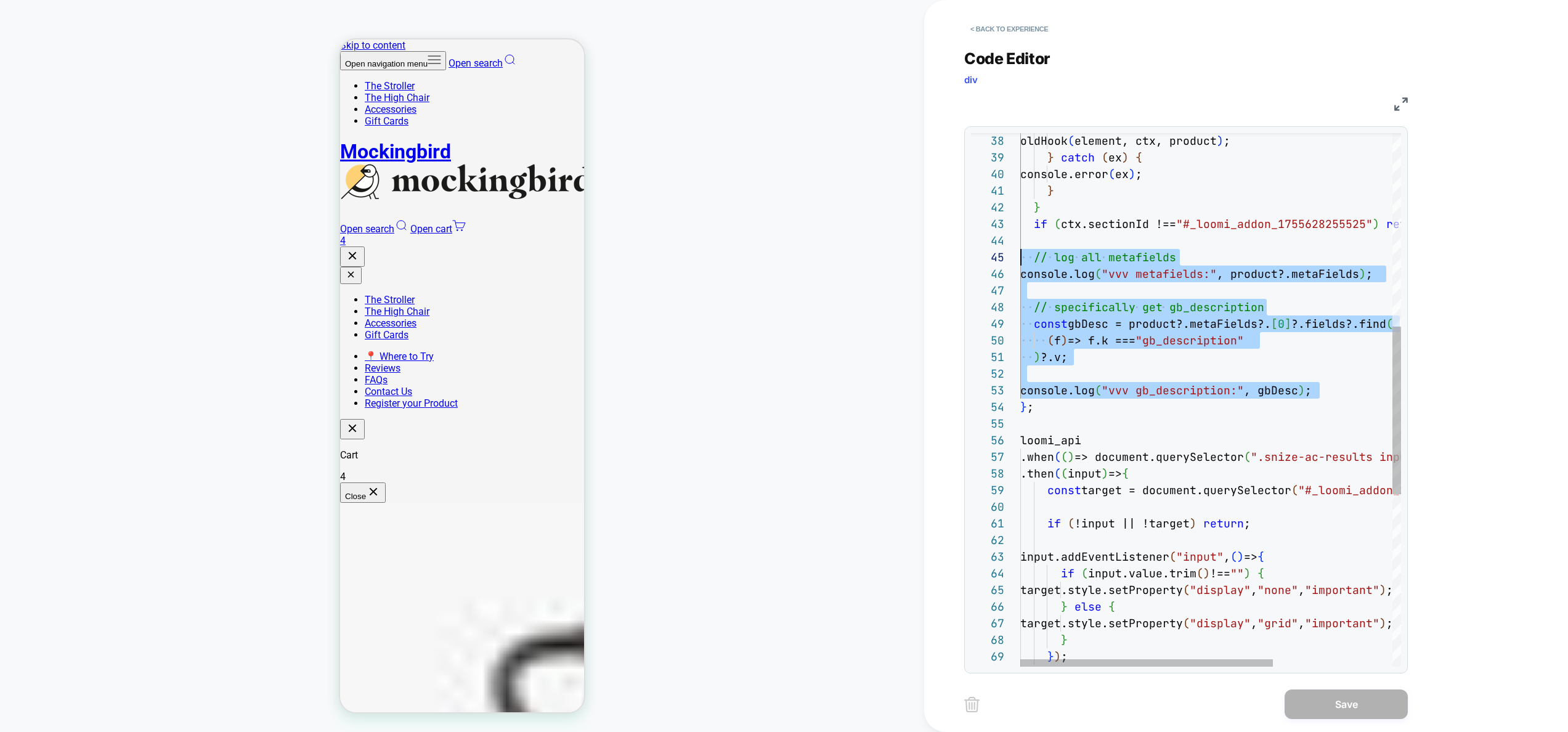
scroll to position [66, 0]
drag, startPoint x: 1330, startPoint y: 388, endPoint x: 958, endPoint y: 262, distance: 392.8
click at [1020, 262] on div "oldHook ( element, ctx, product ) ; } catch ( ex ) { console.error ( ex ) ; } }…" at bounding box center [1300, 366] width 561 height 1697
click at [1144, 349] on div "oldHook ( element, ctx, product ) ; } catch ( ex ) { console.error ( ex ) ; } }…" at bounding box center [1300, 366] width 561 height 1697
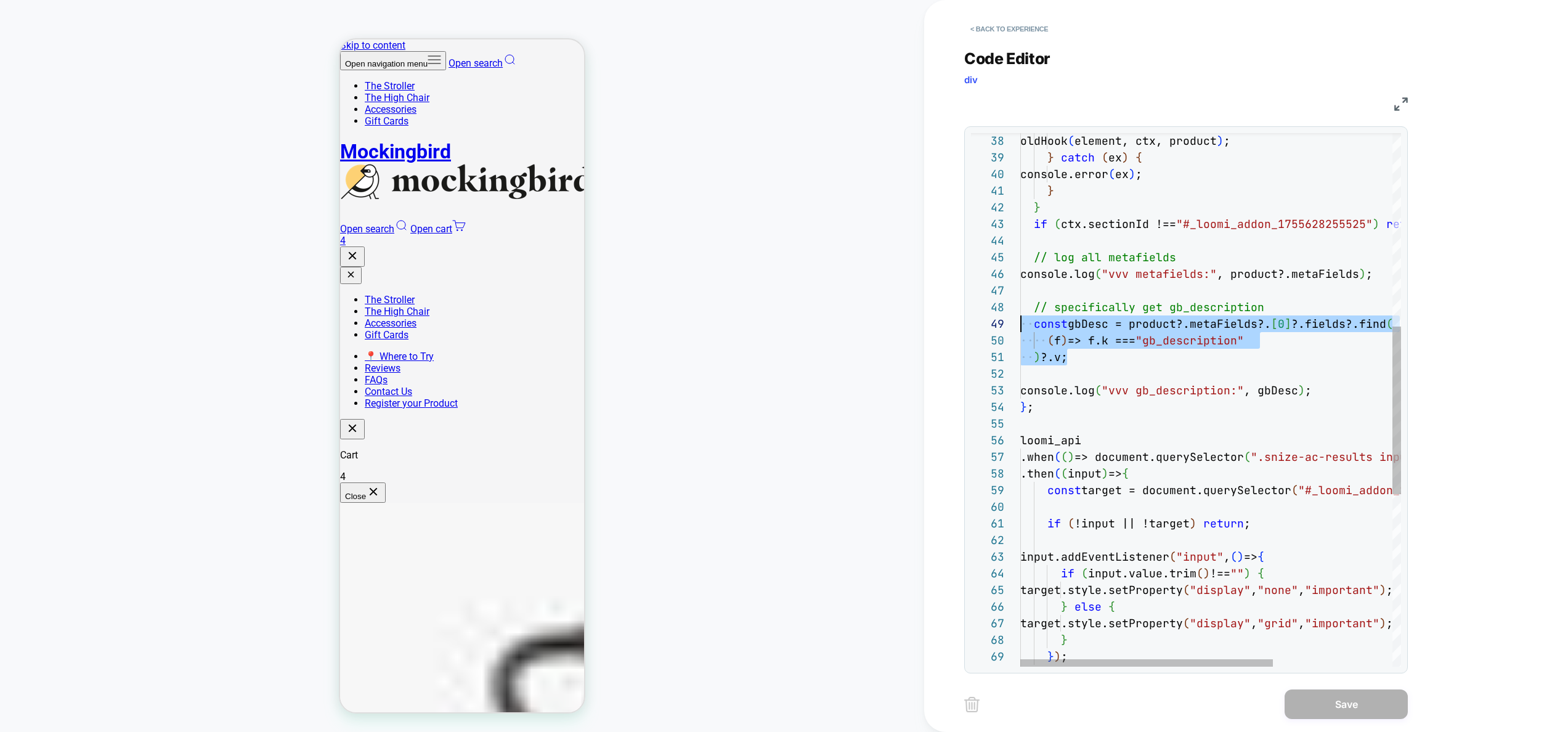
scroll to position [117, 0]
drag, startPoint x: 1068, startPoint y: 360, endPoint x: 1007, endPoint y: 312, distance: 77.6
click at [1020, 312] on div "oldHook ( element, ctx, product ) ; } catch ( ex ) { console.error ( ex ) ; } }…" at bounding box center [1300, 366] width 561 height 1697
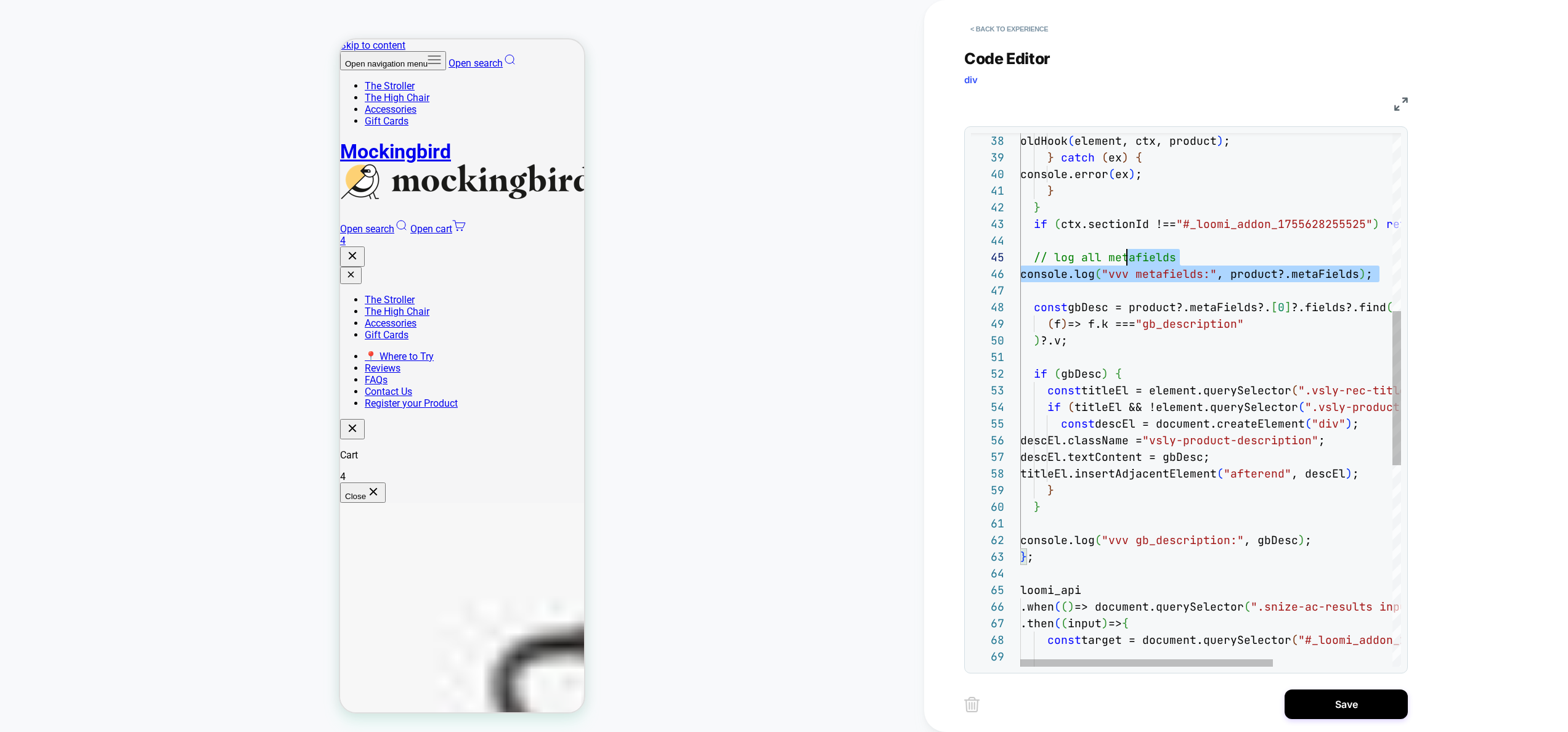
scroll to position [66, 0]
drag, startPoint x: 1379, startPoint y: 274, endPoint x: 991, endPoint y: 258, distance: 388.3
click at [1020, 258] on div "oldHook ( element, ctx, product ) ; } catch ( ex ) { console.error ( ex ) ; } }…" at bounding box center [1300, 441] width 561 height 1847
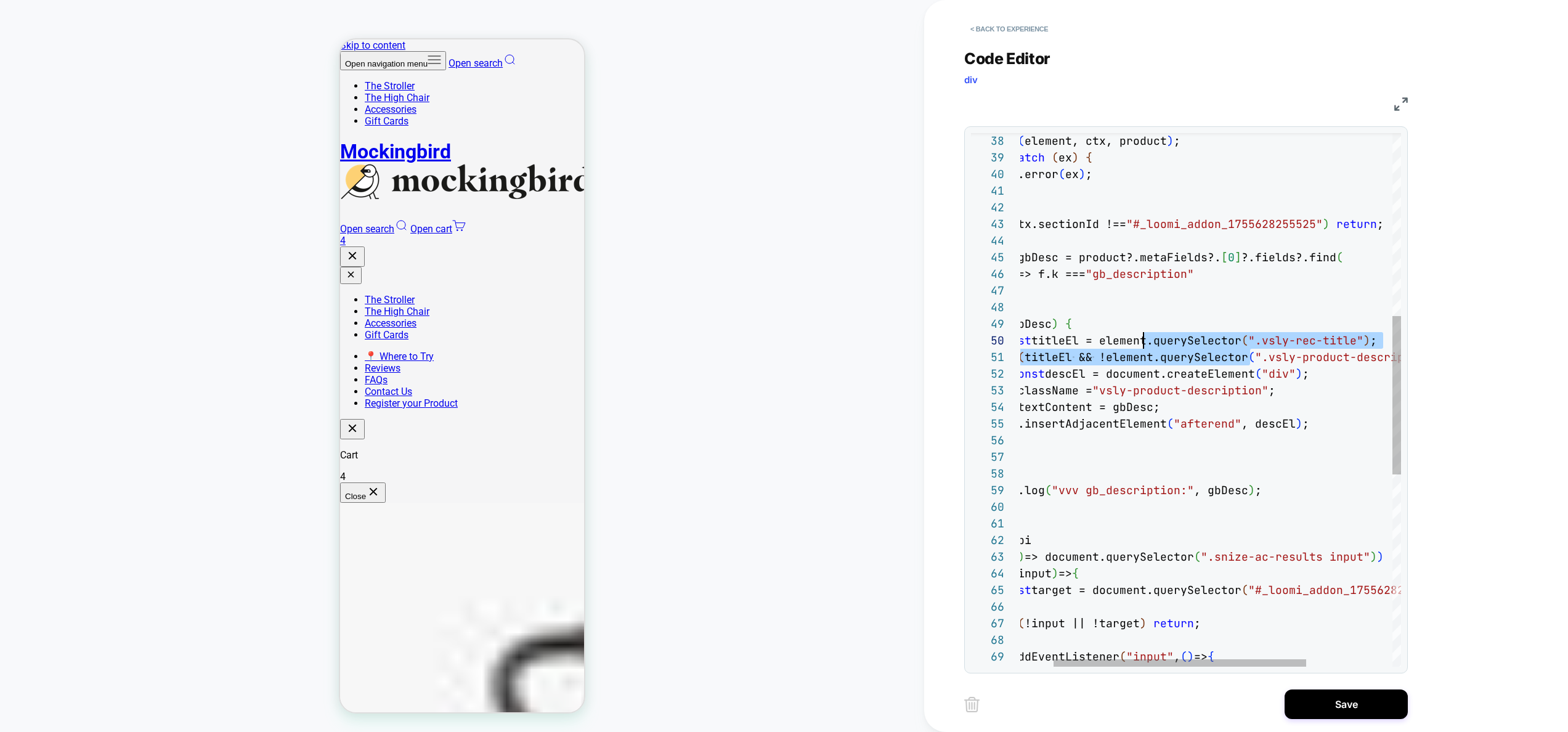
scroll to position [133, 0]
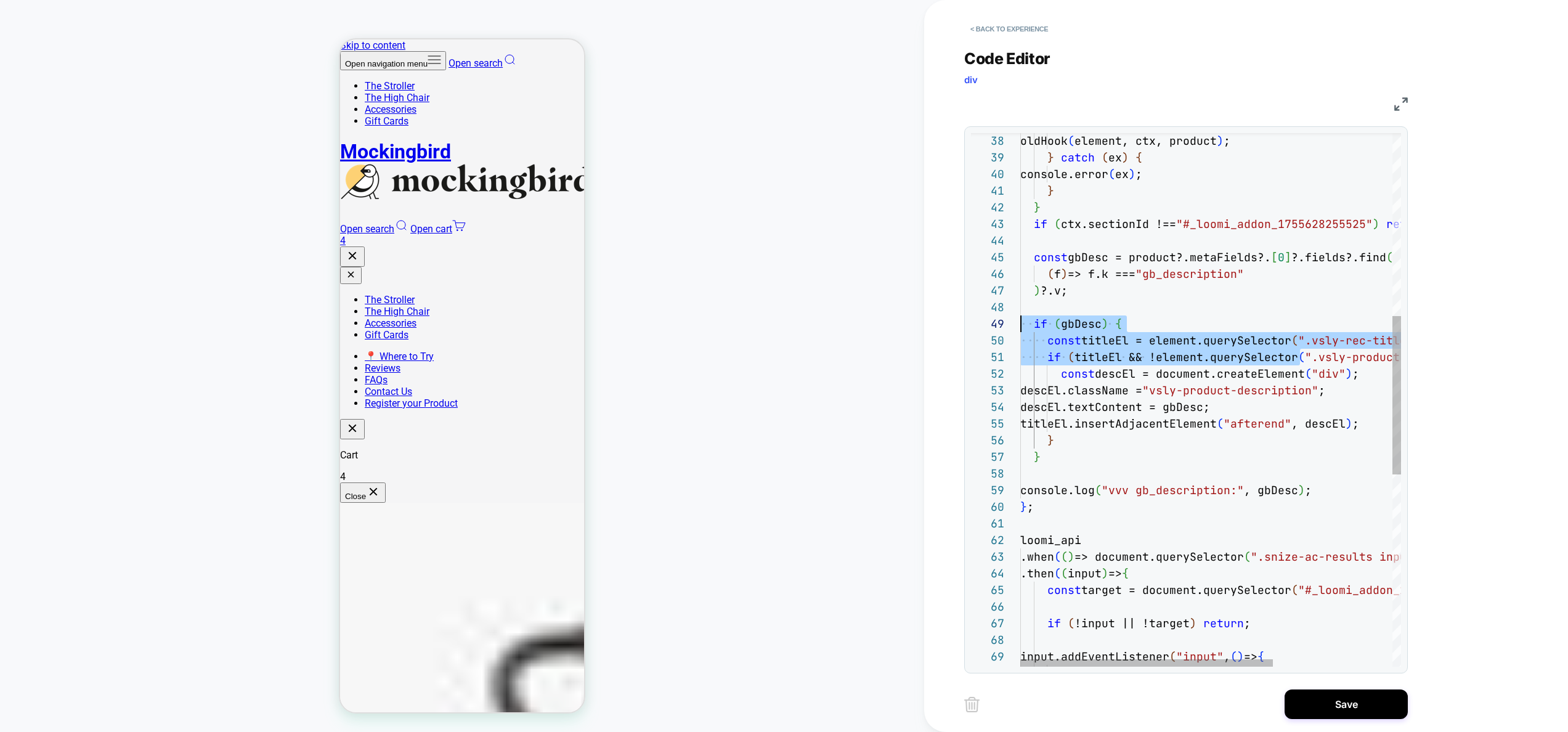
drag, startPoint x: 1251, startPoint y: 357, endPoint x: 825, endPoint y: 324, distance: 427.3
click at [1020, 324] on div "oldHook ( element, ctx, product ) ; } catch ( ex ) { console.error ( ex ) ; } }…" at bounding box center [1300, 416] width 561 height 1797
click at [1193, 364] on div "oldHook ( element, ctx, product ) ; } catch ( ex ) { console.error ( ex ) ; } }…" at bounding box center [1300, 416] width 561 height 1797
click at [1263, 458] on div "oldHook ( element, ctx, product ) ; } catch ( ex ) { console.error ( ex ) ; } }…" at bounding box center [1300, 416] width 561 height 1797
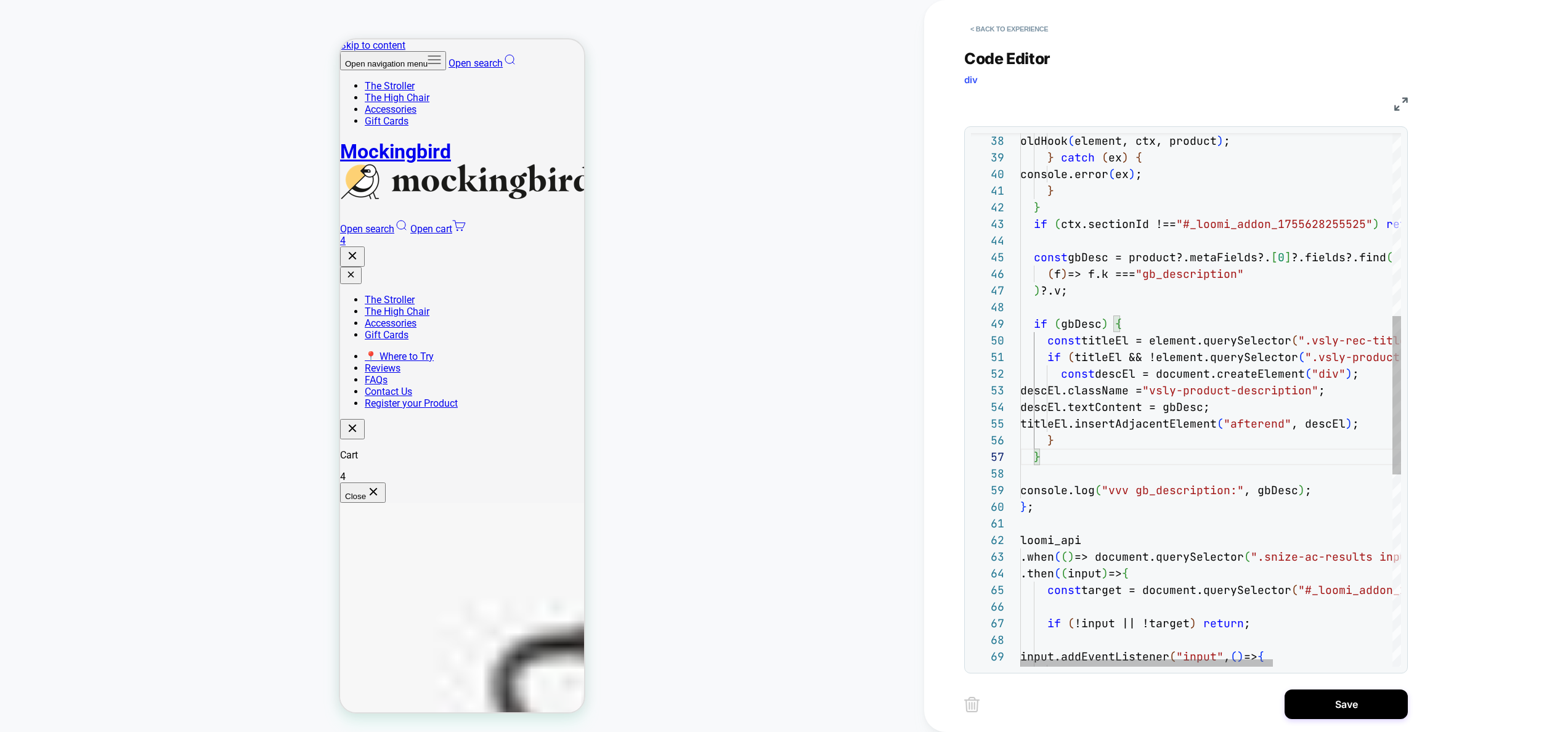
type textarea "**********"
drag, startPoint x: 1254, startPoint y: 523, endPoint x: 1173, endPoint y: 393, distance: 153.2
click at [1254, 522] on div "oldHook ( element, ctx, product ) ; } catch ( ex ) { console.error ( ex ) ; } }…" at bounding box center [1300, 416] width 561 height 1797
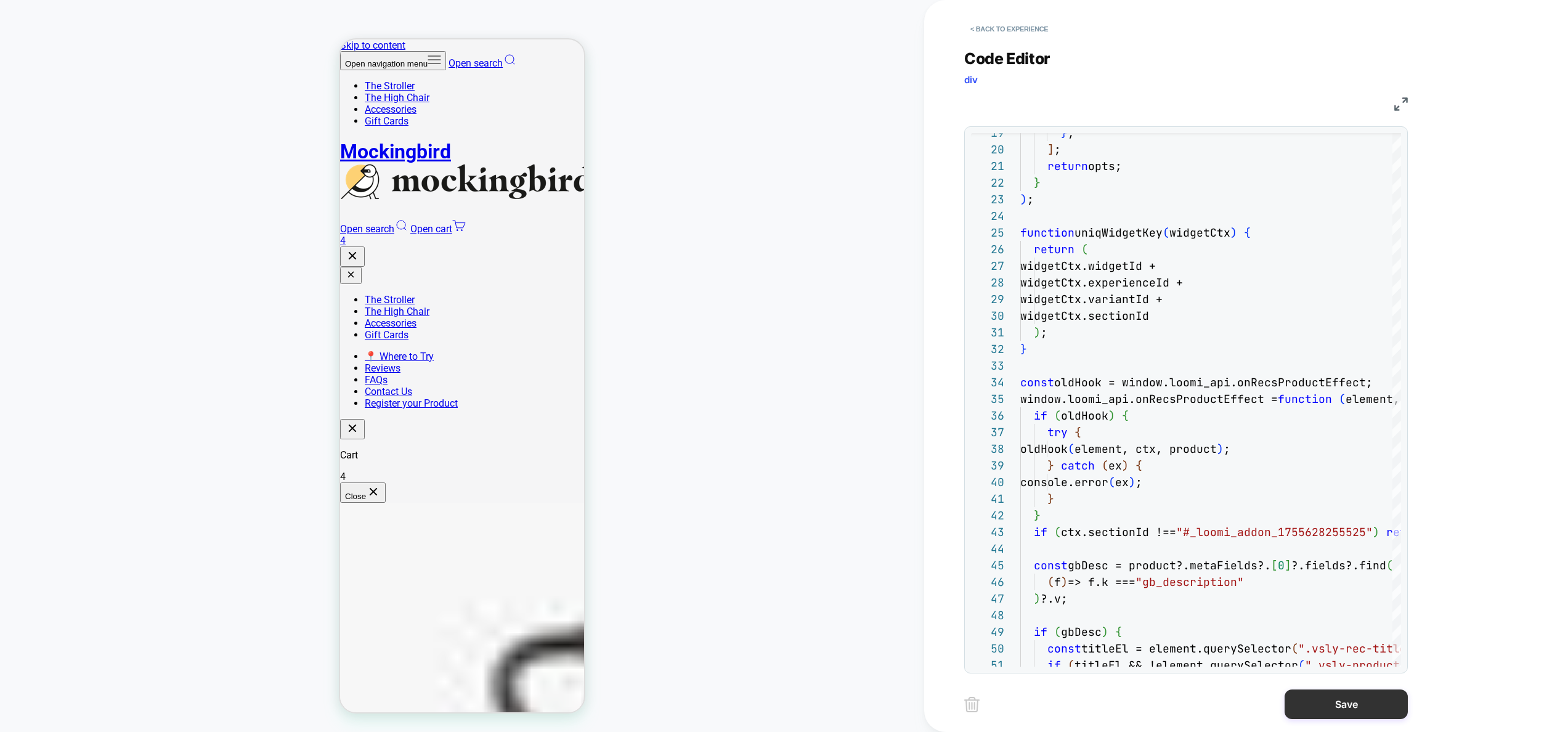
click at [1313, 711] on button "Save" at bounding box center [1347, 704] width 124 height 30
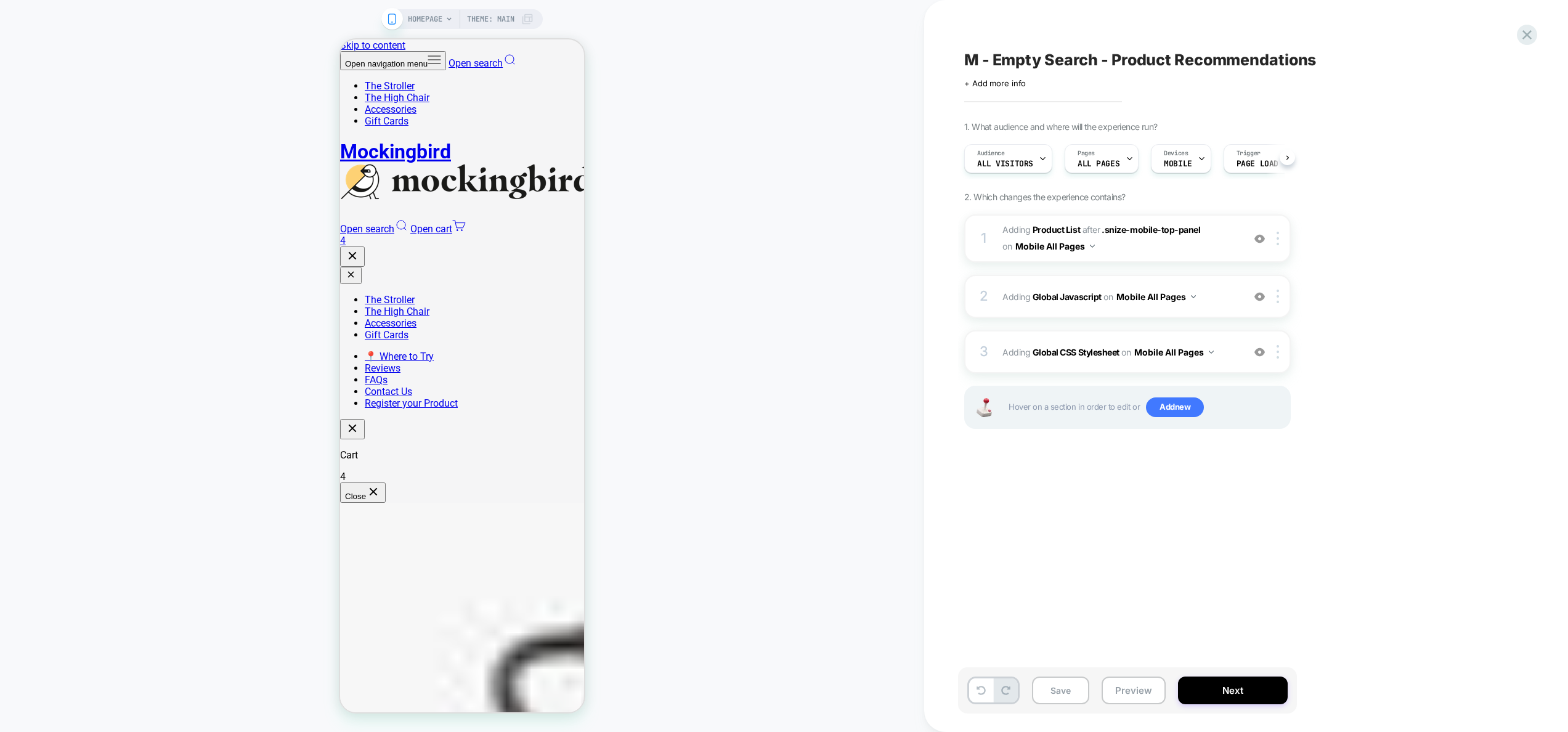
scroll to position [0, 1]
click at [1226, 298] on span "Adding Global Javascript on Mobile All Pages" at bounding box center [1120, 296] width 235 height 18
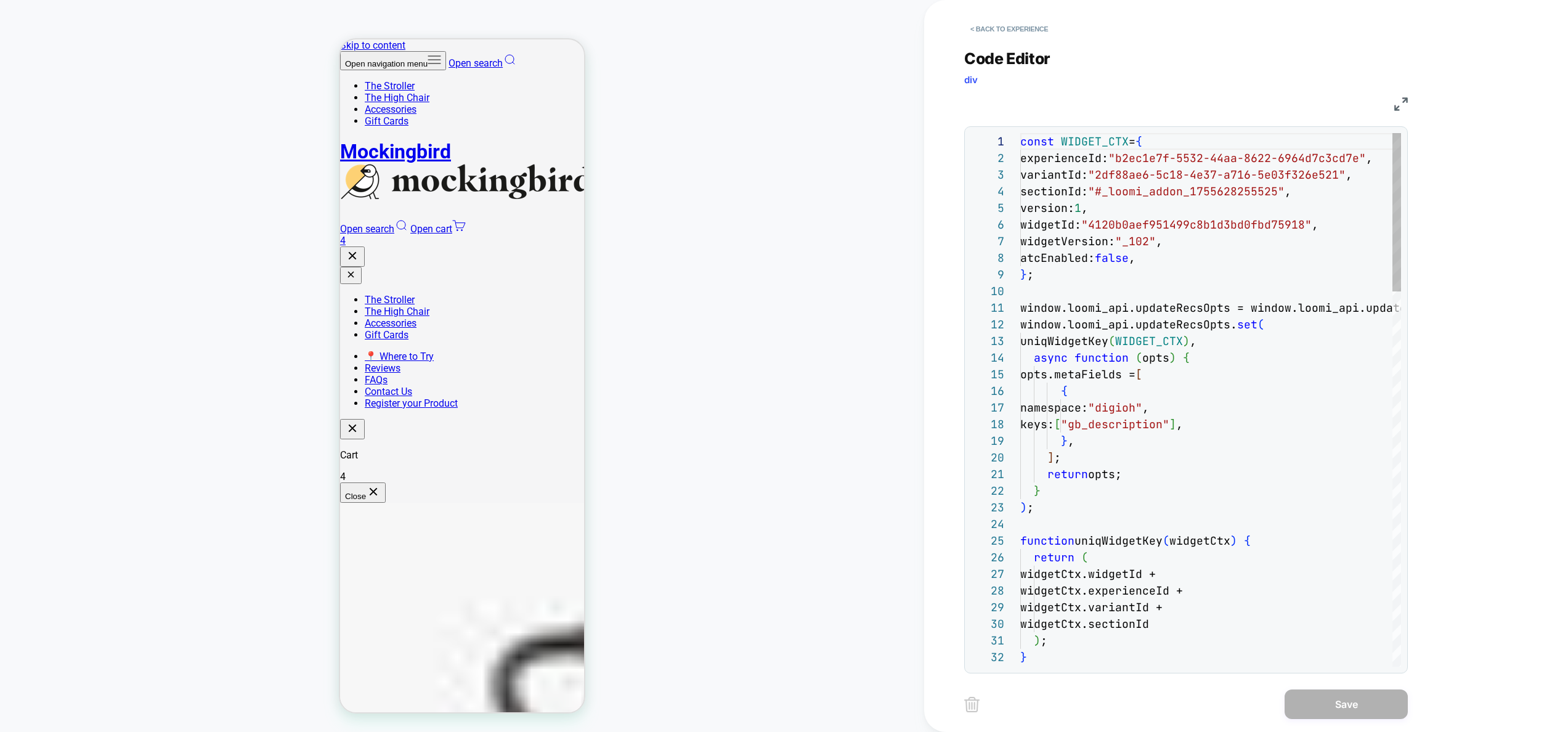
scroll to position [167, 0]
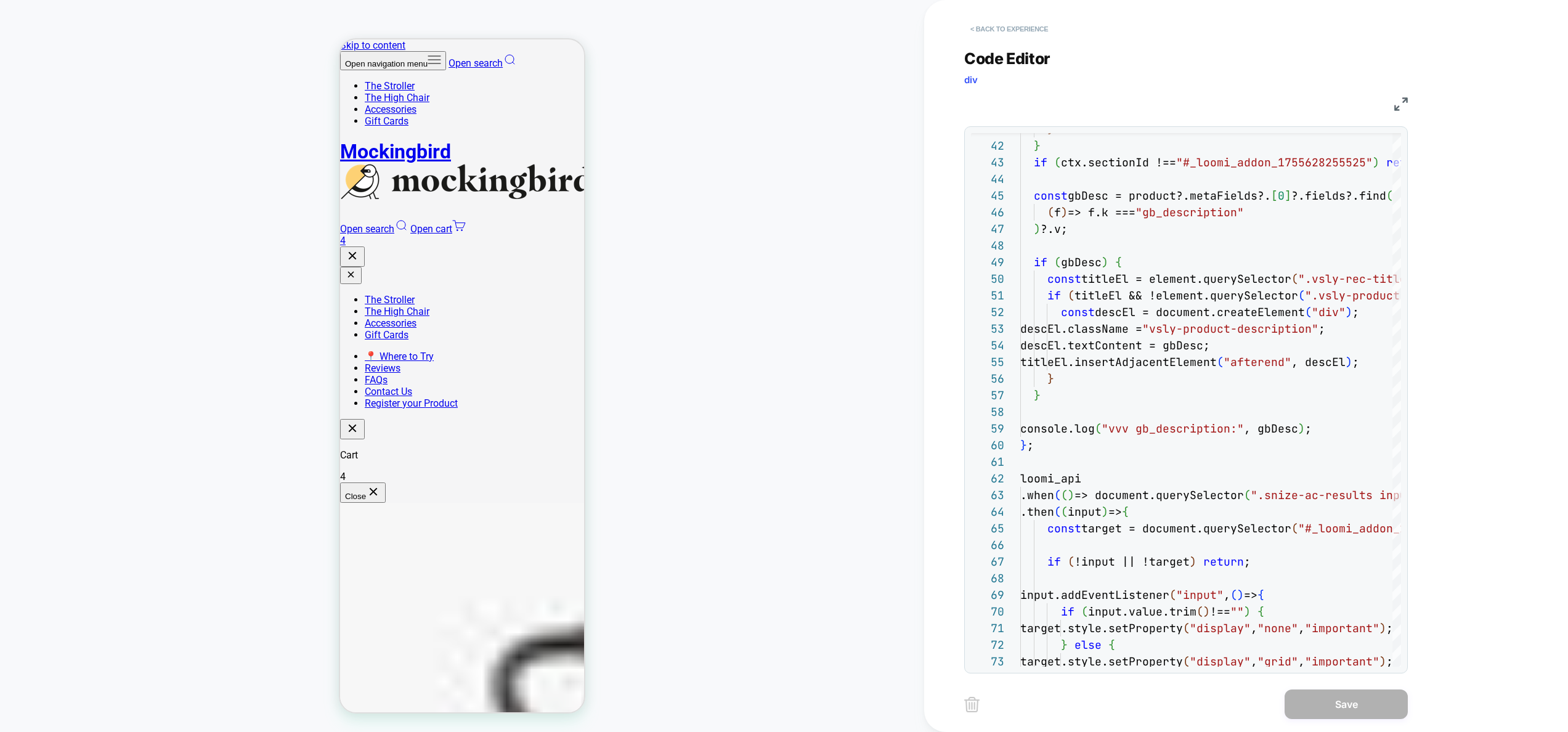
click at [1008, 34] on button "< Back to experience" at bounding box center [1009, 28] width 90 height 20
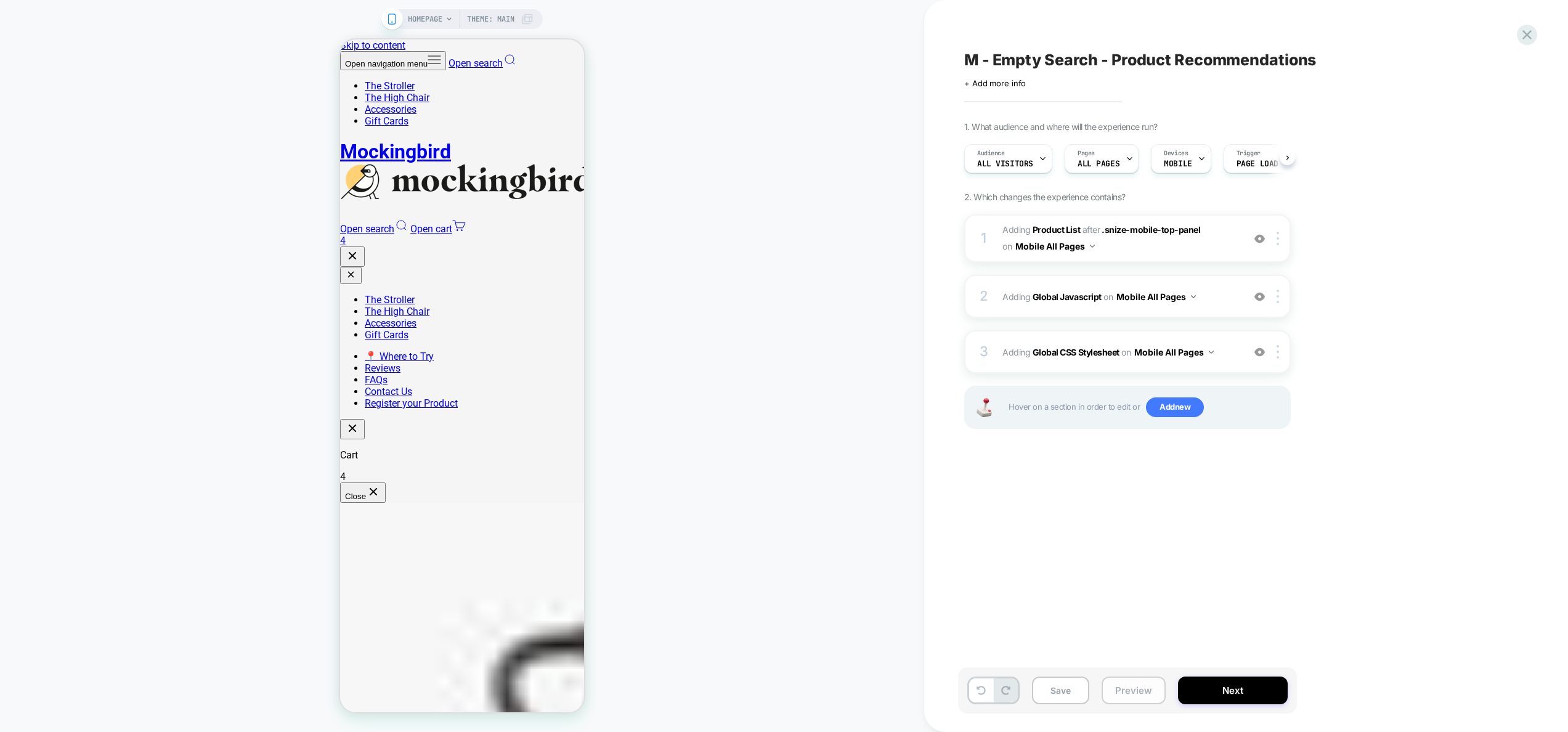
scroll to position [0, 1]
drag, startPoint x: 1146, startPoint y: 683, endPoint x: 1145, endPoint y: 674, distance: 9.1
click at [1146, 682] on button "Preview" at bounding box center [1134, 690] width 64 height 27
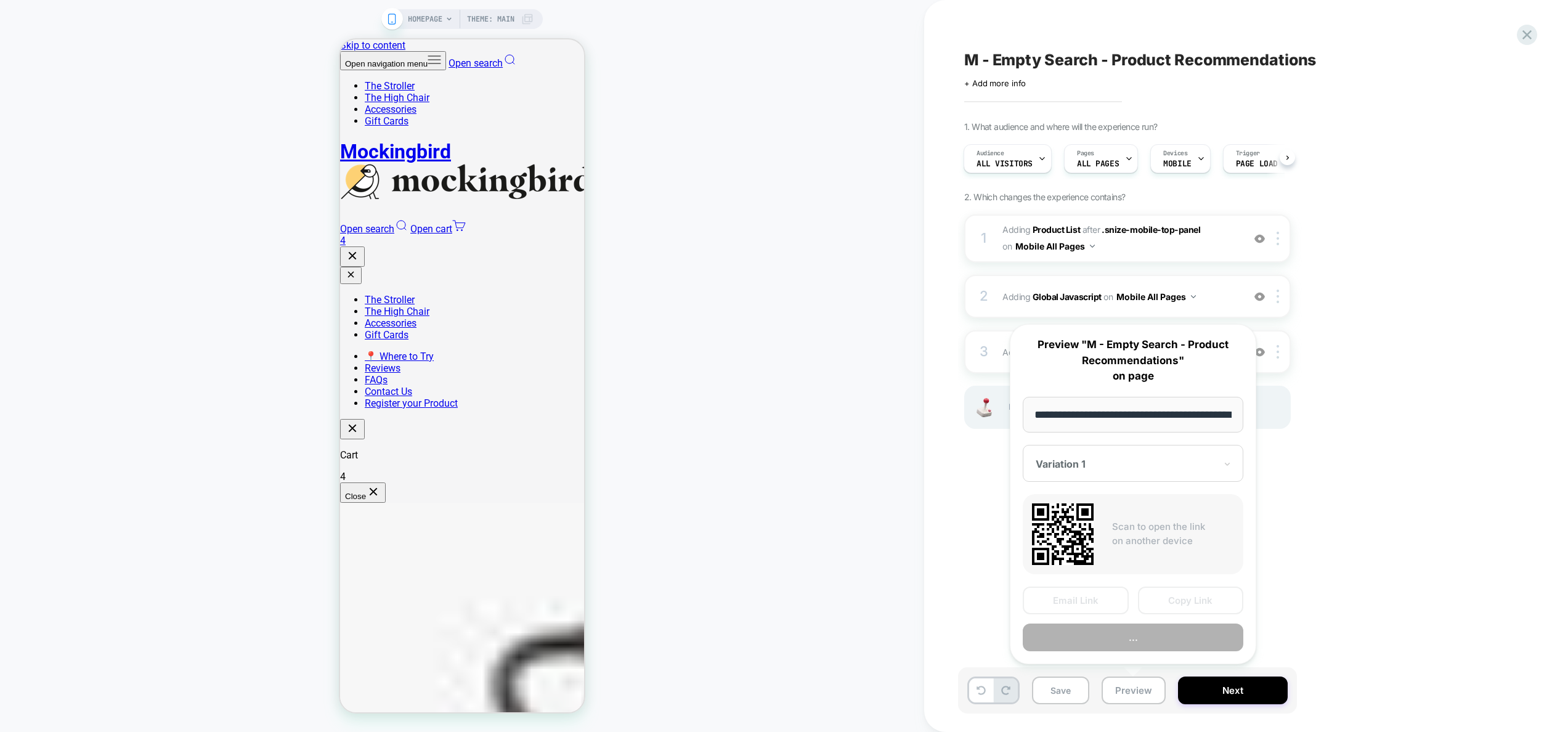
scroll to position [0, 49]
click at [1125, 635] on button "Preview" at bounding box center [1133, 637] width 221 height 27
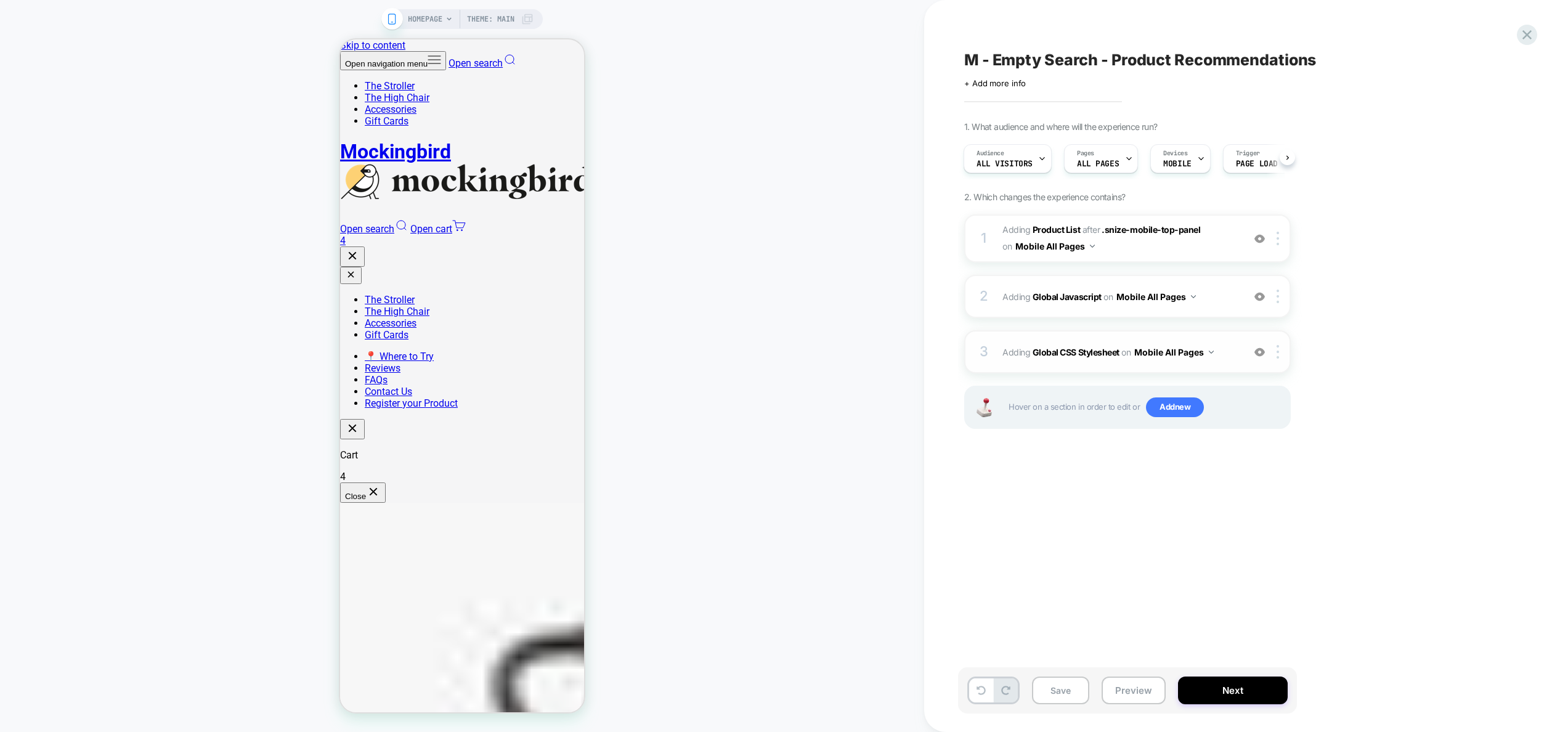
drag, startPoint x: 1217, startPoint y: 297, endPoint x: 1235, endPoint y: 353, distance: 58.8
click at [1235, 353] on div "1 #_loomi_addon_1755628255525 Adding Product List AFTER .snize-mobile-top-panel…" at bounding box center [1127, 336] width 326 height 245
click at [1235, 353] on span "Adding Global CSS Stylesheet on Mobile All Pages" at bounding box center [1120, 352] width 235 height 18
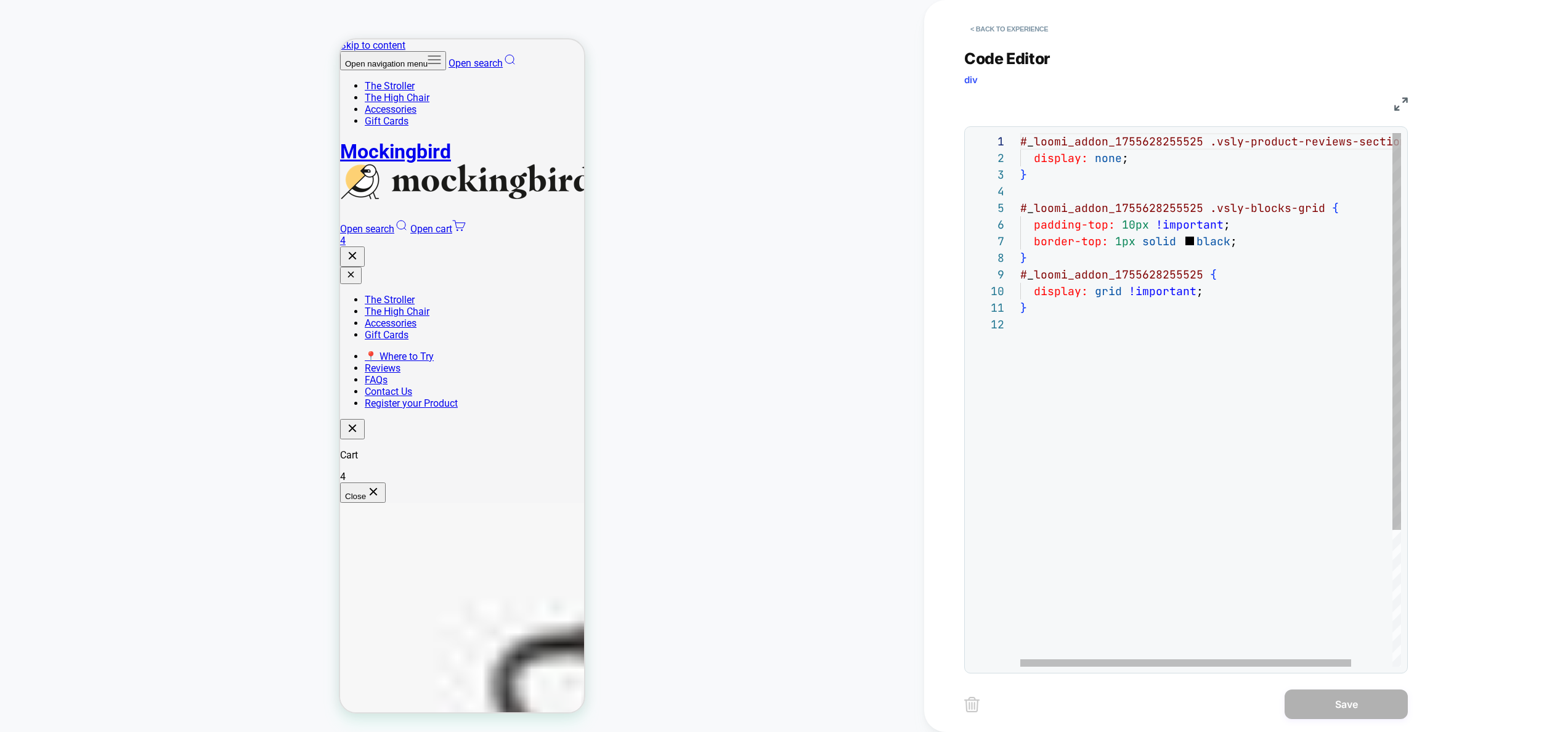
click at [1091, 344] on div "# _ loomi_addon_1755628255525 .vsly-product-reviews-section { display: none ; }…" at bounding box center [1234, 491] width 428 height 716
drag, startPoint x: 1053, startPoint y: 338, endPoint x: 1007, endPoint y: 281, distance: 73.2
click at [1020, 281] on div "# _ loomi_addon_1755628255525 .vsly-product-reviews-section { display: none ; }…" at bounding box center [1234, 491] width 428 height 716
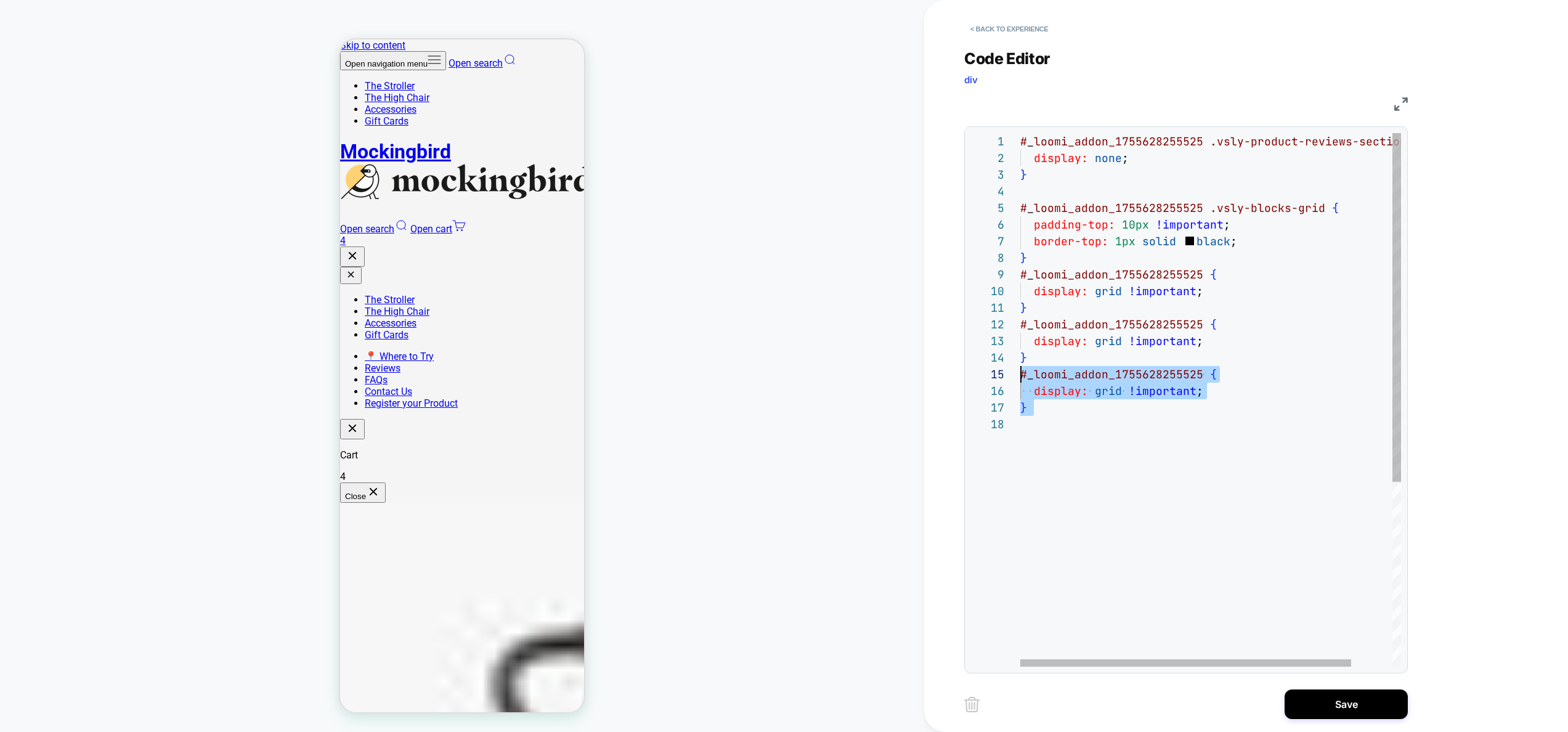
scroll to position [66, 0]
click at [1210, 327] on div "# _ loomi_addon_1755628255525 .vsly-product-reviews-section { display: none ; }…" at bounding box center [1234, 540] width 428 height 816
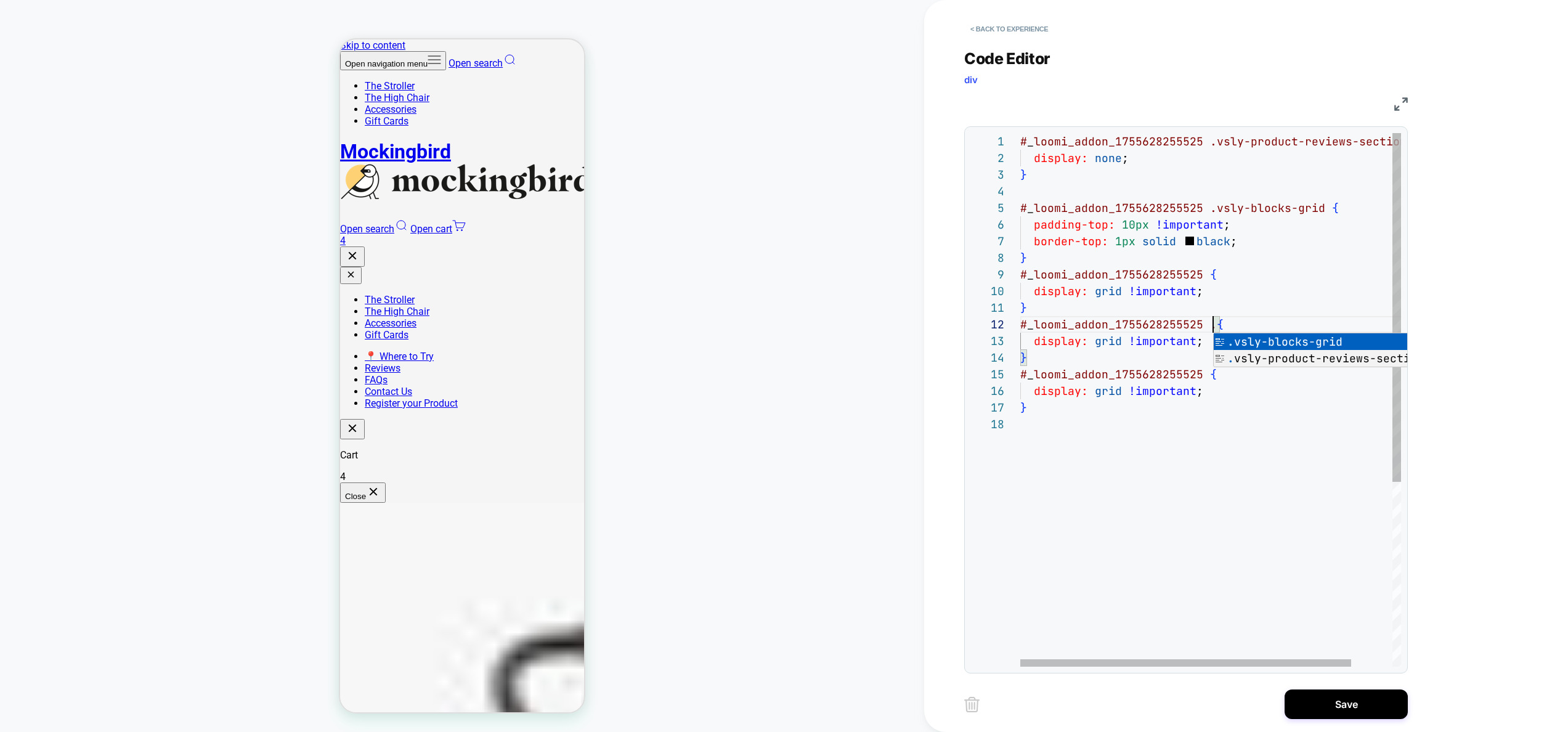
scroll to position [16, 379]
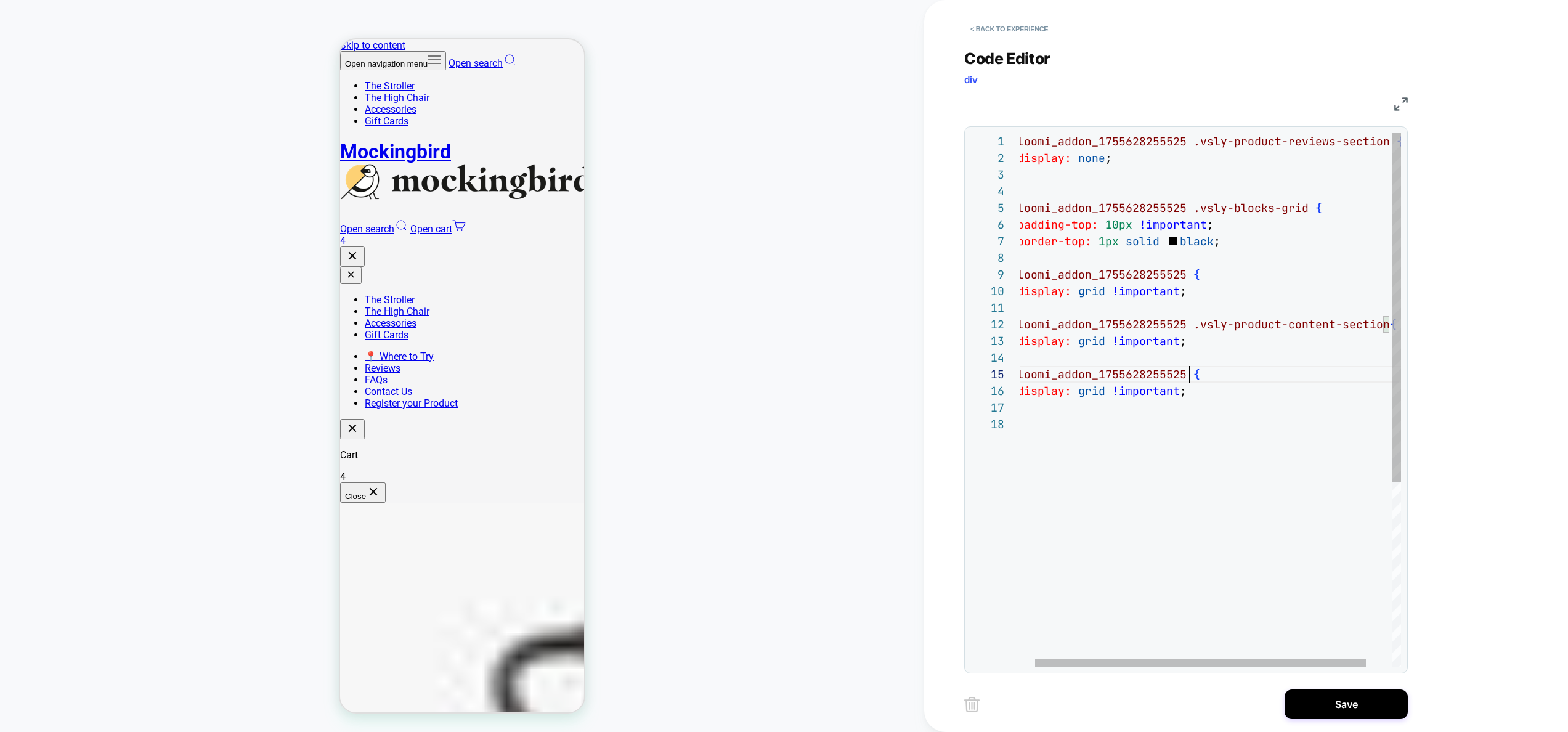
click at [1187, 378] on div "# _ loomi_addon_1755628255525 .vsly-product-reviews-section { display: none ; }…" at bounding box center [1217, 540] width 428 height 816
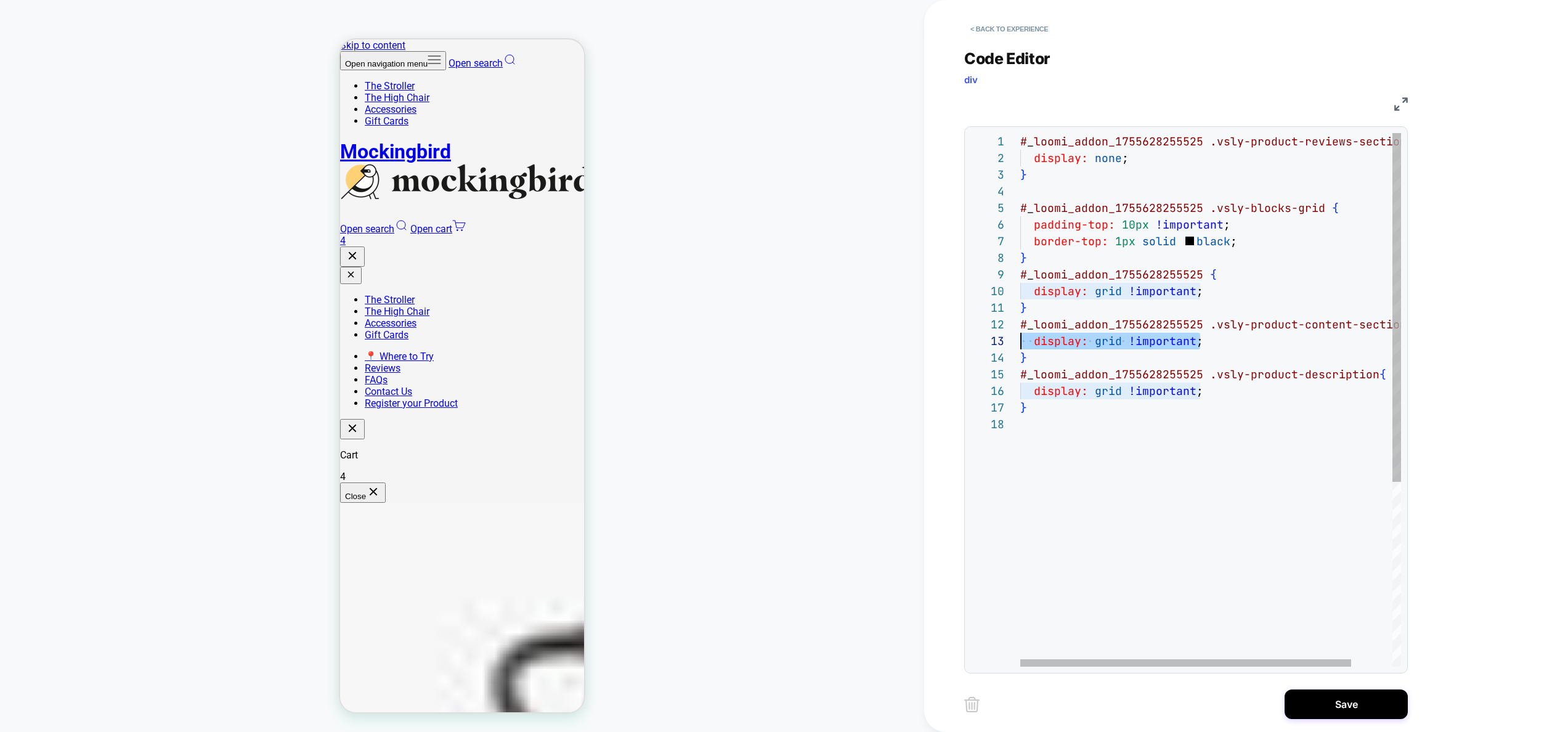
scroll to position [34, 20]
drag, startPoint x: 1186, startPoint y: 346, endPoint x: 1038, endPoint y: 343, distance: 148.0
click at [1038, 343] on div "# _ loomi_addon_1755628255525 .vsly-product-reviews-section { display: none ; }…" at bounding box center [1234, 540] width 428 height 816
drag, startPoint x: 1196, startPoint y: 394, endPoint x: 1034, endPoint y: 396, distance: 162.0
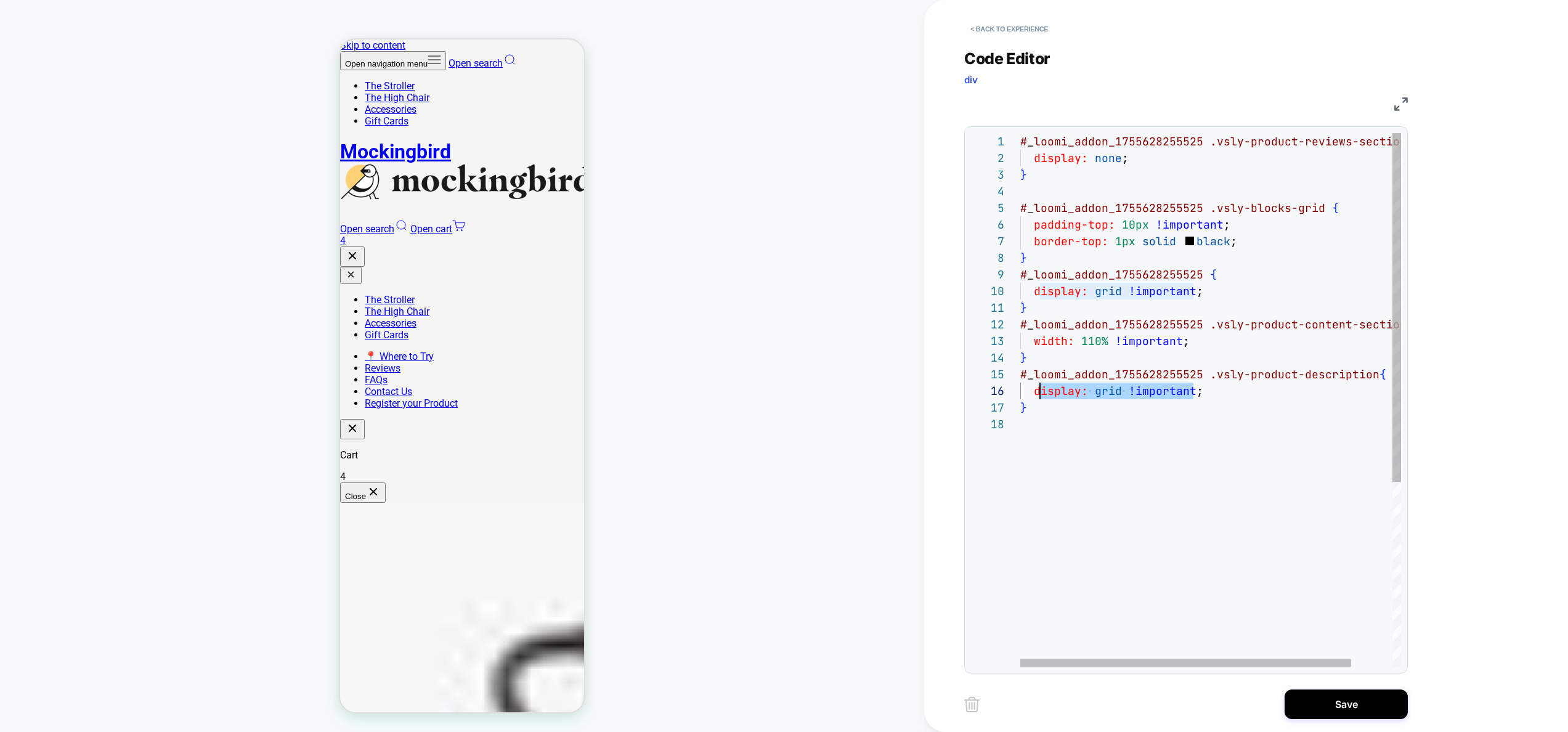
click at [1034, 396] on div "# _ loomi_addon_1755628255525 .vsly-product-reviews-section { display: none ; }…" at bounding box center [1234, 540] width 428 height 816
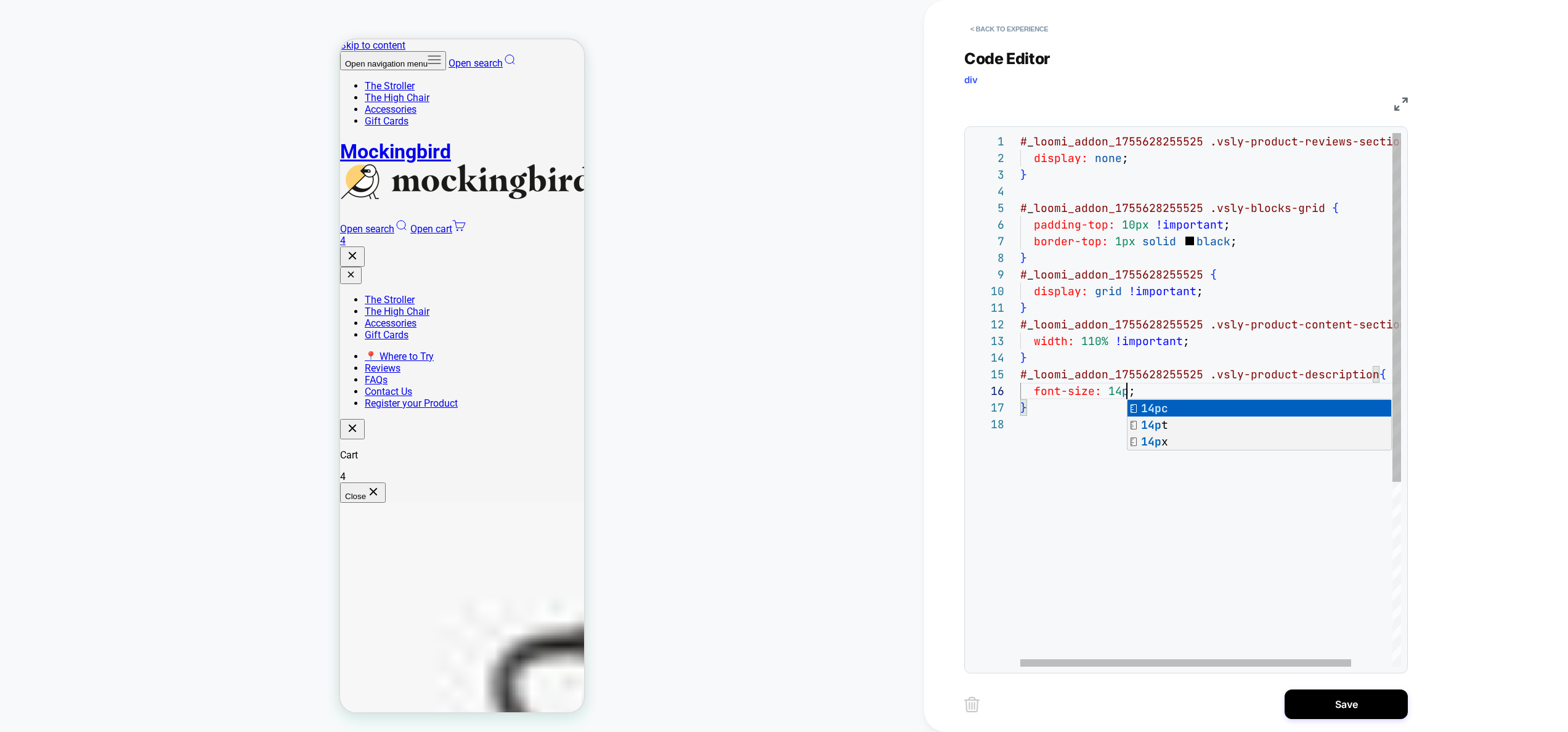
scroll to position [83, 113]
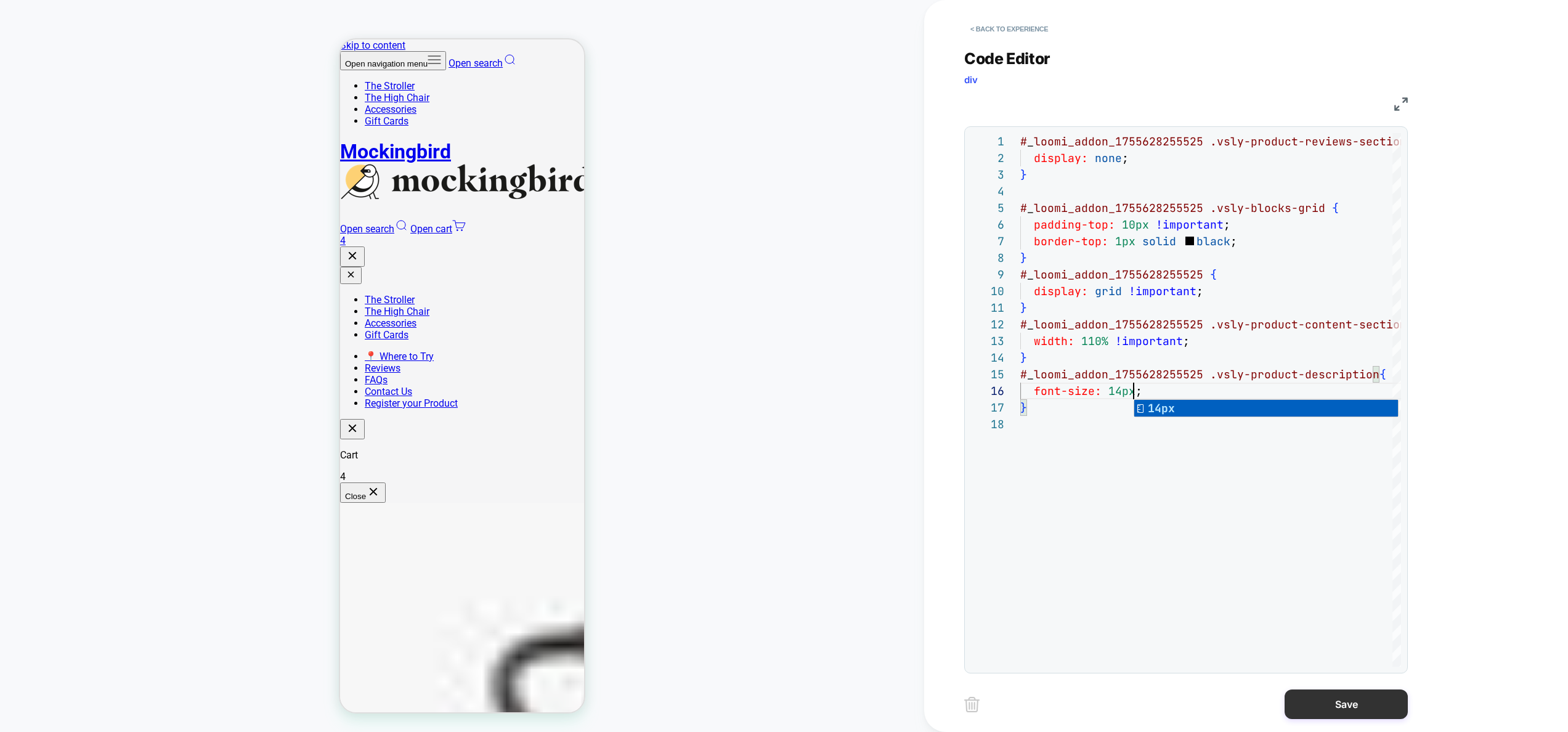
type textarea "**********"
click at [1353, 700] on button "Save" at bounding box center [1347, 704] width 124 height 30
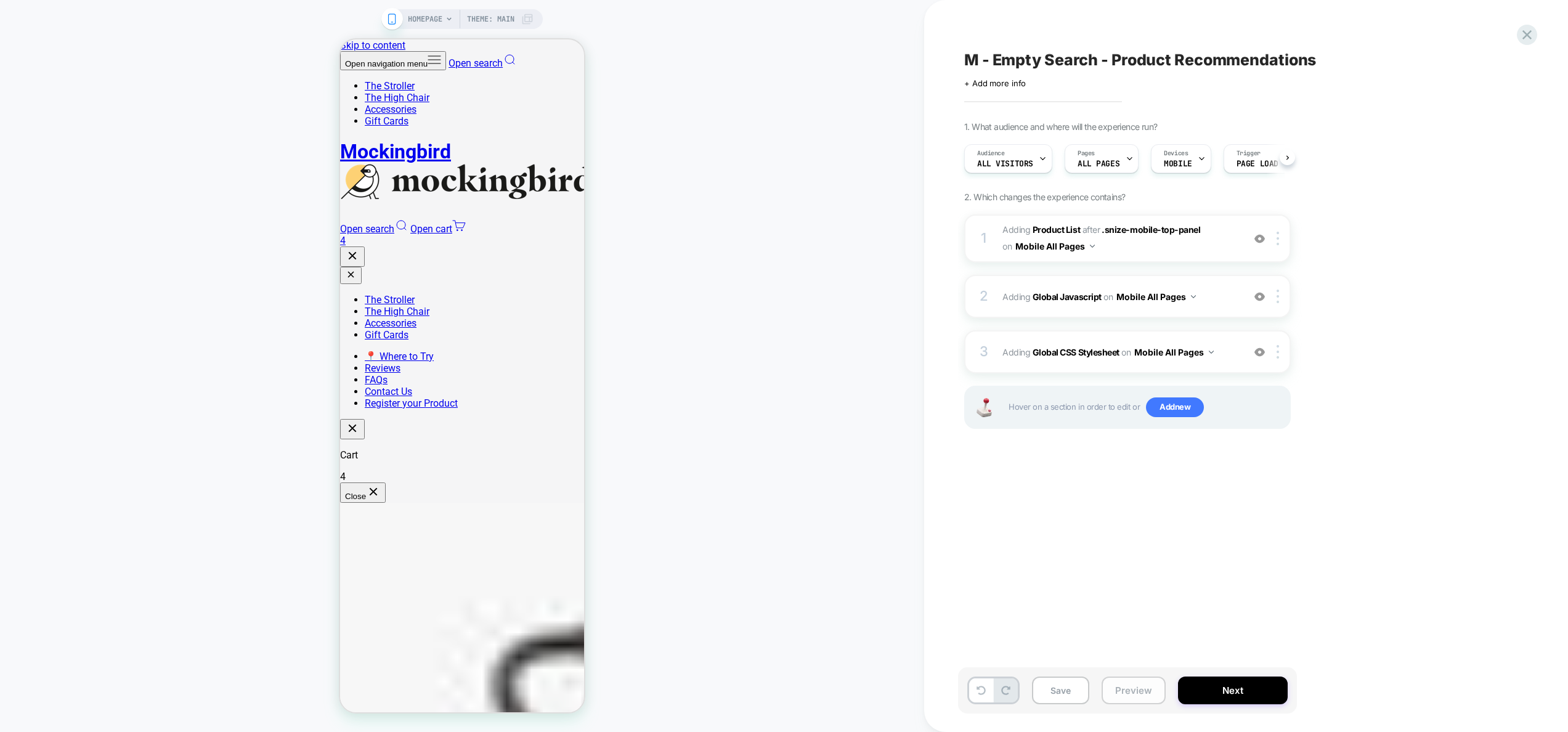
click at [1141, 684] on button "Preview" at bounding box center [1134, 690] width 64 height 27
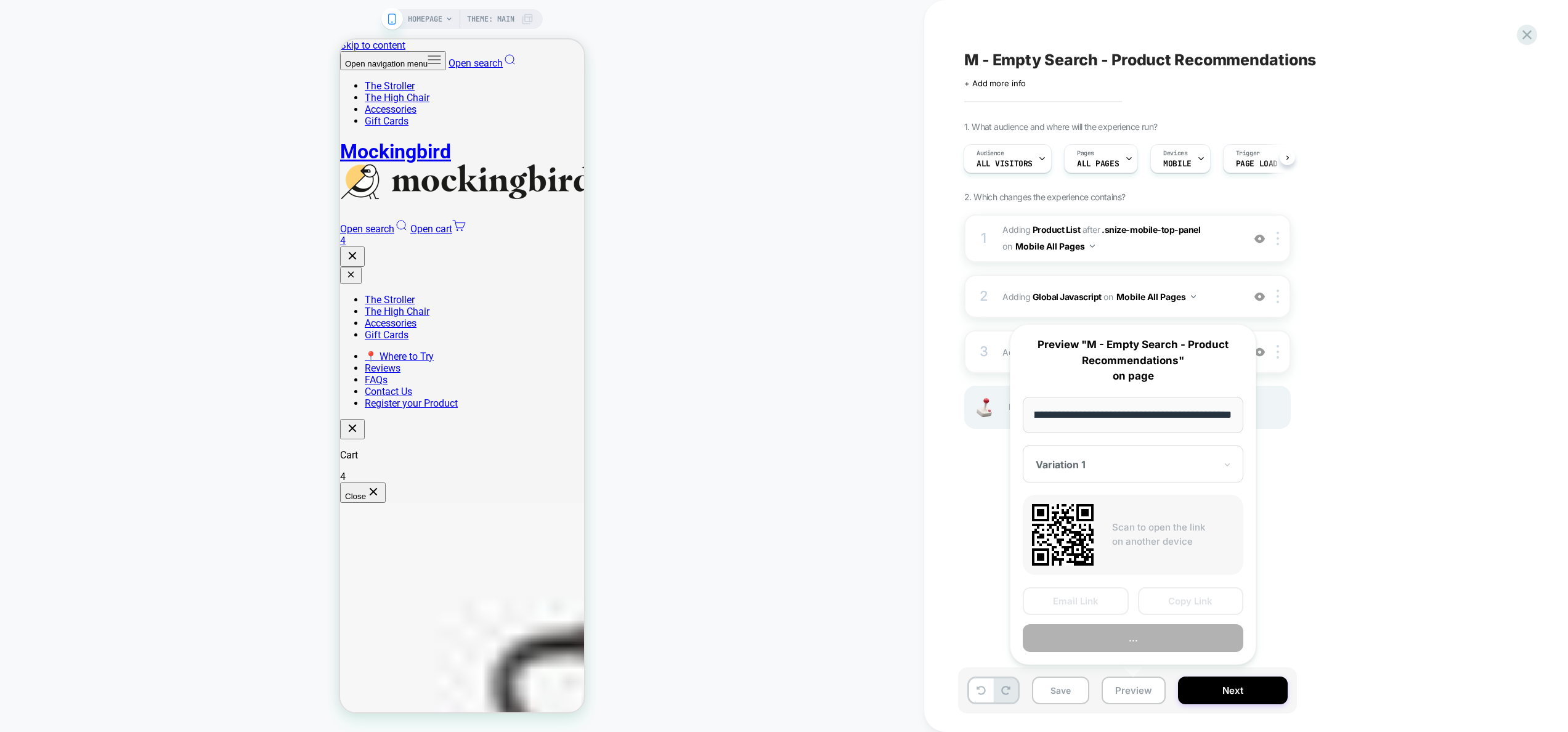
scroll to position [0, 0]
click at [1124, 635] on button "..." at bounding box center [1133, 637] width 221 height 27
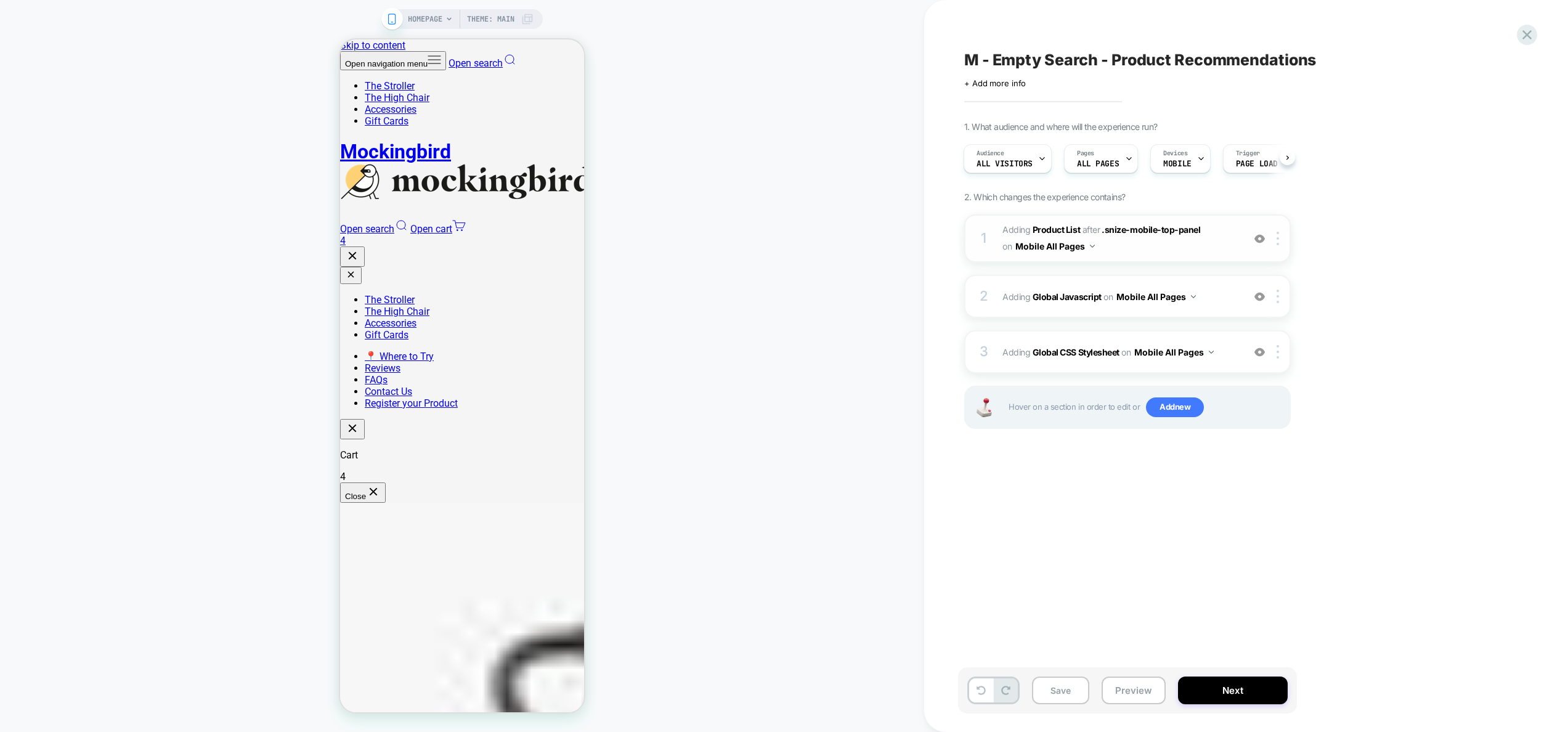
click at [1233, 248] on span "#_loomi_addon_1755628255525 Adding Product List AFTER .snize-mobile-top-panel .…" at bounding box center [1120, 239] width 235 height 34
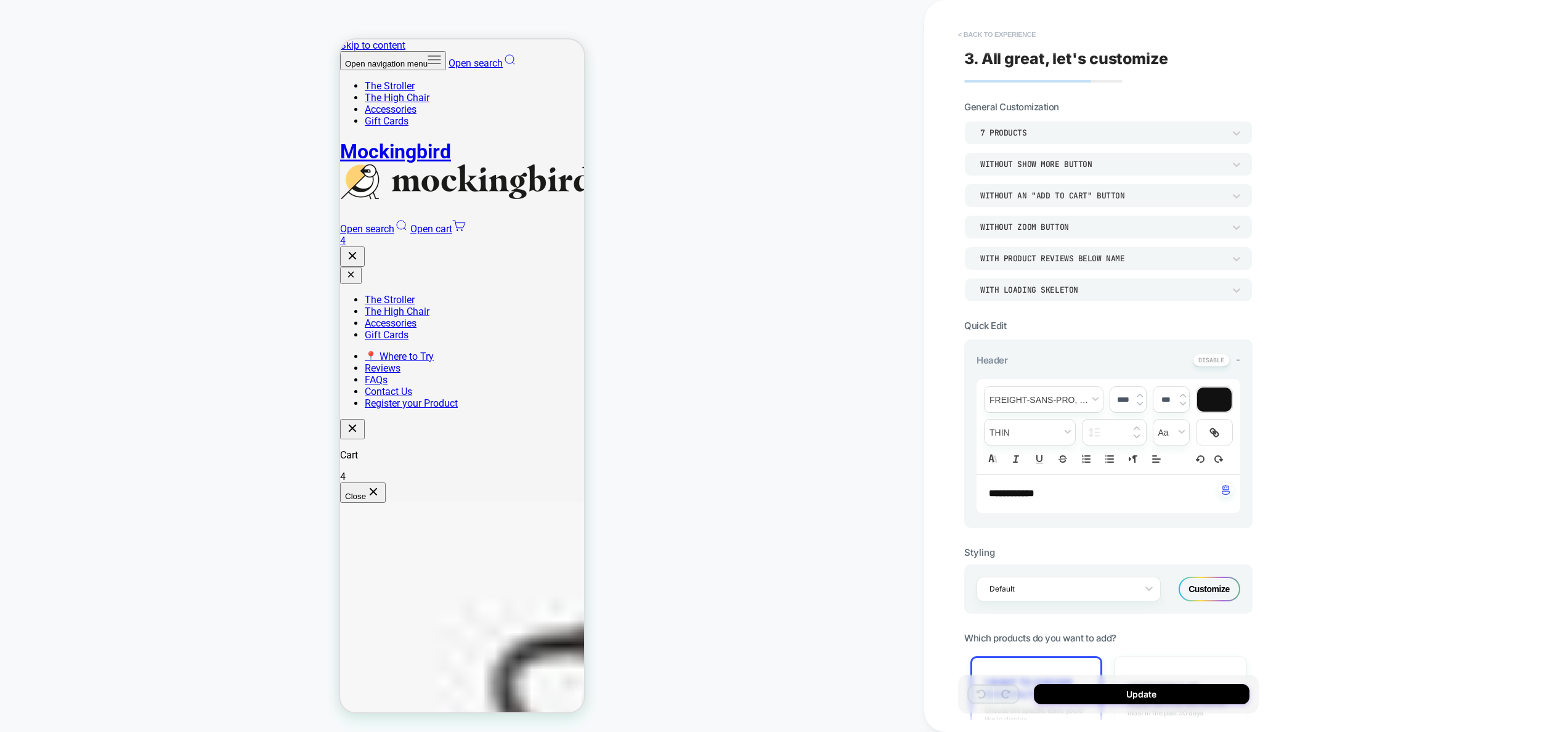
click at [1014, 30] on button "< Back to experience" at bounding box center [997, 34] width 90 height 20
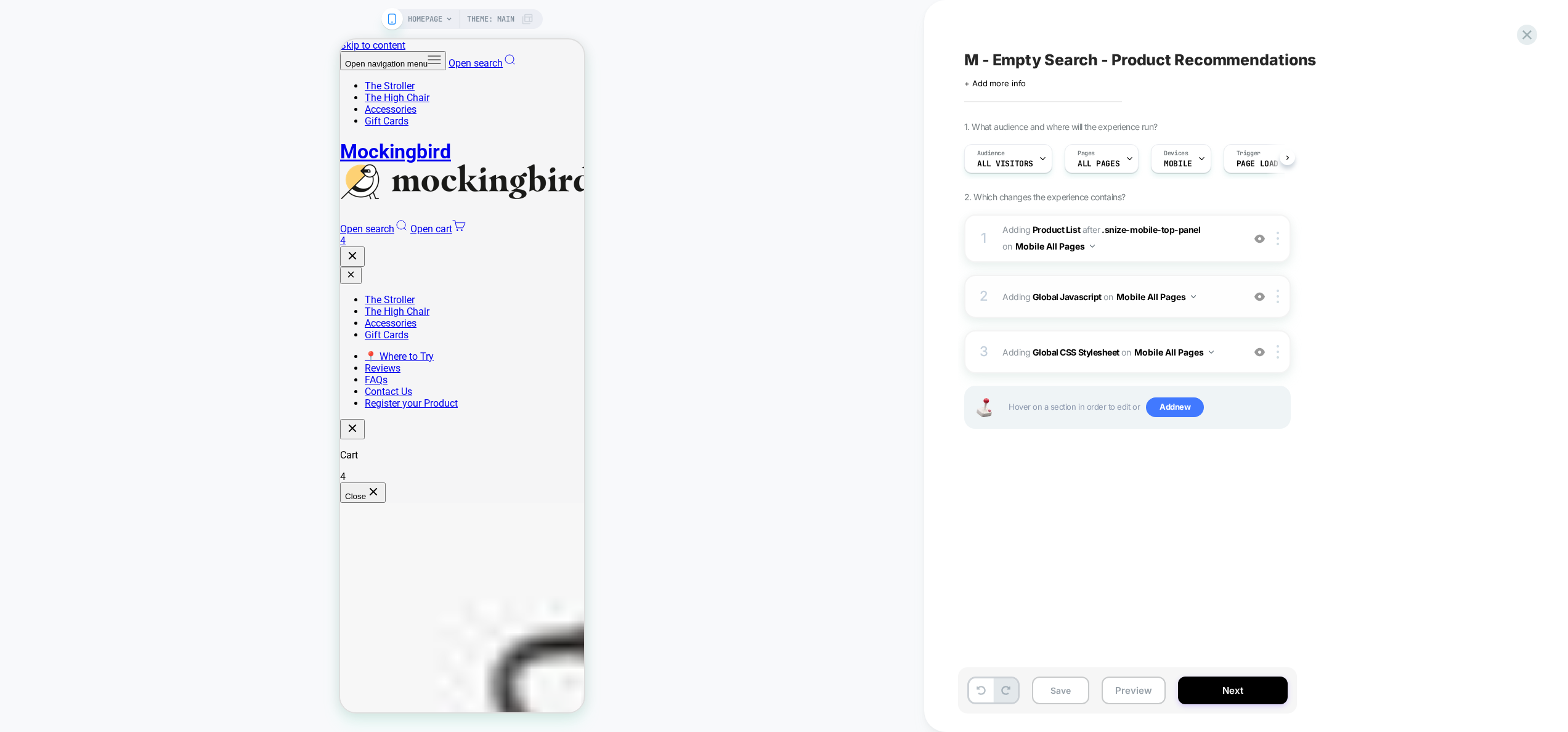
scroll to position [0, 1]
drag, startPoint x: 1222, startPoint y: 305, endPoint x: 1246, endPoint y: 366, distance: 65.6
click at [1247, 368] on div "1 #_loomi_addon_1755628255525 Adding Product List AFTER .snize-mobile-top-panel…" at bounding box center [1127, 336] width 326 height 245
click at [1231, 347] on span "Adding Global CSS Stylesheet on Mobile All Pages" at bounding box center [1120, 352] width 235 height 18
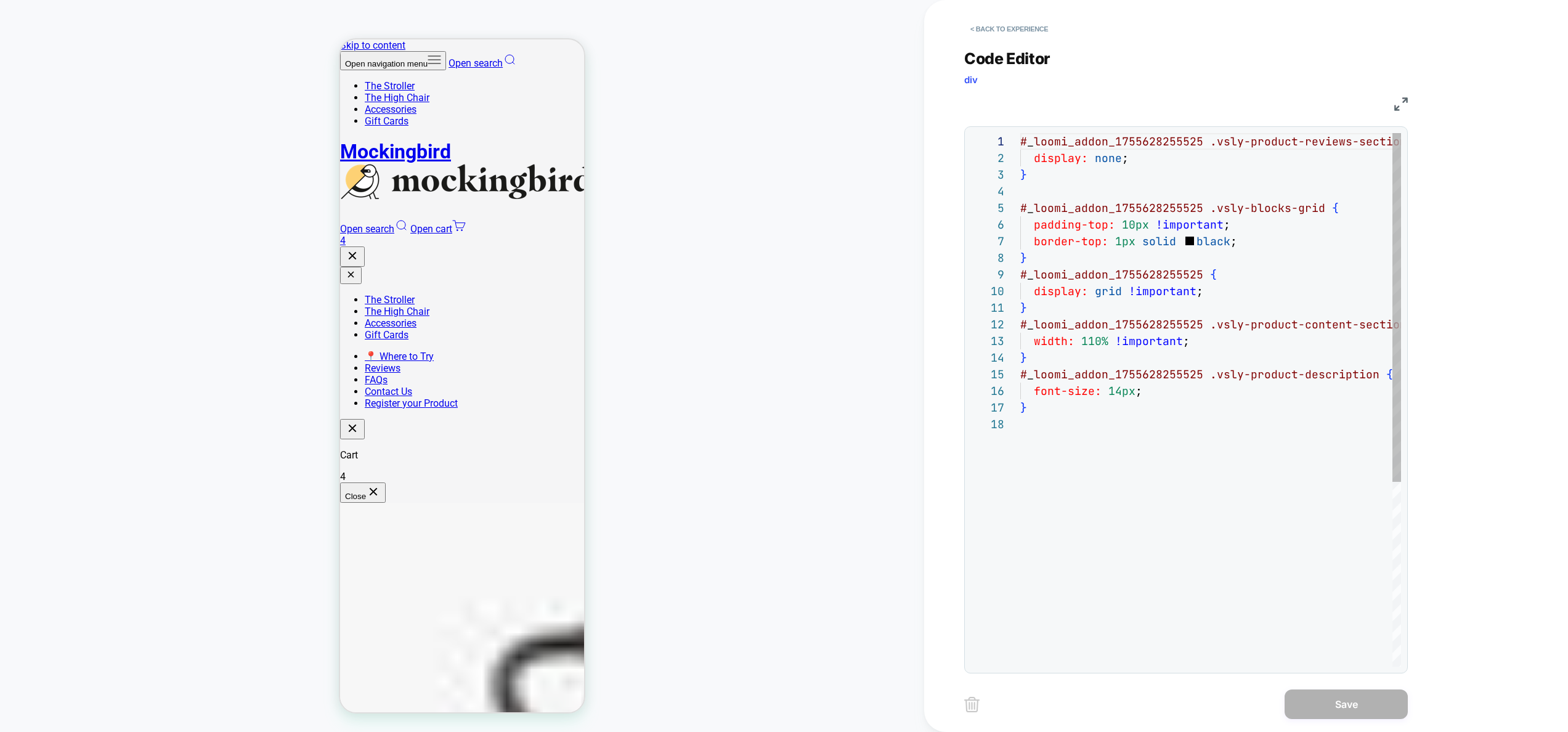
scroll to position [167, 0]
click at [1169, 390] on div "# _ loomi_addon_1755628255525 .vsly-product-reviews-section { display: none ; }…" at bounding box center [1234, 540] width 428 height 816
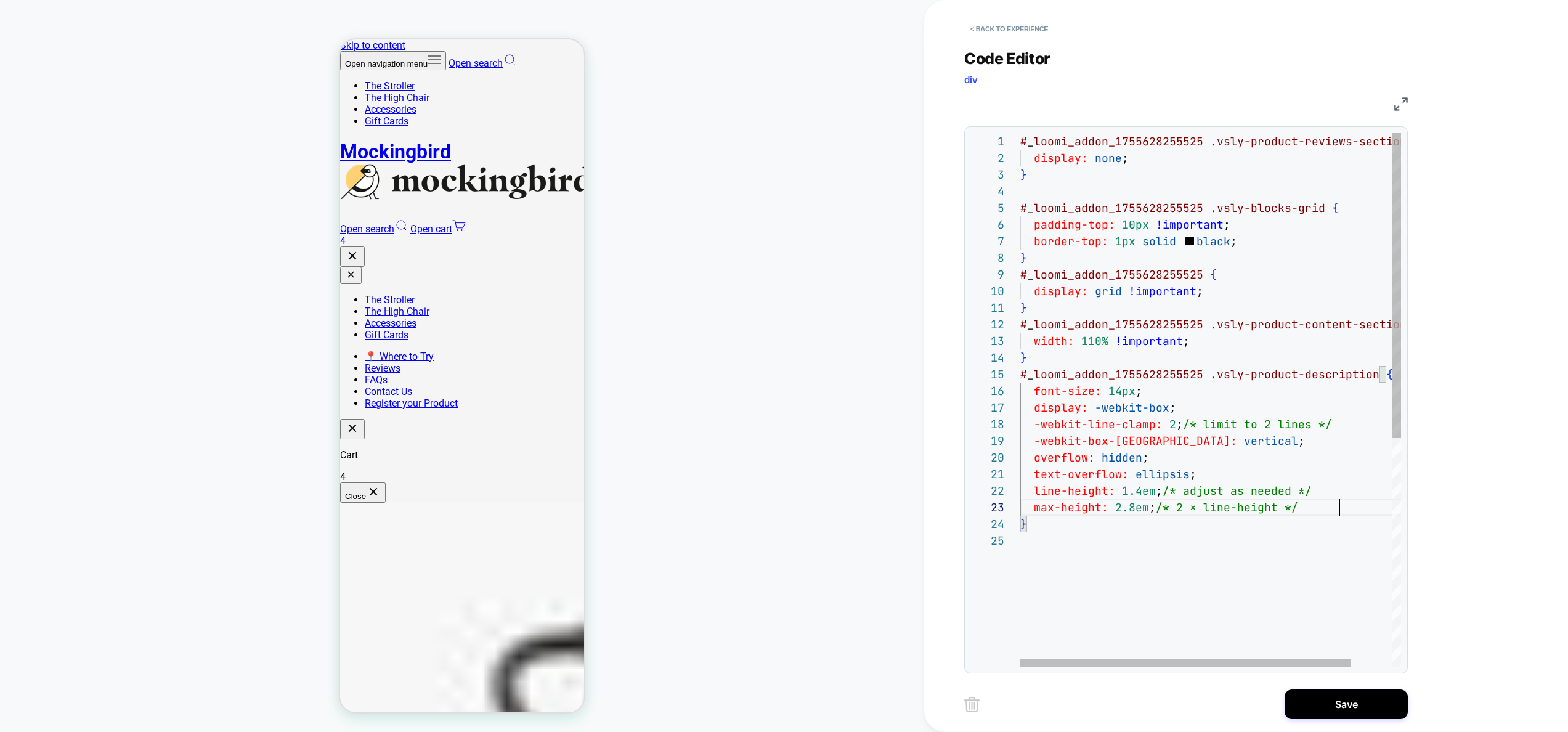
scroll to position [34, 319]
type textarea "**********"
click at [1340, 716] on button "Save" at bounding box center [1347, 704] width 124 height 30
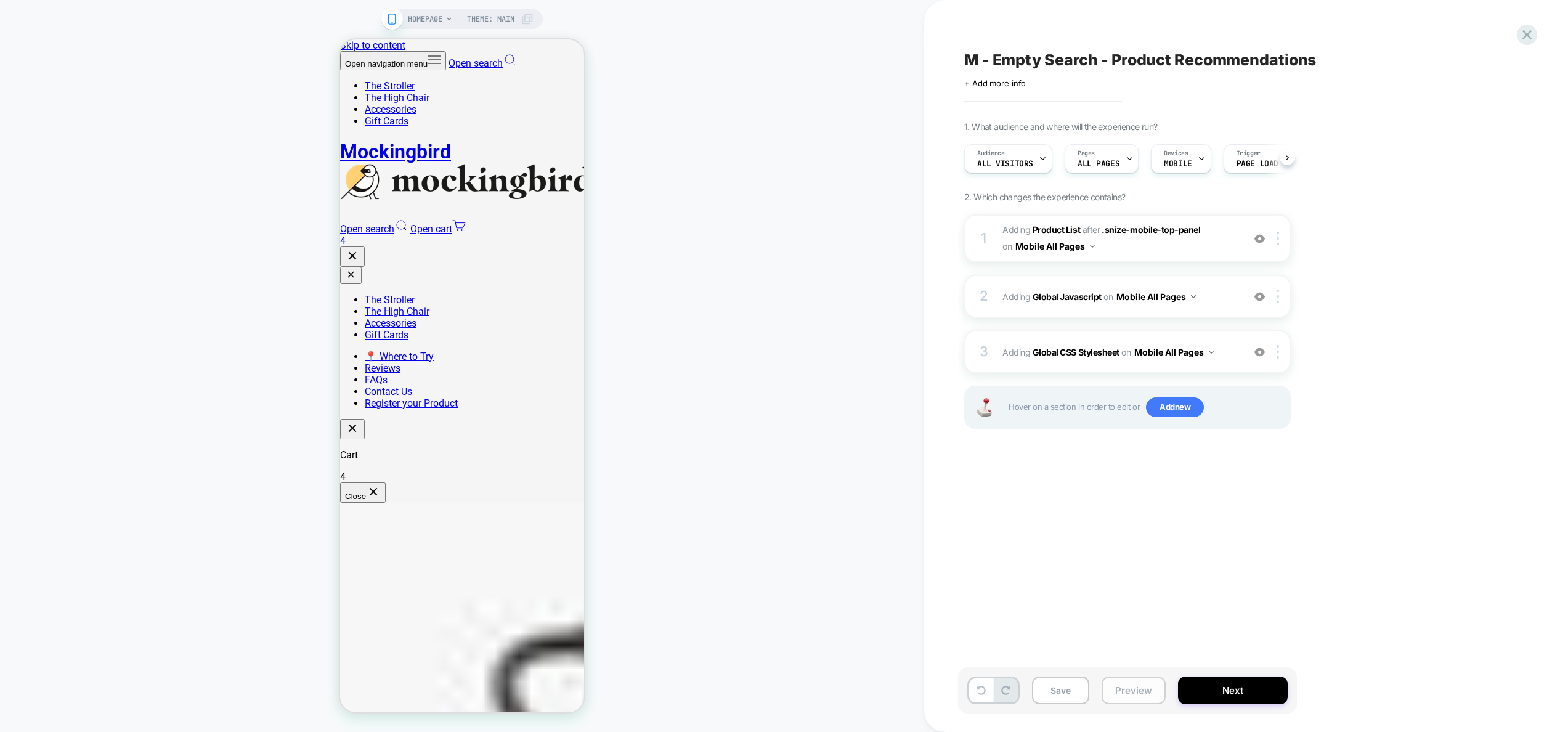
click at [1109, 692] on button "Preview" at bounding box center [1134, 690] width 64 height 27
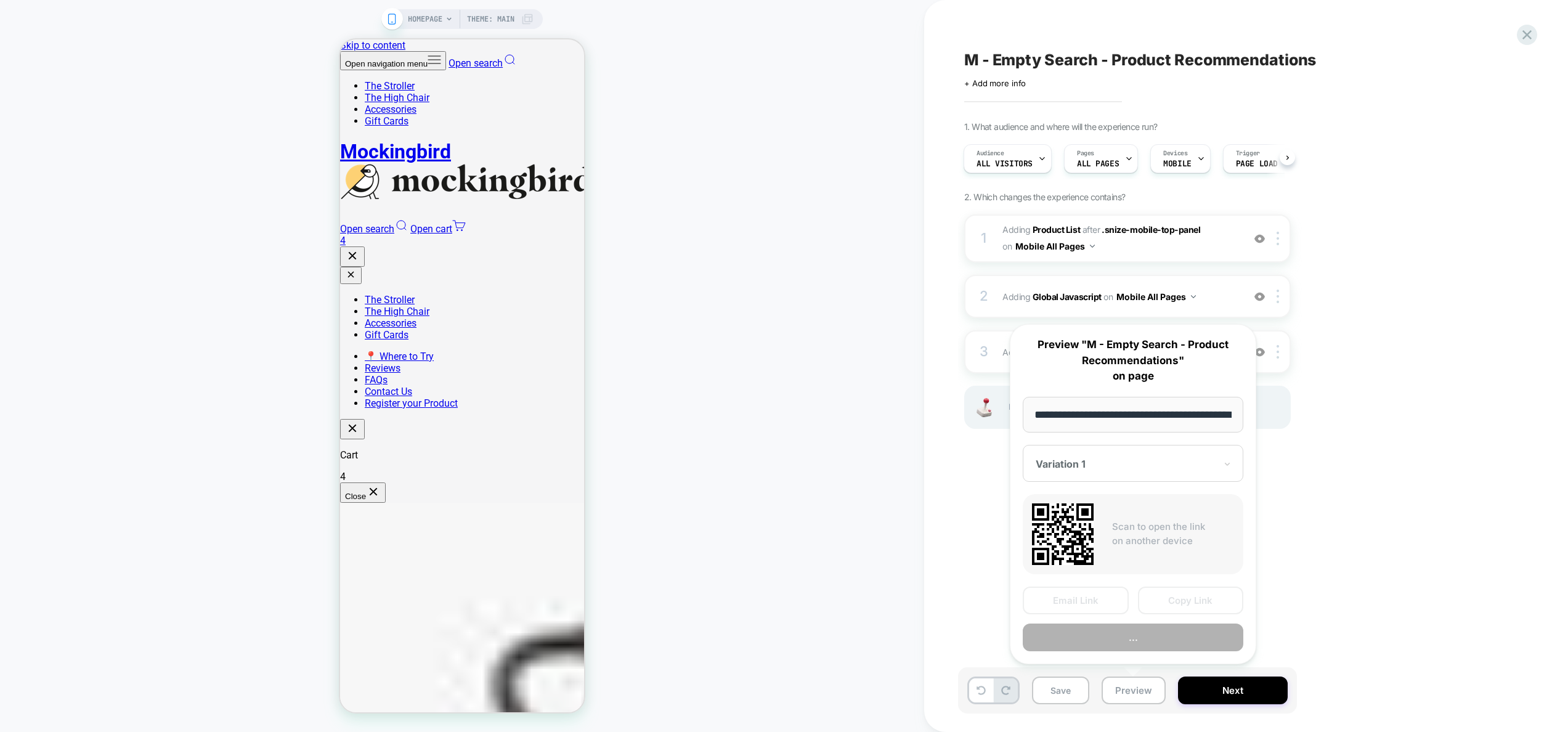
scroll to position [0, 49]
click at [1126, 635] on button "Preview" at bounding box center [1133, 637] width 221 height 27
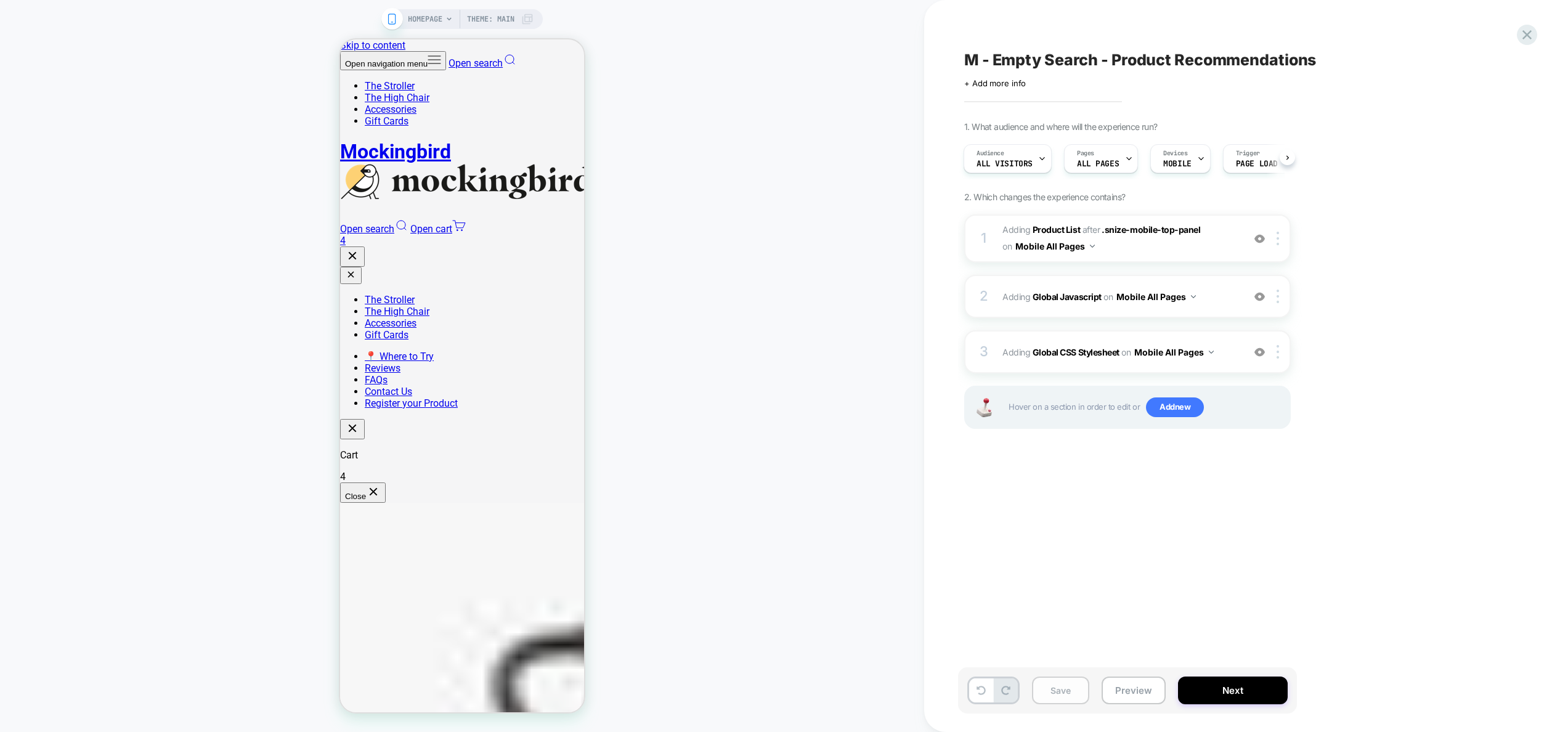
click at [1071, 691] on button "Save" at bounding box center [1060, 690] width 57 height 27
click at [1227, 298] on span "Adding Global Javascript on Mobile All Pages" at bounding box center [1120, 296] width 235 height 18
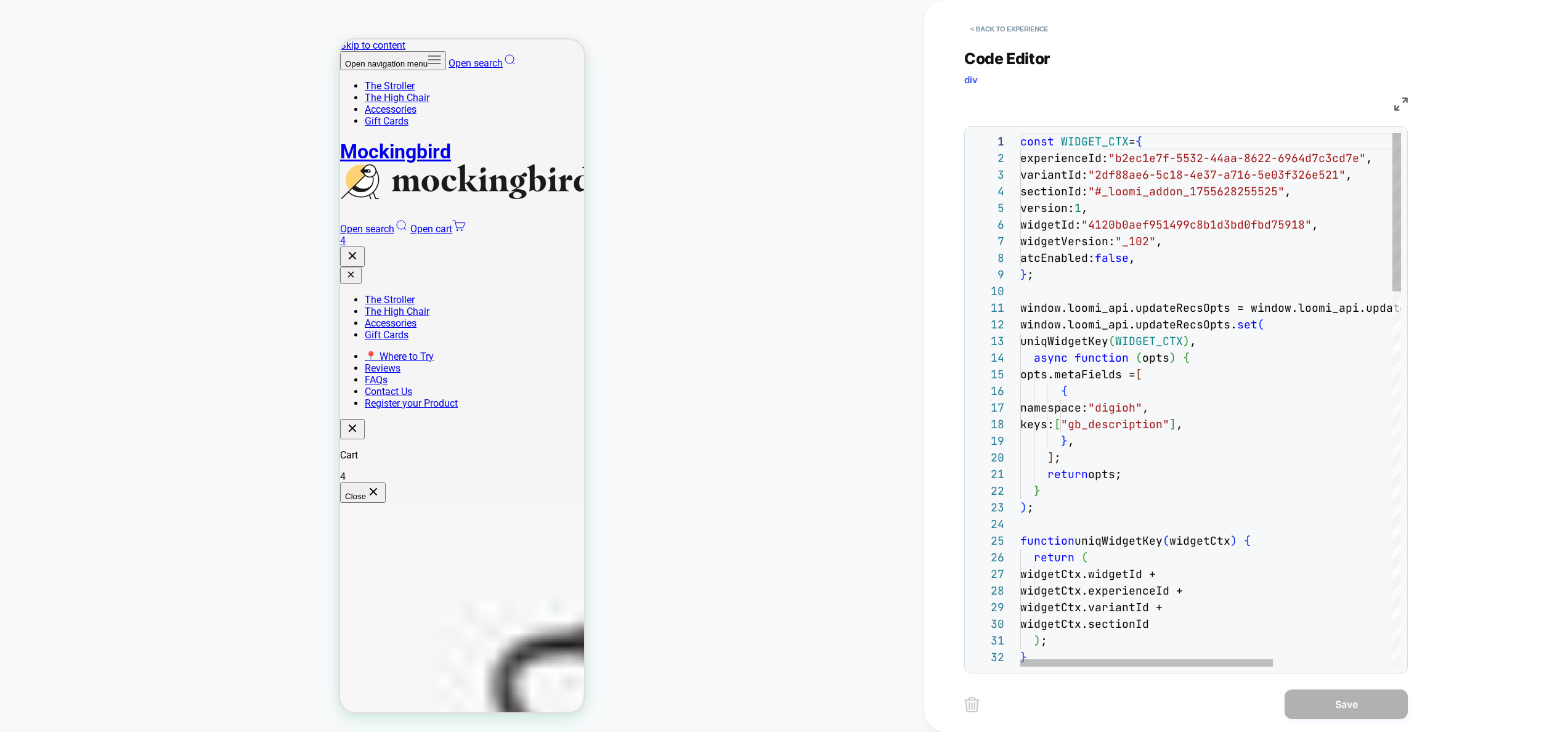
type textarea "**********"
type textarea "*****"
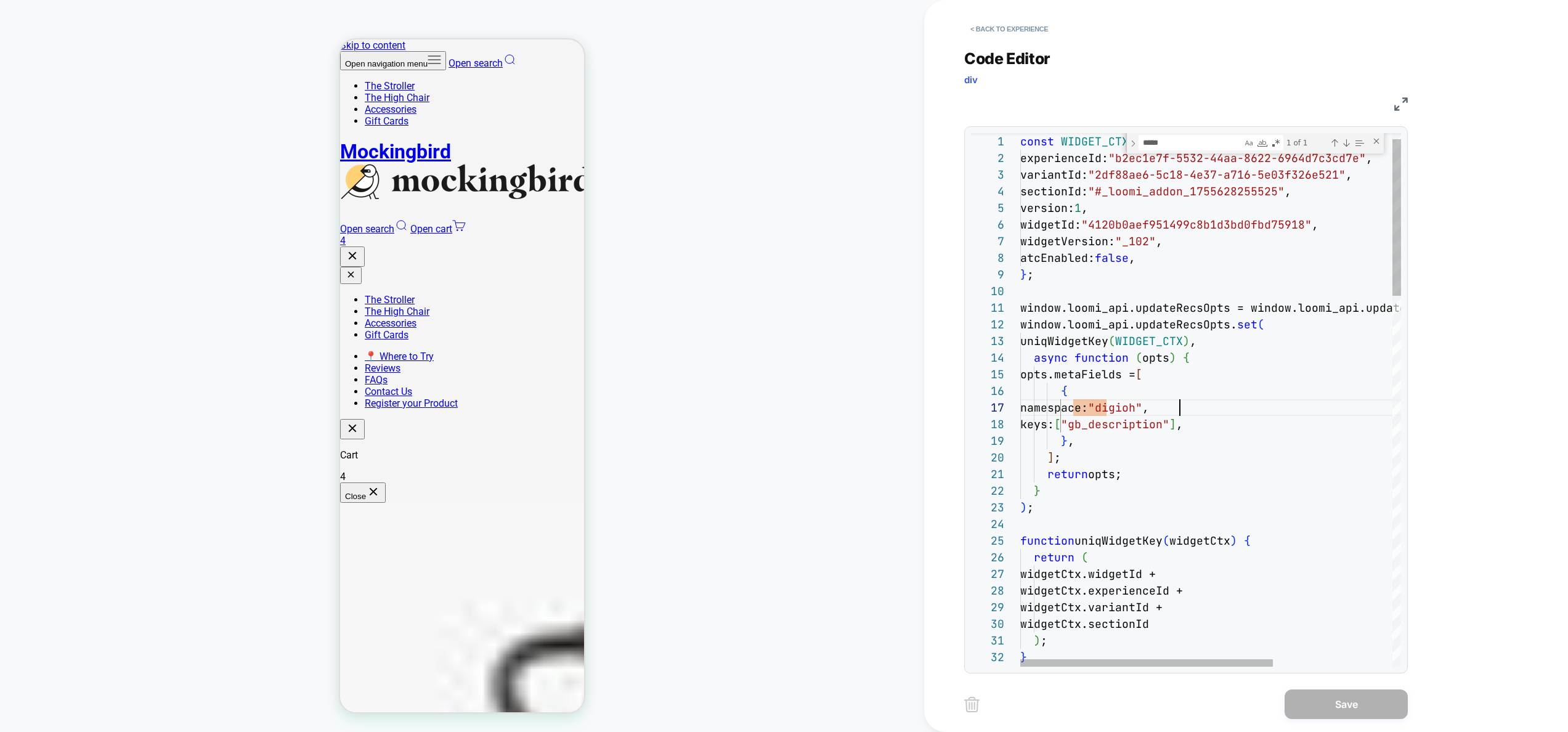
drag, startPoint x: 1127, startPoint y: 425, endPoint x: 1220, endPoint y: 425, distance: 93.0
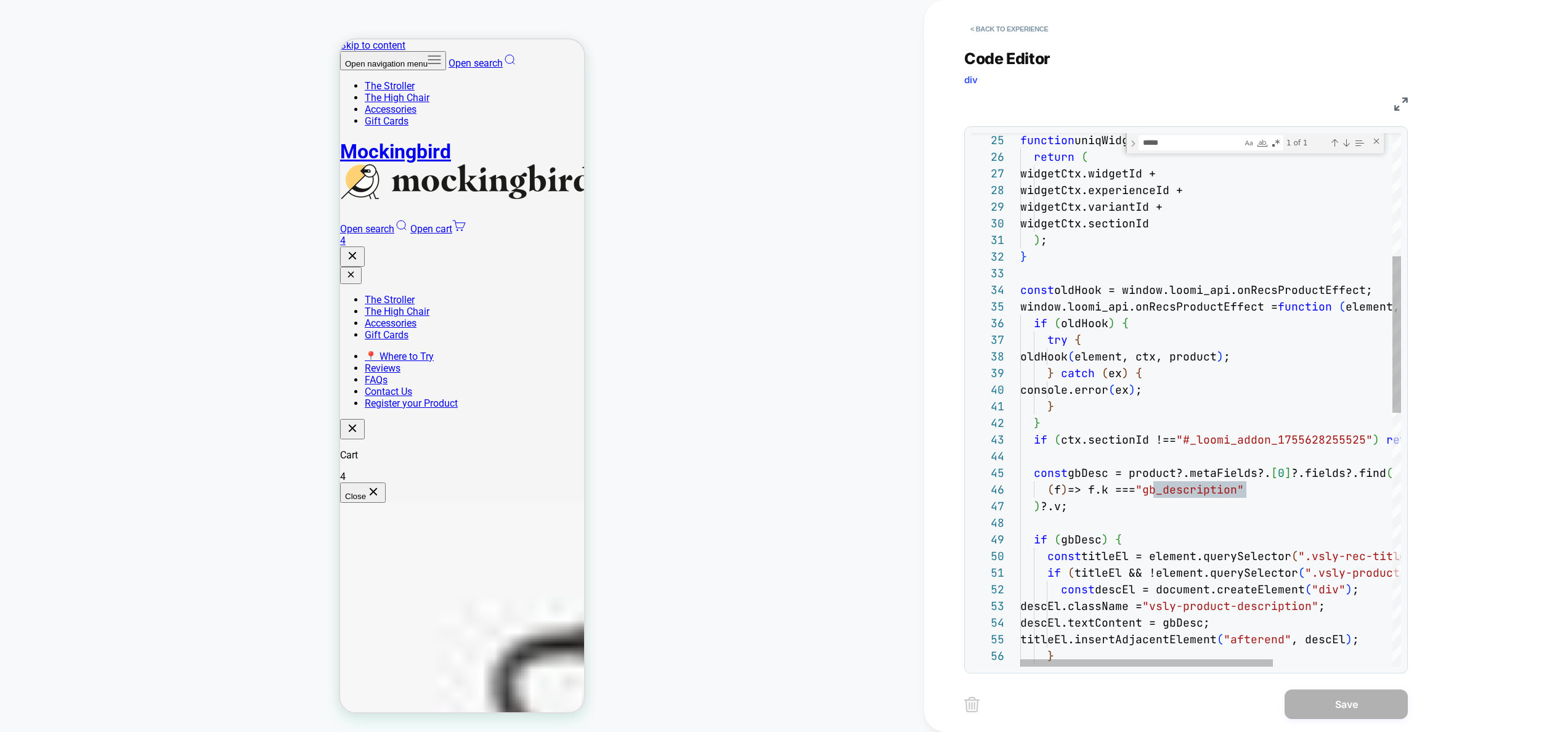
type textarea "**********"
click at [1271, 513] on div "} } descEl.textContent = gbDesc; titleEl.insertAdjacentElement ( "afterend" , d…" at bounding box center [1300, 621] width 561 height 1817
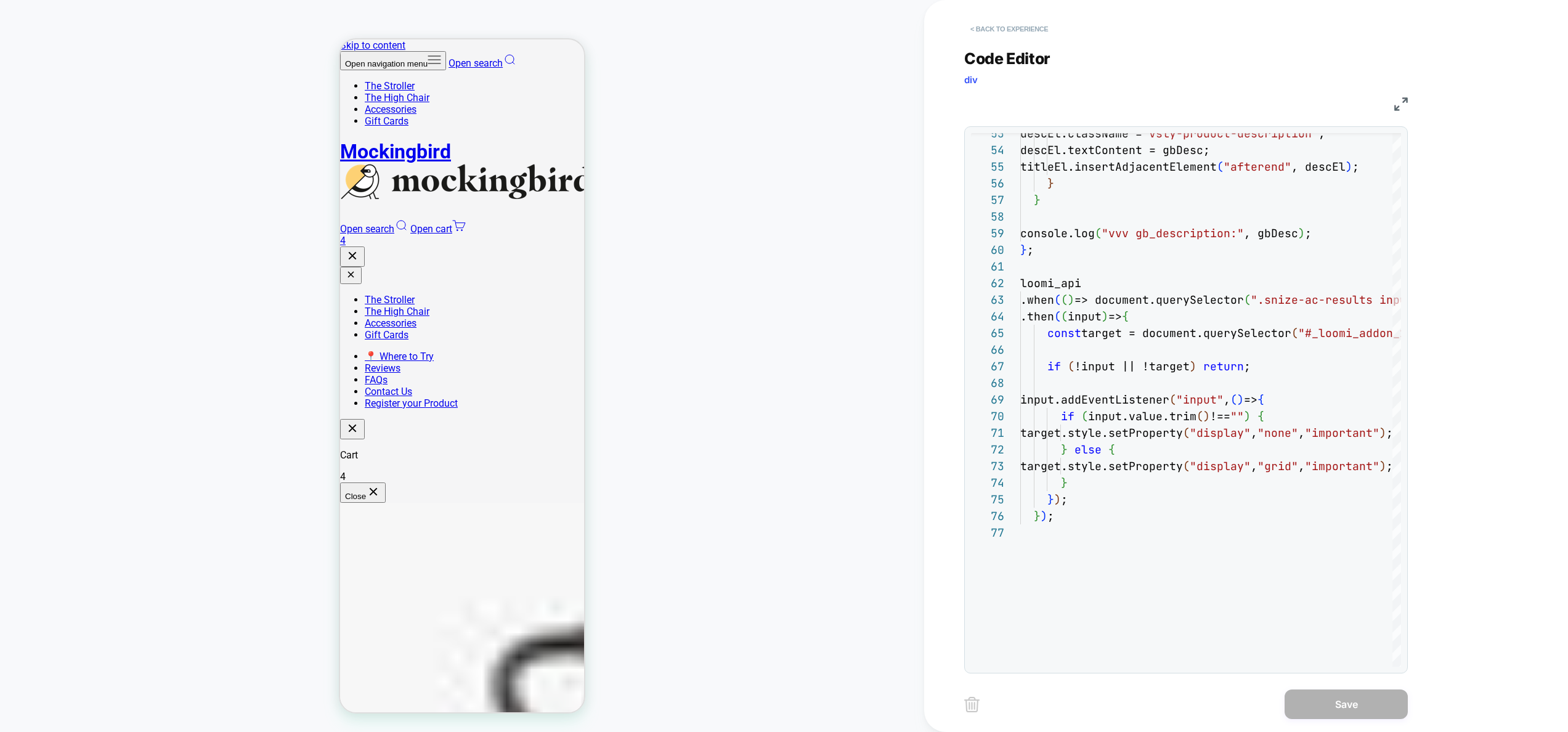
click at [998, 22] on button "< Back to experience" at bounding box center [1009, 28] width 90 height 20
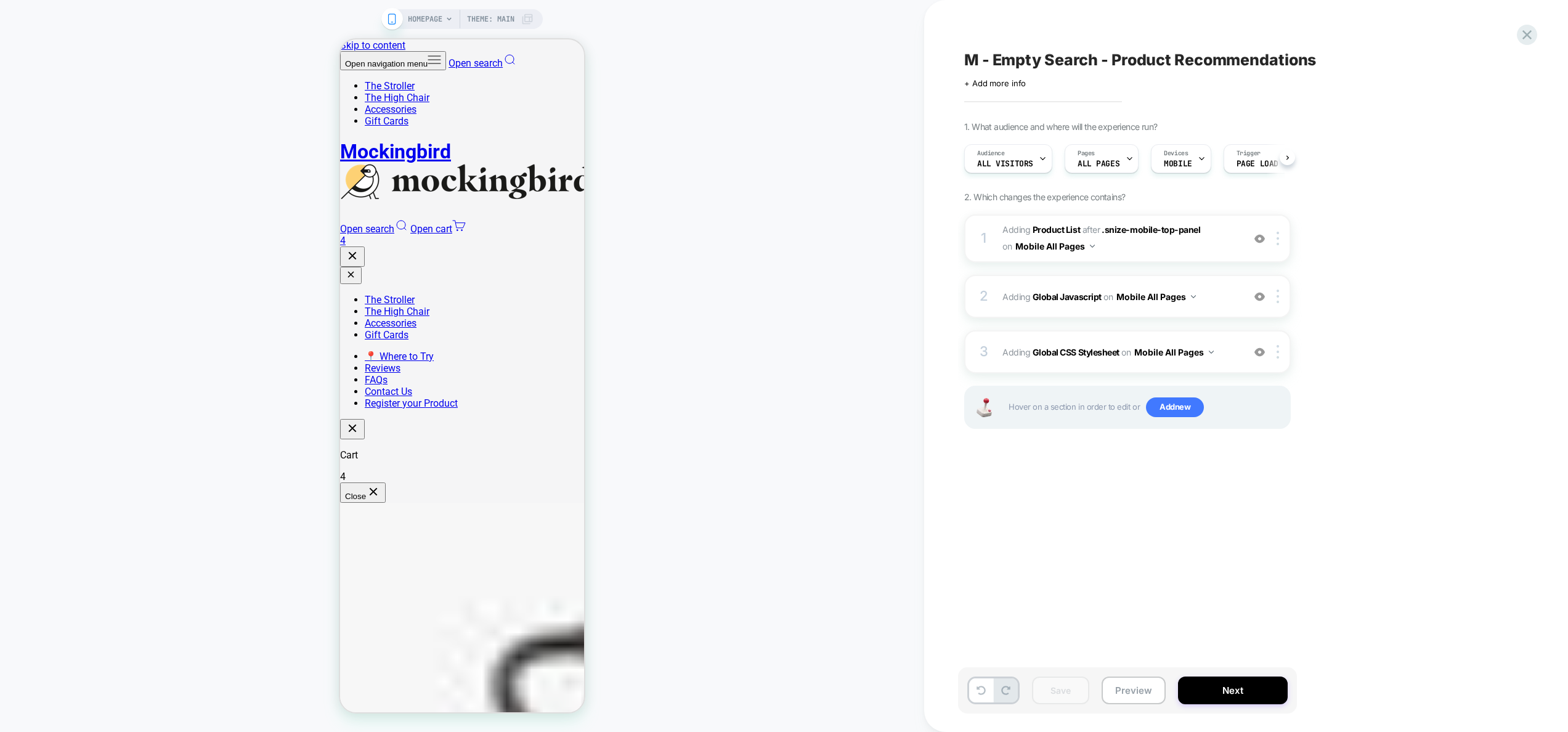
scroll to position [0, 1]
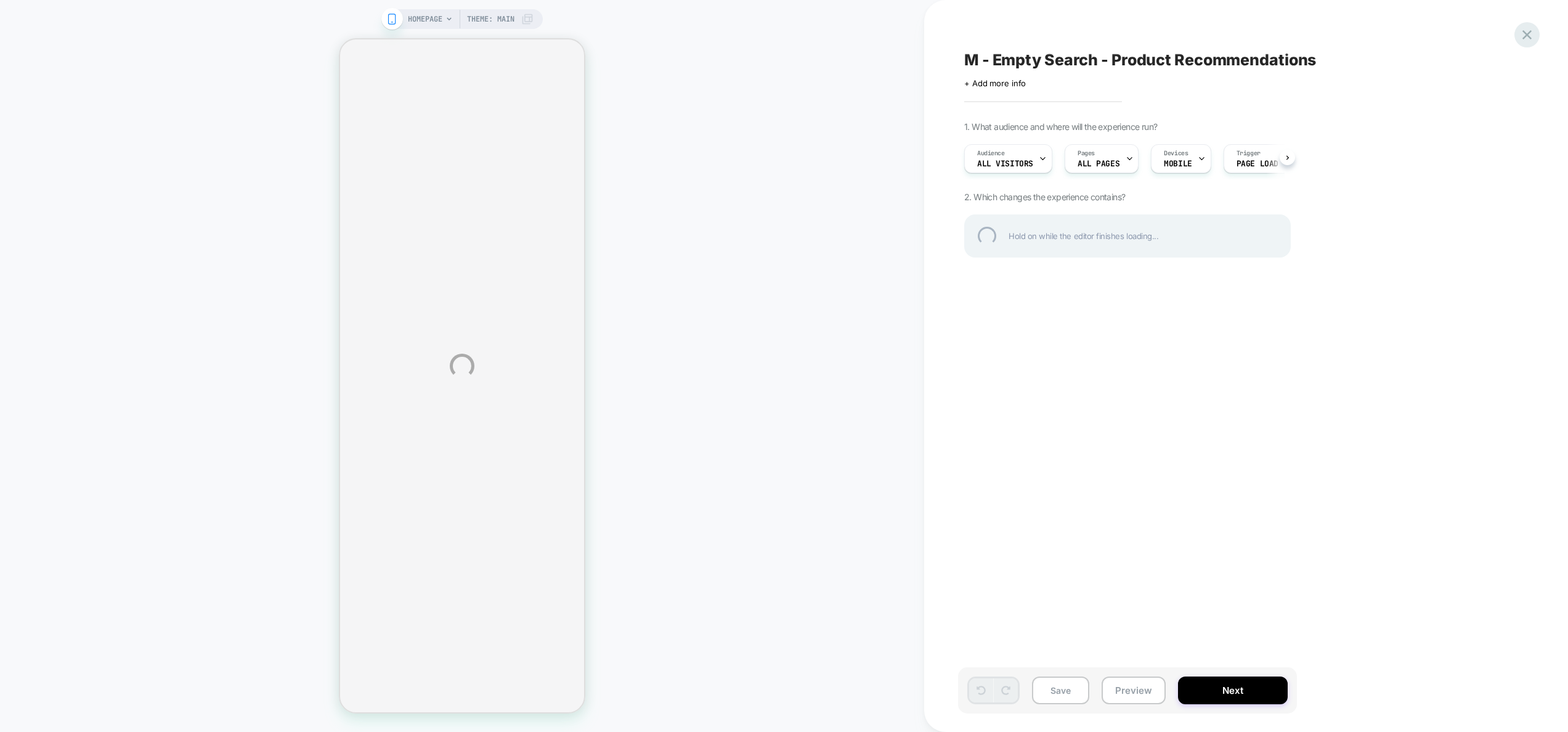
click at [1530, 42] on div at bounding box center [1527, 34] width 25 height 25
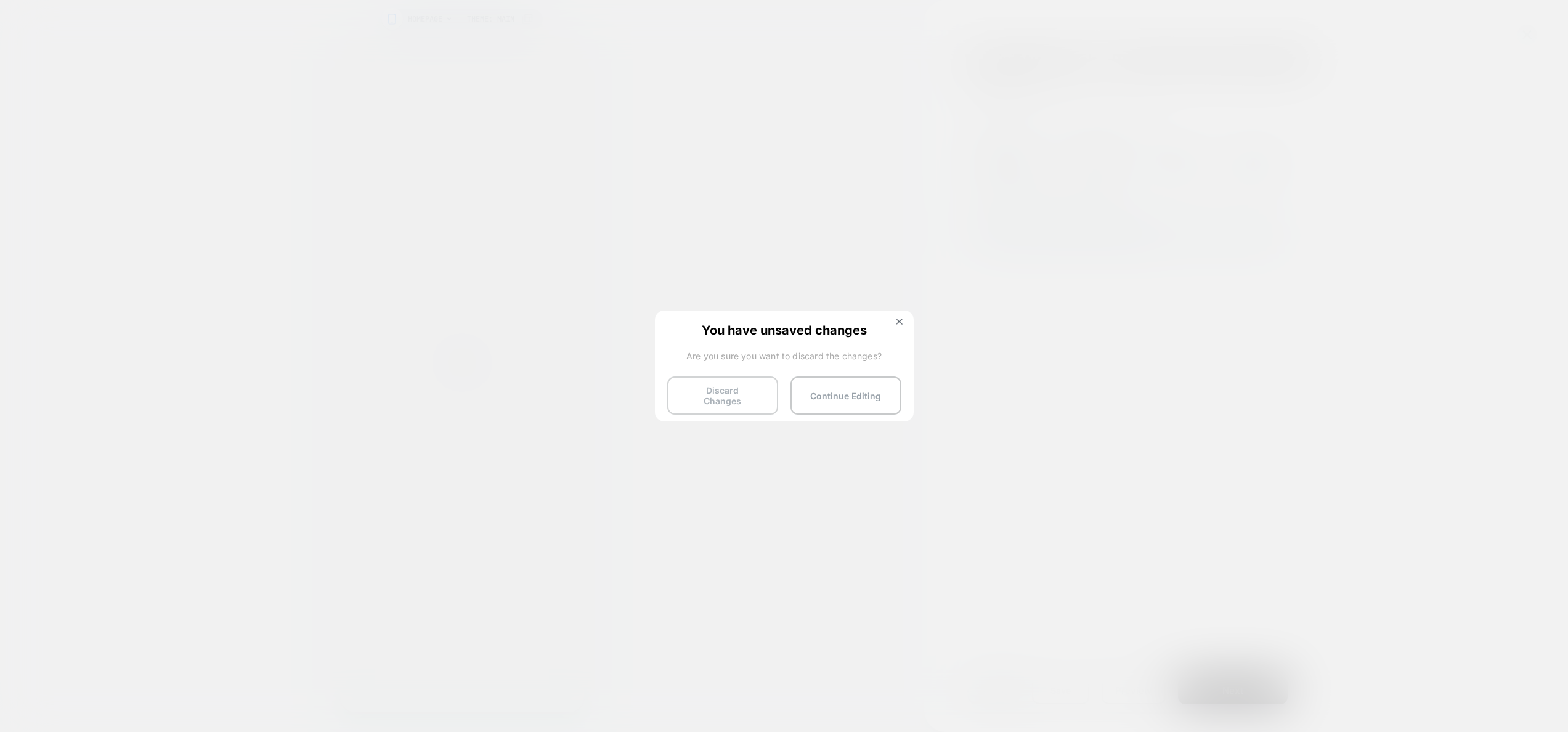
click at [713, 404] on button "Discard Changes" at bounding box center [723, 395] width 111 height 38
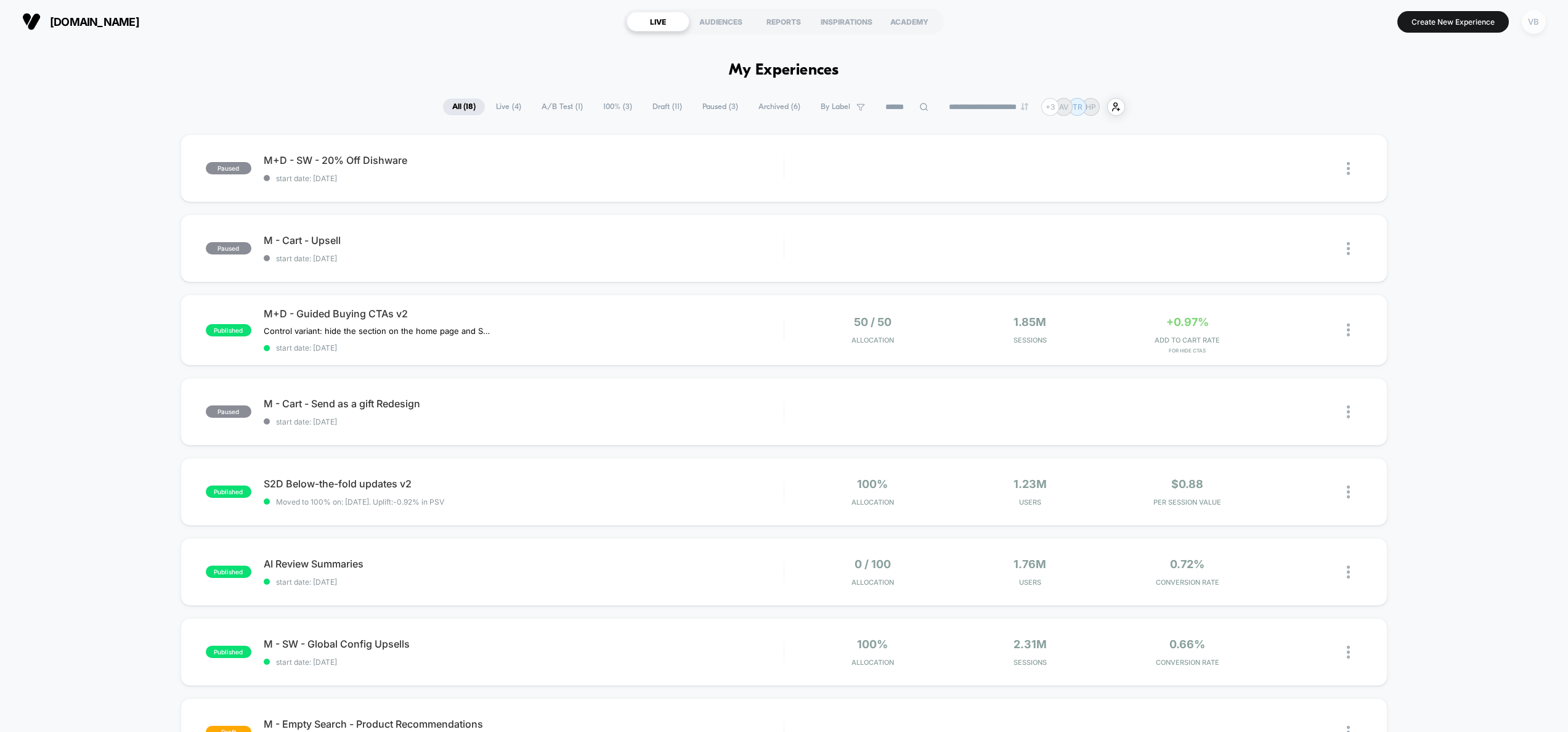
click at [1537, 27] on div "VB" at bounding box center [1534, 22] width 24 height 24
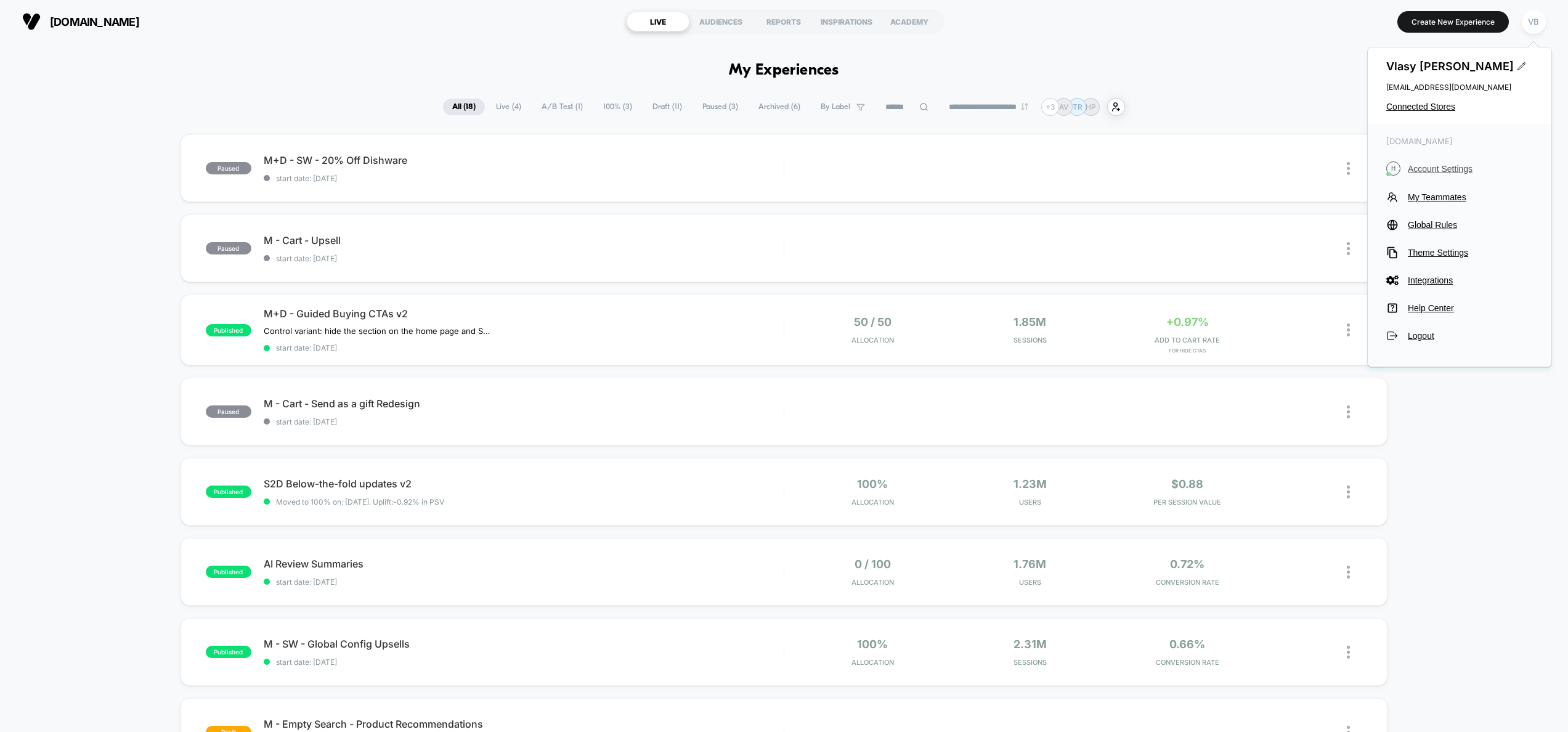
click at [1425, 170] on span "Account Settings" at bounding box center [1470, 168] width 125 height 10
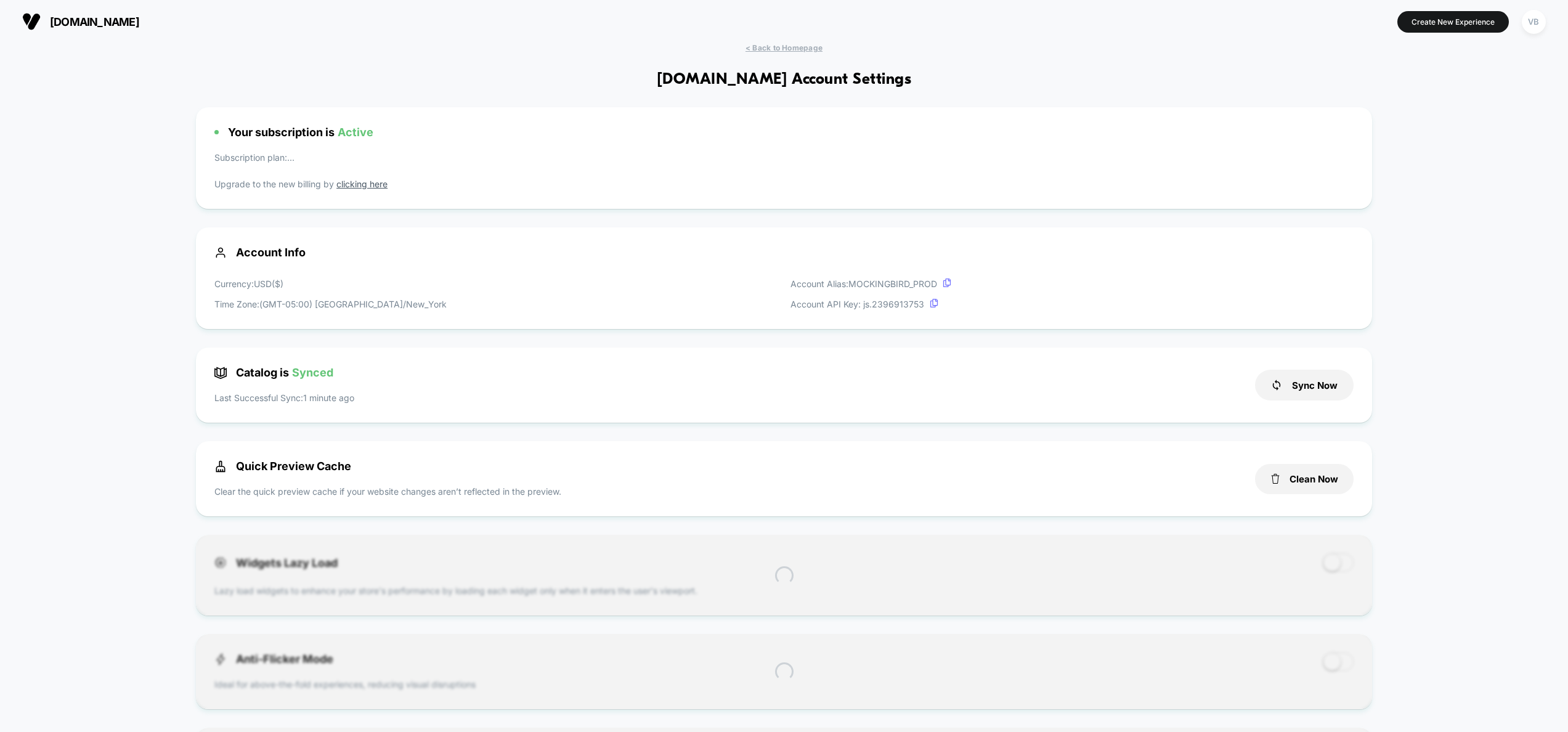
scroll to position [167, 0]
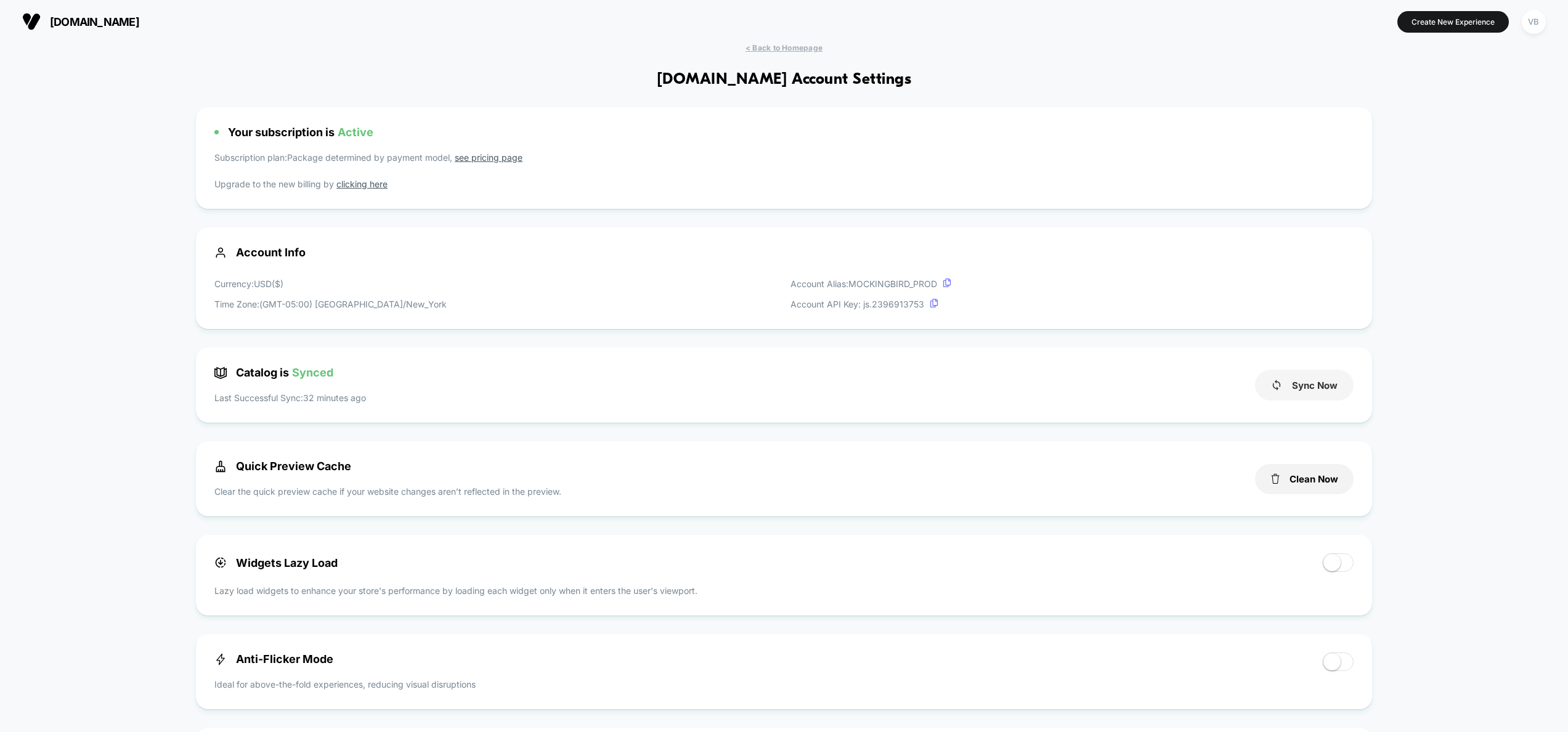
click at [1289, 393] on button "Sync Now" at bounding box center [1304, 385] width 99 height 30
